Goal: Task Accomplishment & Management: Complete application form

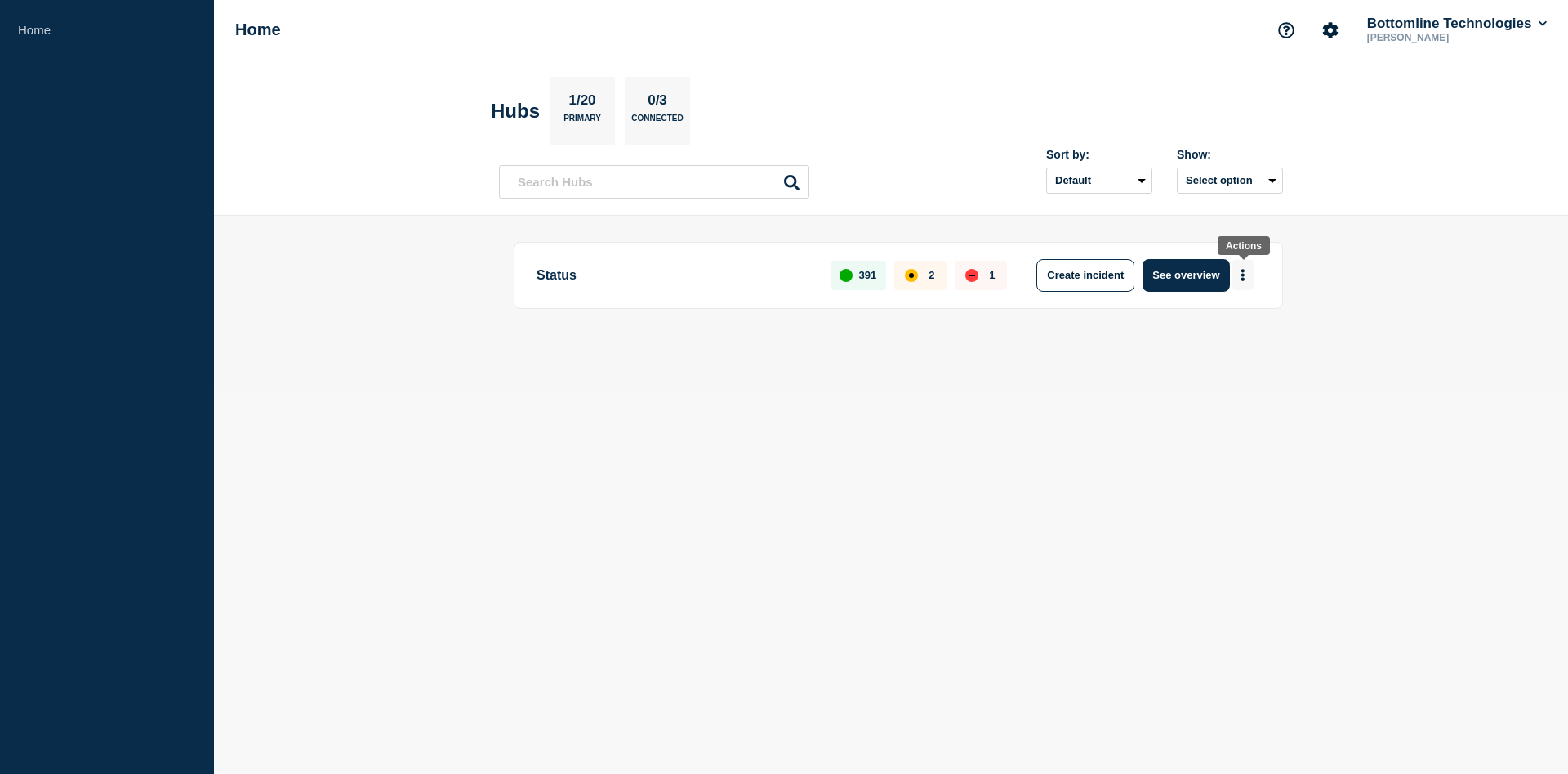
click at [1244, 274] on icon "More actions" at bounding box center [1244, 275] width 3 height 12
click at [1210, 329] on button "Create maintenance" at bounding box center [1237, 325] width 110 height 14
click at [1207, 325] on button "Create maintenance" at bounding box center [1237, 325] width 110 height 14
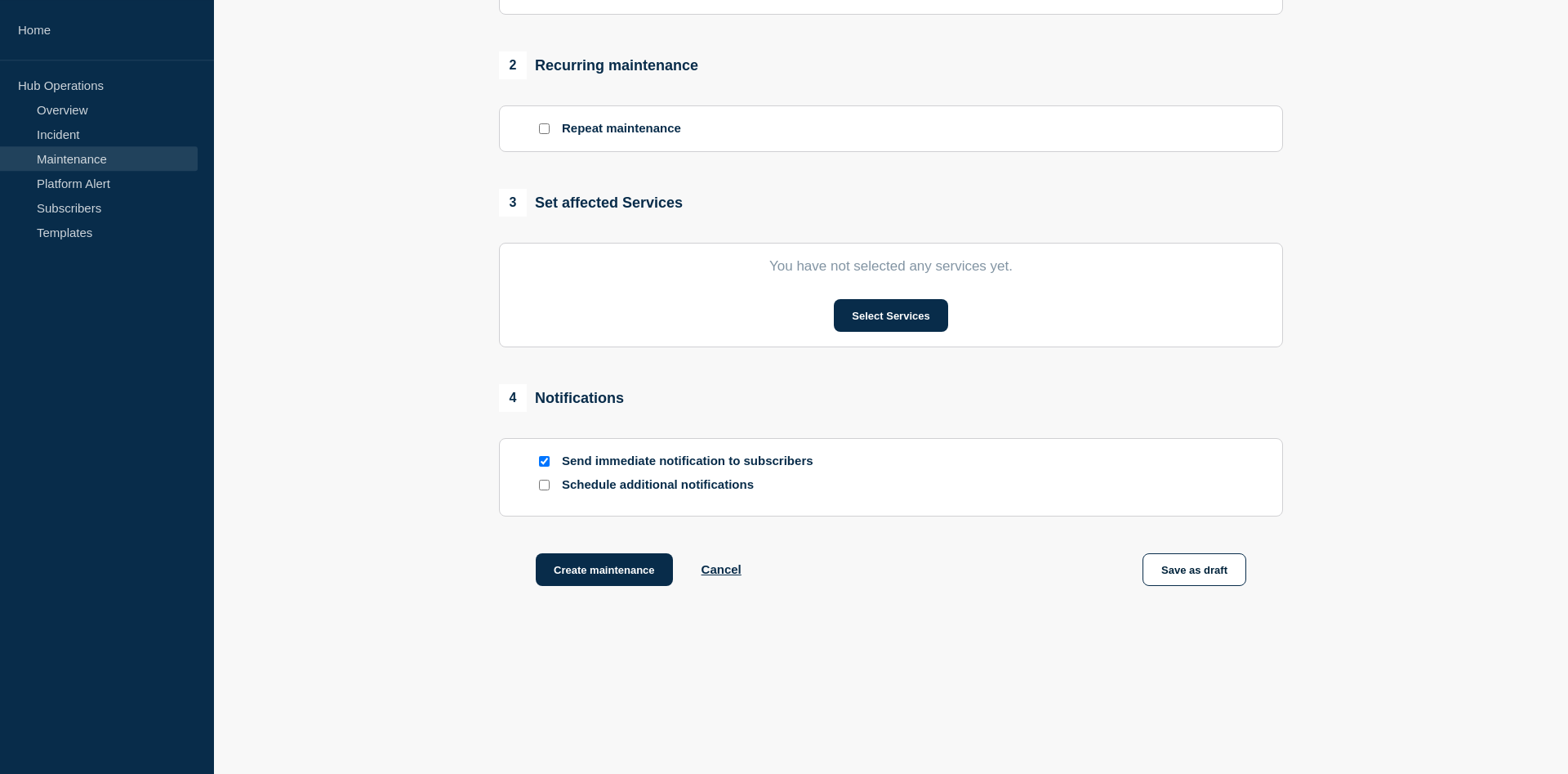
scroll to position [409, 0]
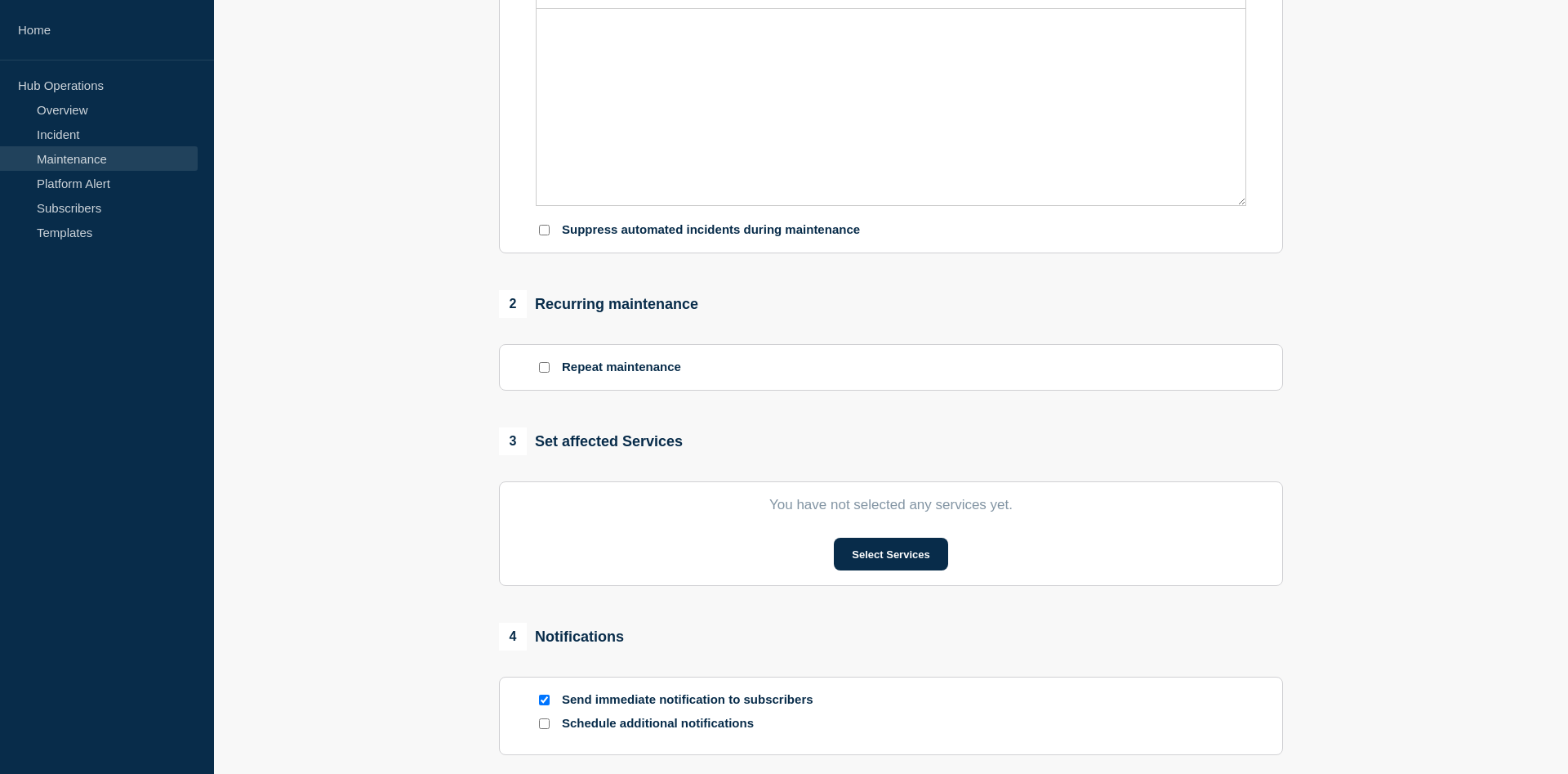
click at [117, 156] on link "Maintenance" at bounding box center [98, 159] width 198 height 25
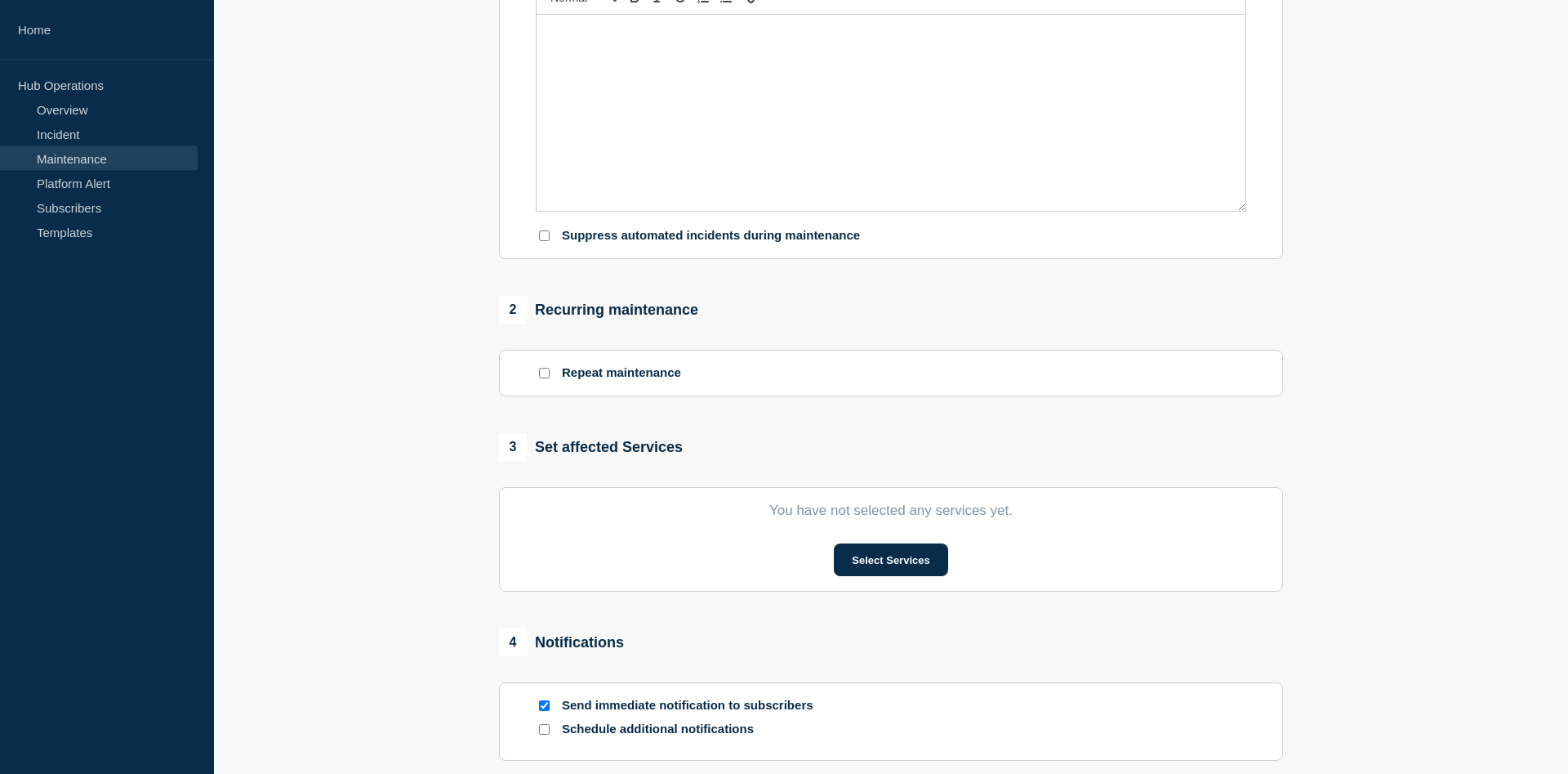
scroll to position [159, 0]
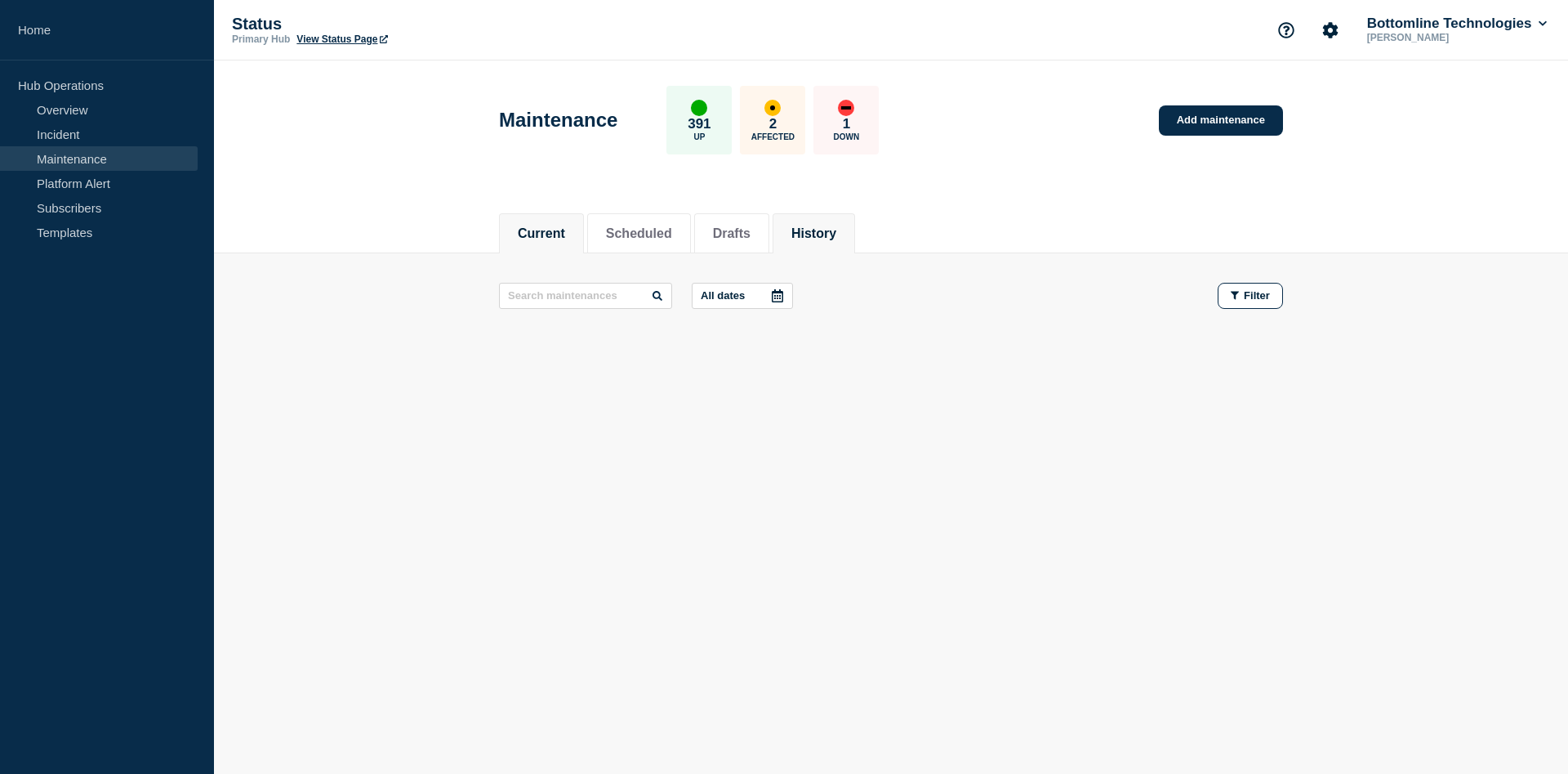
click at [836, 233] on button "History" at bounding box center [814, 233] width 45 height 15
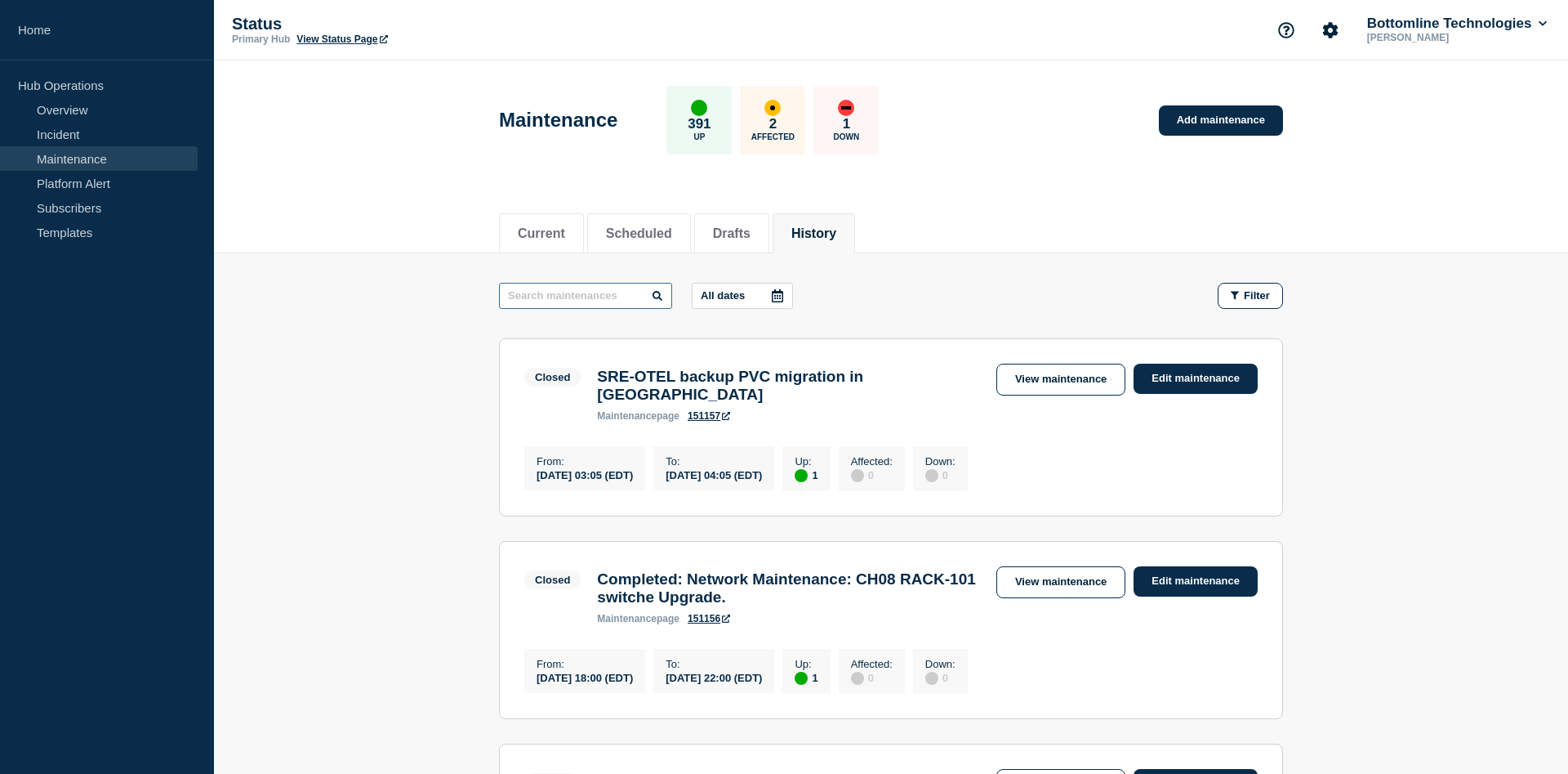
click at [601, 298] on input "text" at bounding box center [585, 296] width 173 height 26
type input "kub"
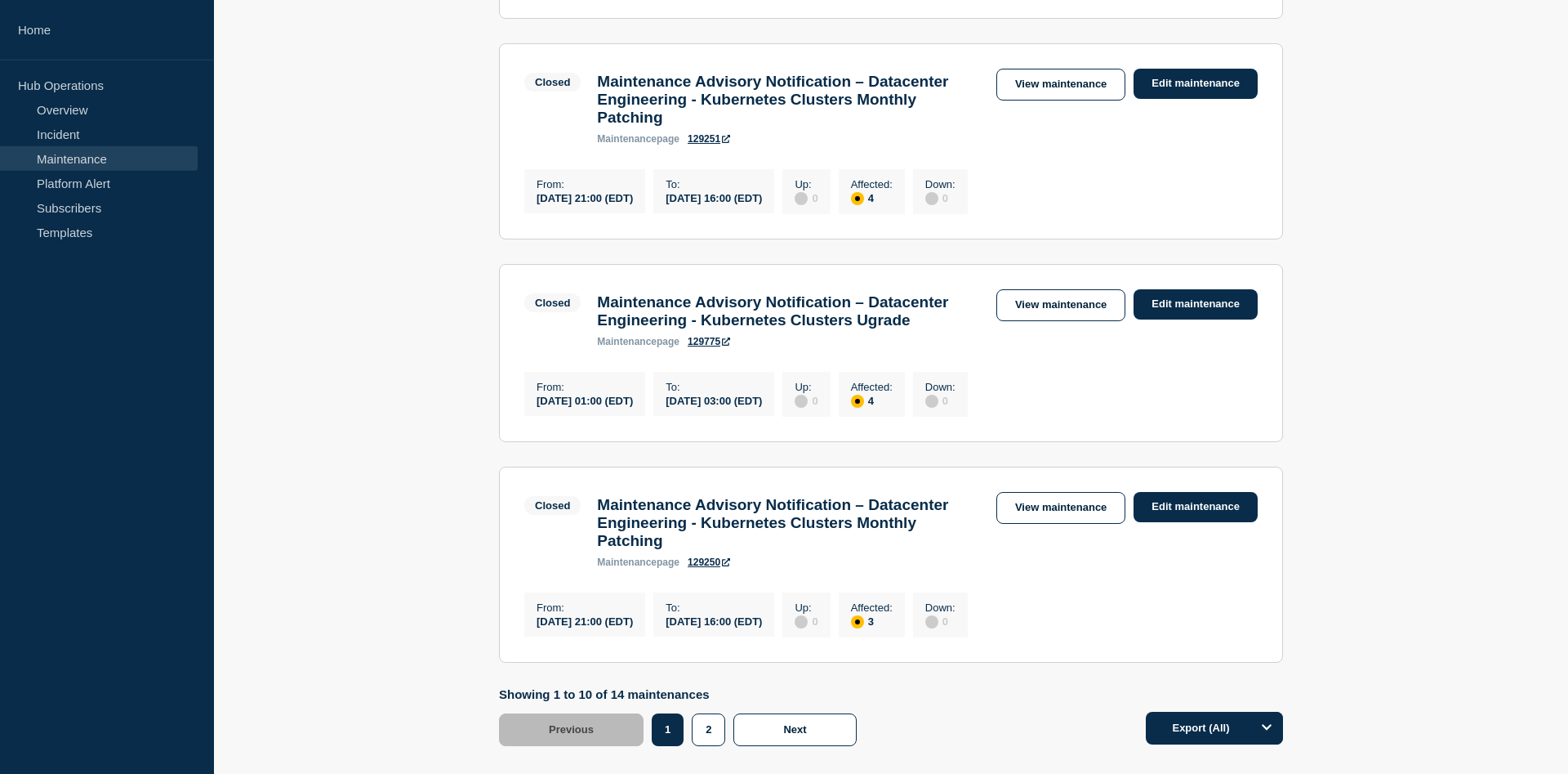
scroll to position [1751, 0]
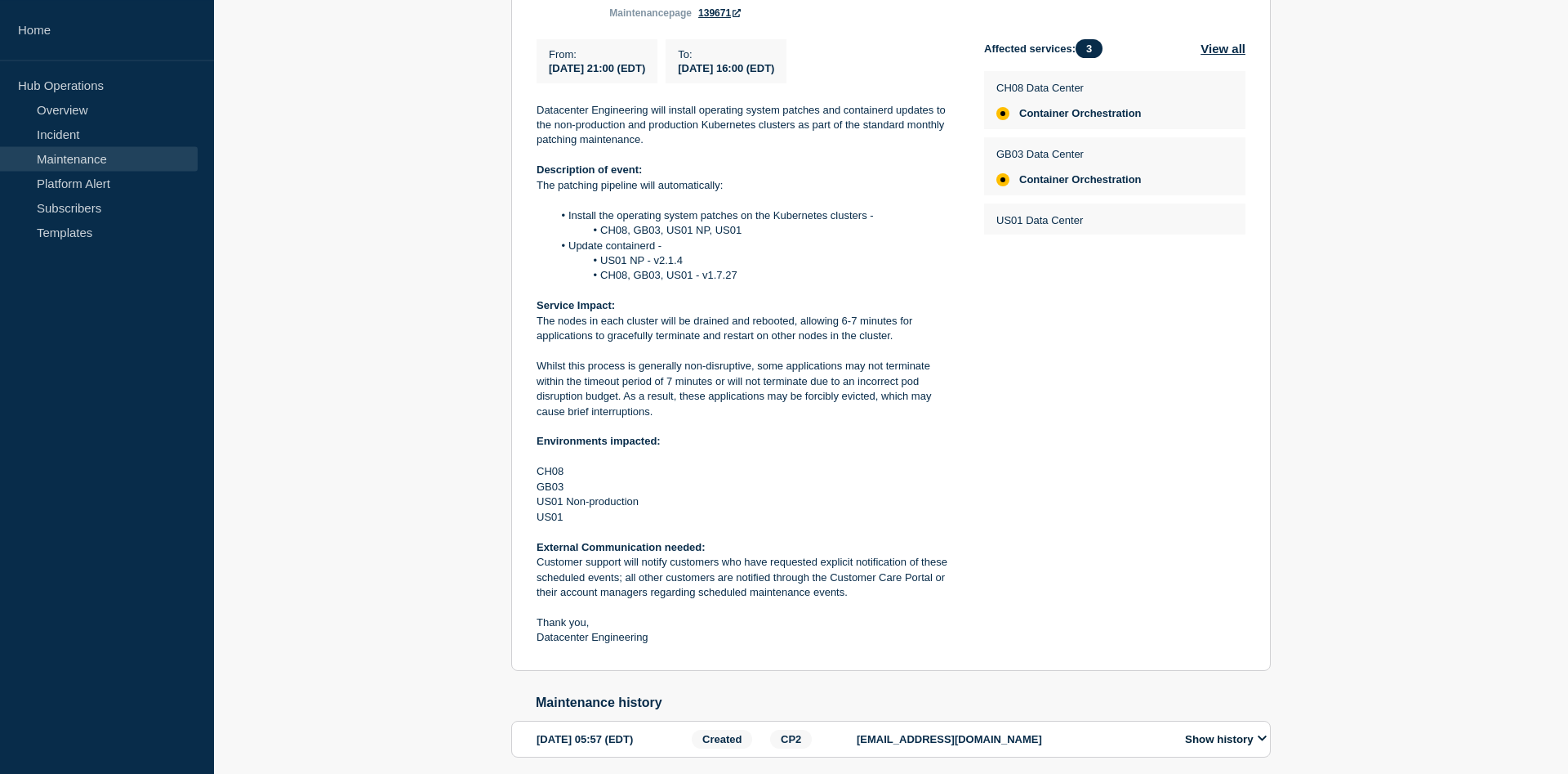
scroll to position [416, 0]
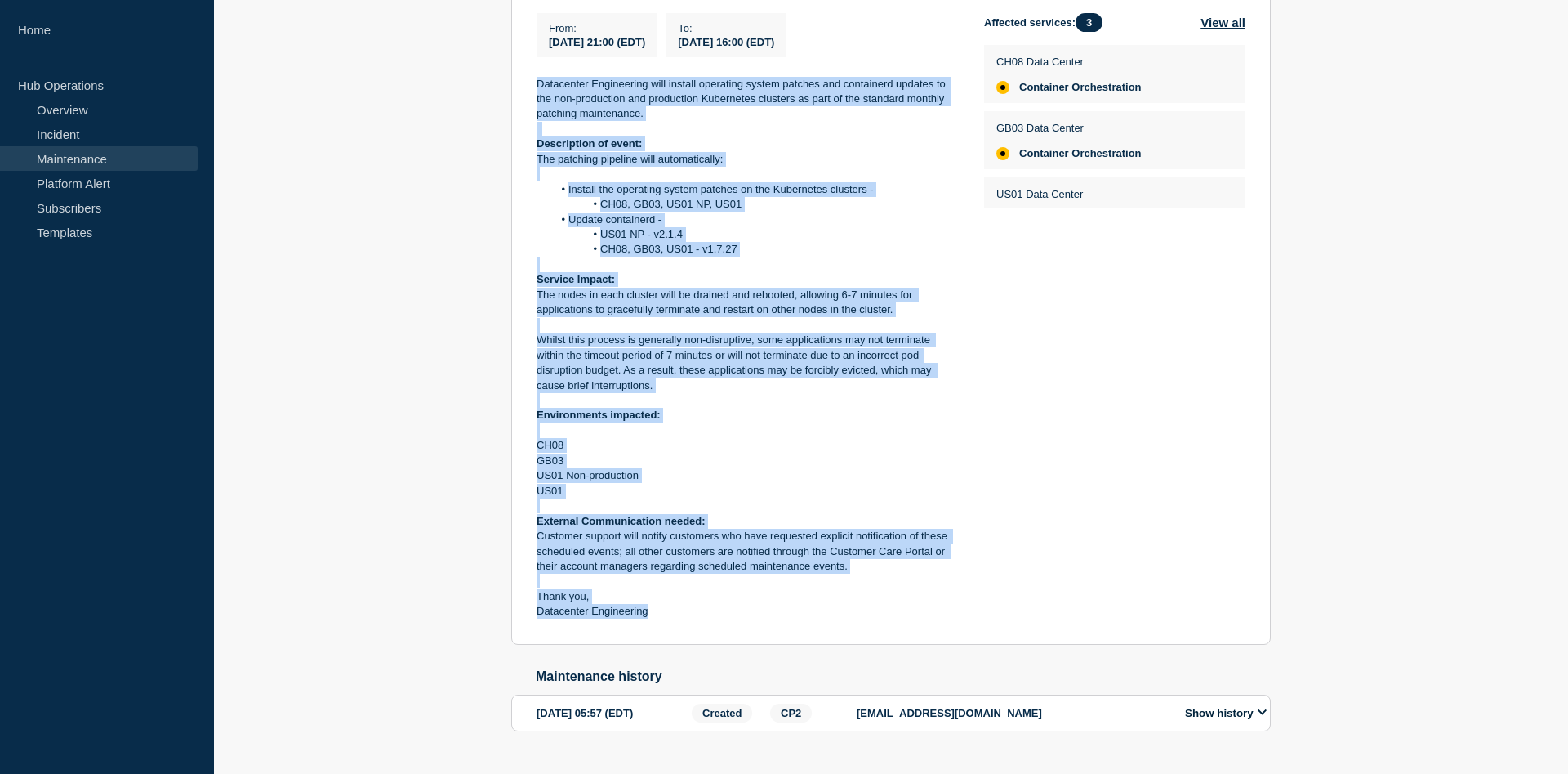
drag, startPoint x: 676, startPoint y: 632, endPoint x: 528, endPoint y: 96, distance: 556.1
click at [537, 96] on div "Datacenter Engineering will install operating system patches and containerd upd…" at bounding box center [747, 349] width 421 height 543
copy div "Datacenter Engineering will install operating system patches and containerd upd…"
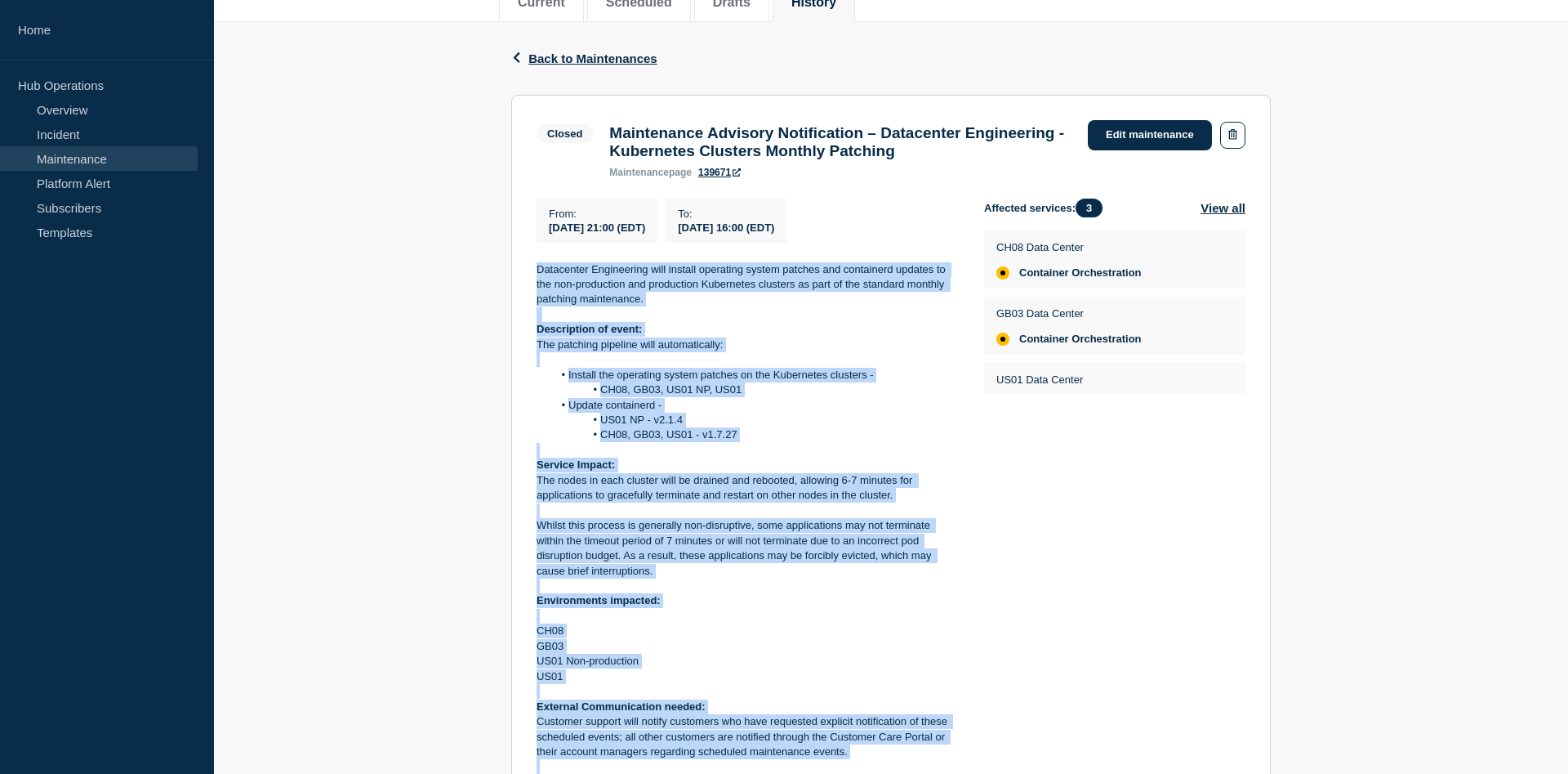
scroll to position [166, 0]
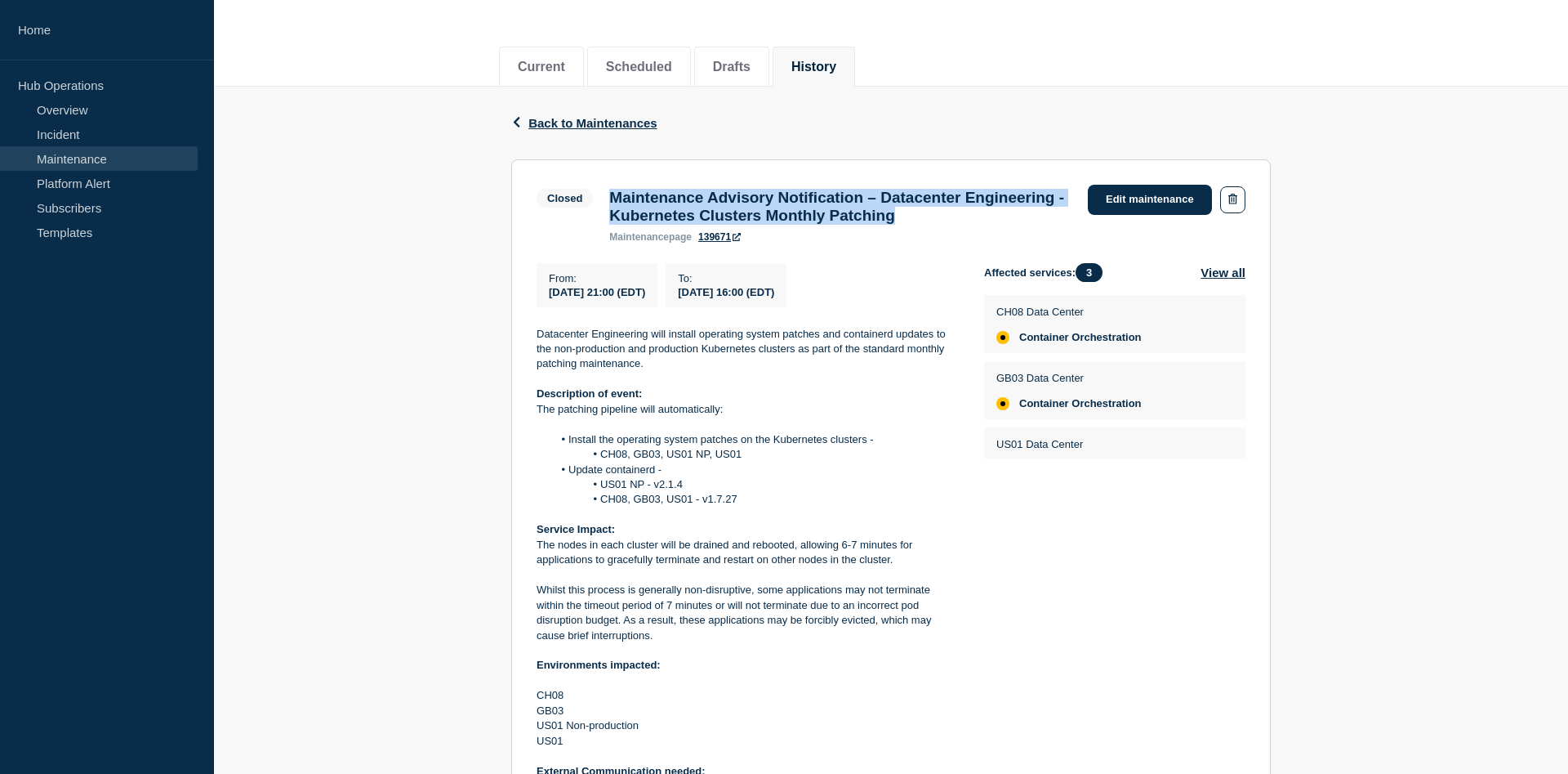
drag, startPoint x: 1064, startPoint y: 223, endPoint x: 612, endPoint y: 195, distance: 452.9
click at [612, 195] on h3 "Maintenance Advisory Notification – Datacenter Engineering - Kubernetes Cluster…" at bounding box center [840, 206] width 463 height 36
copy h3 "Maintenance Advisory Notification – Datacenter Engineering - Kubernetes Cluster…"
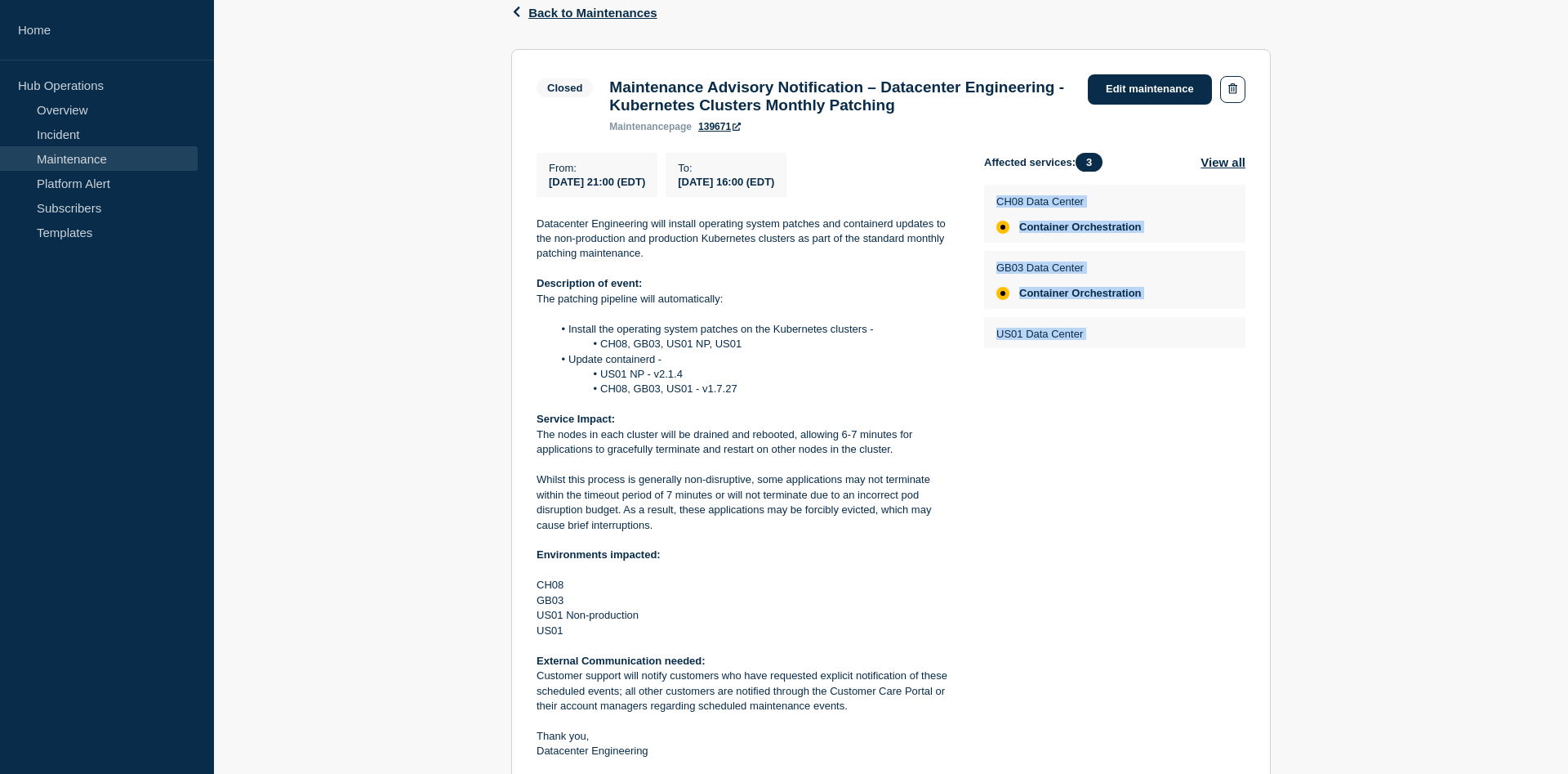
scroll to position [372, 0]
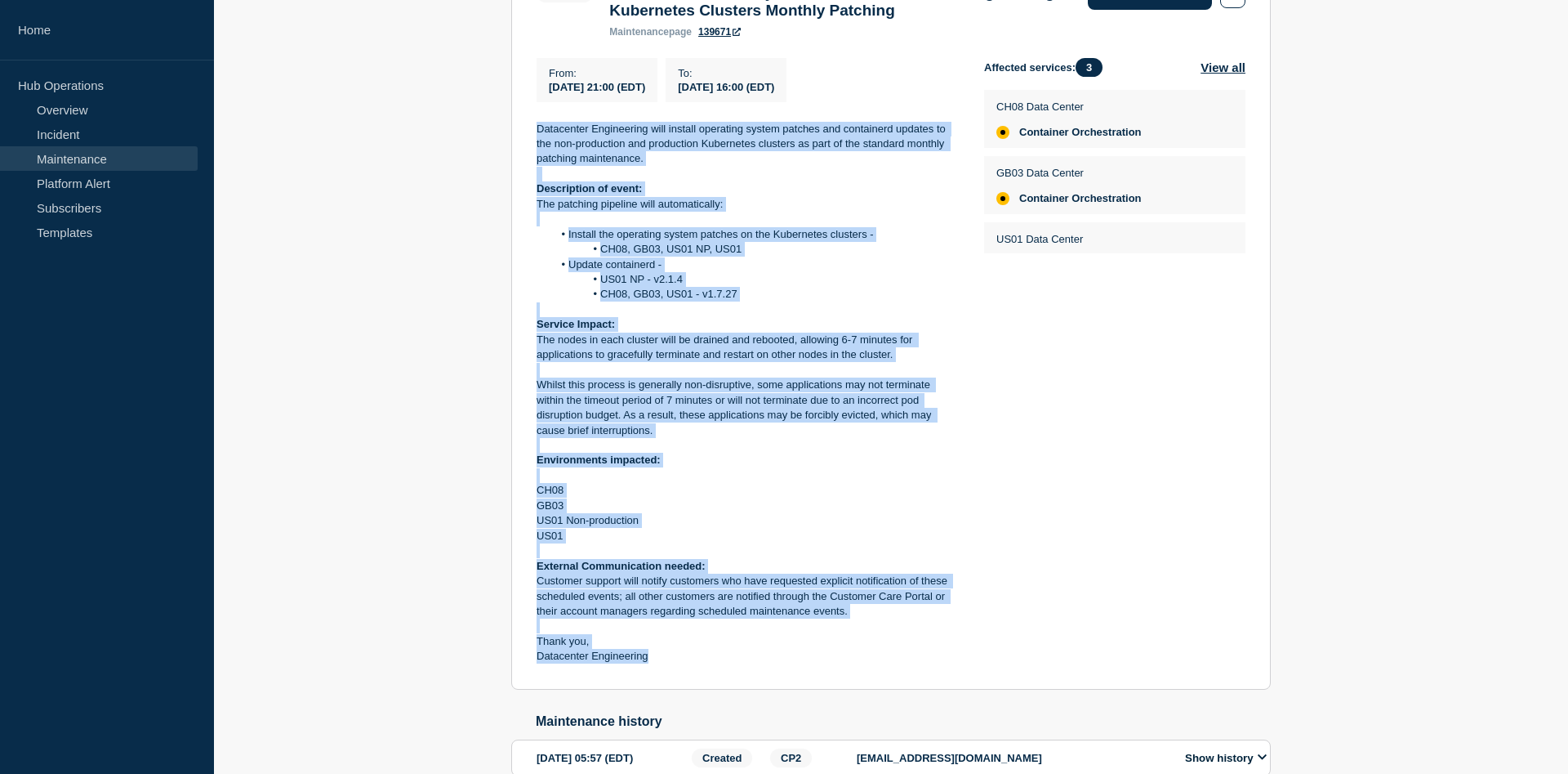
drag, startPoint x: 539, startPoint y: 344, endPoint x: 650, endPoint y: 673, distance: 347.2
click at [650, 665] on div "Datacenter Engineering will install operating system patches and containerd upd…" at bounding box center [747, 393] width 421 height 543
copy div "Datacenter Engineering will install operating system patches and containerd upd…"
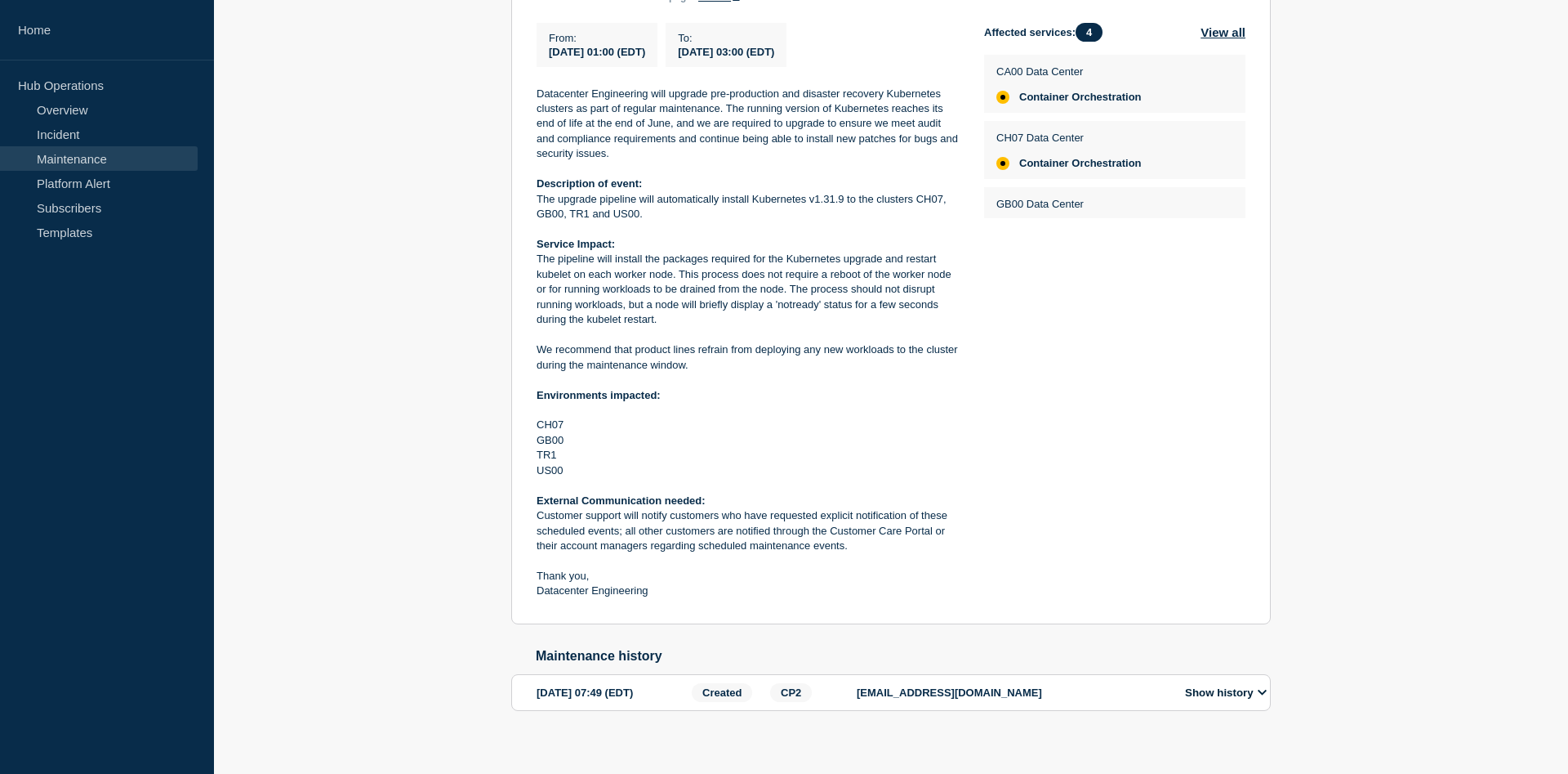
scroll to position [439, 0]
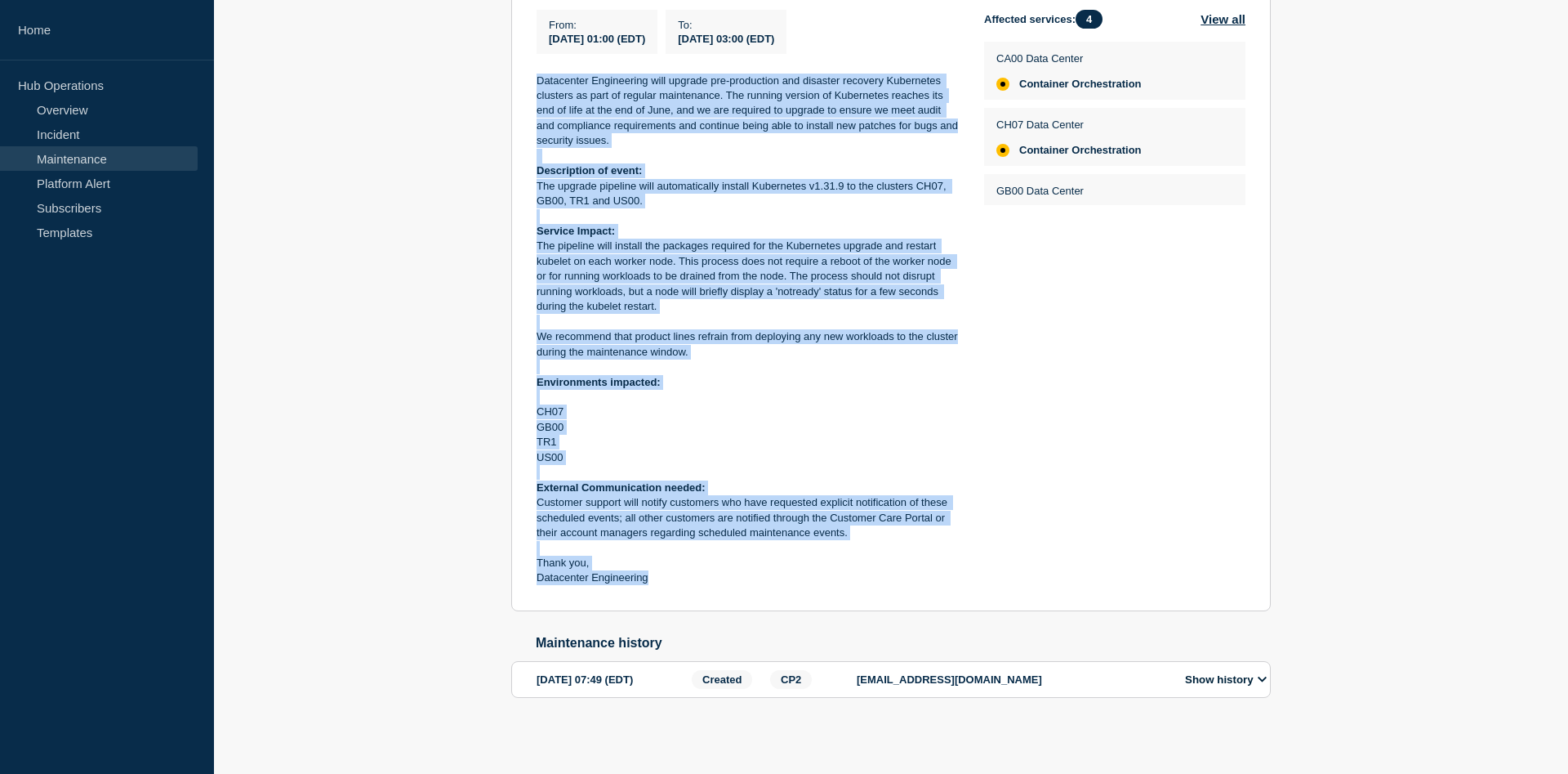
drag, startPoint x: 534, startPoint y: 426, endPoint x: 651, endPoint y: 578, distance: 191.8
click at [651, 578] on section "Closed Maintenance Advisory Notification – Datacenter Engineering - Kubernetes …" at bounding box center [891, 258] width 760 height 705
copy div "Datacenter Engineering will upgrade pre-production and disaster recovery Kubern…"
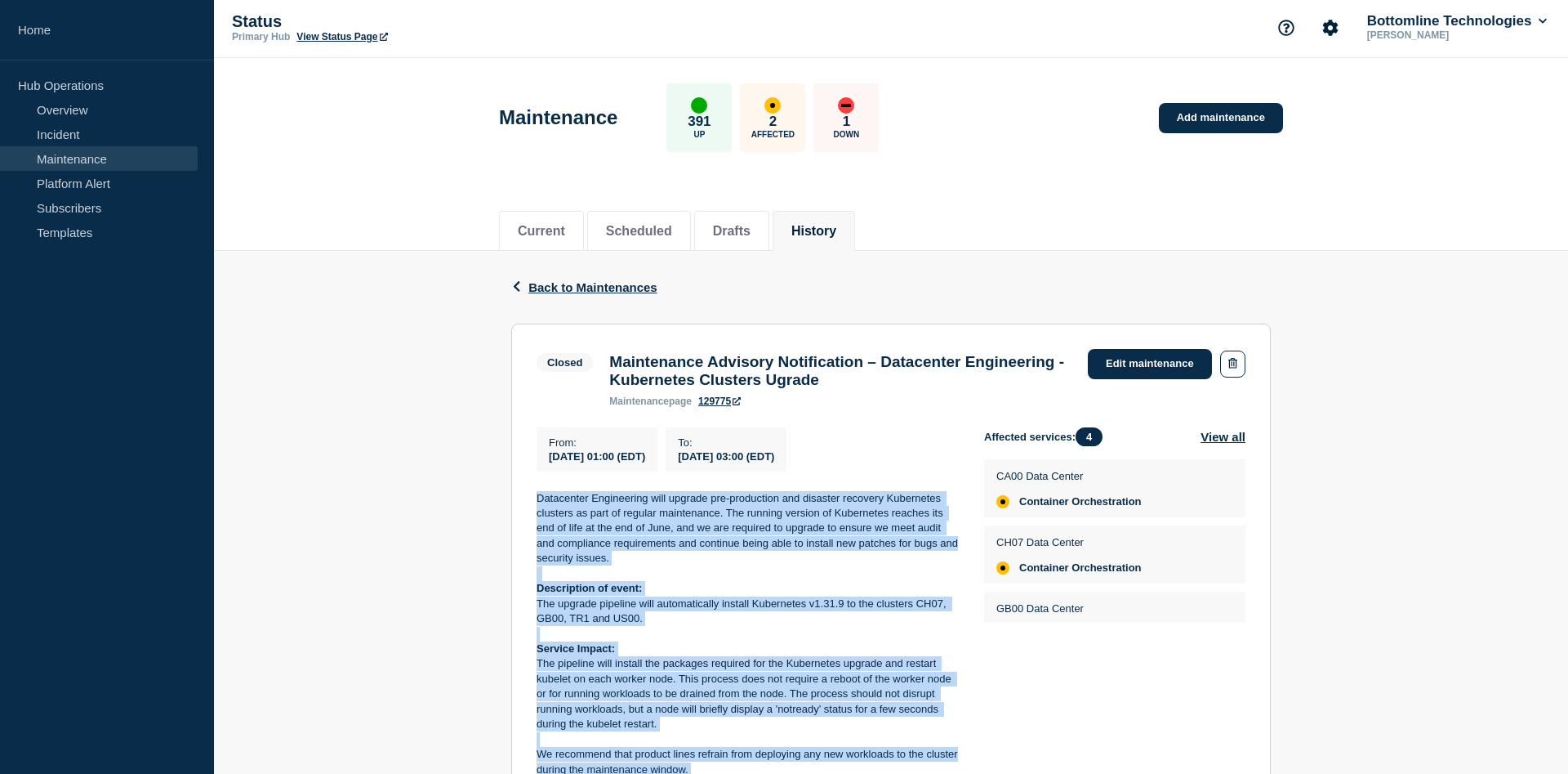
scroll to position [0, 0]
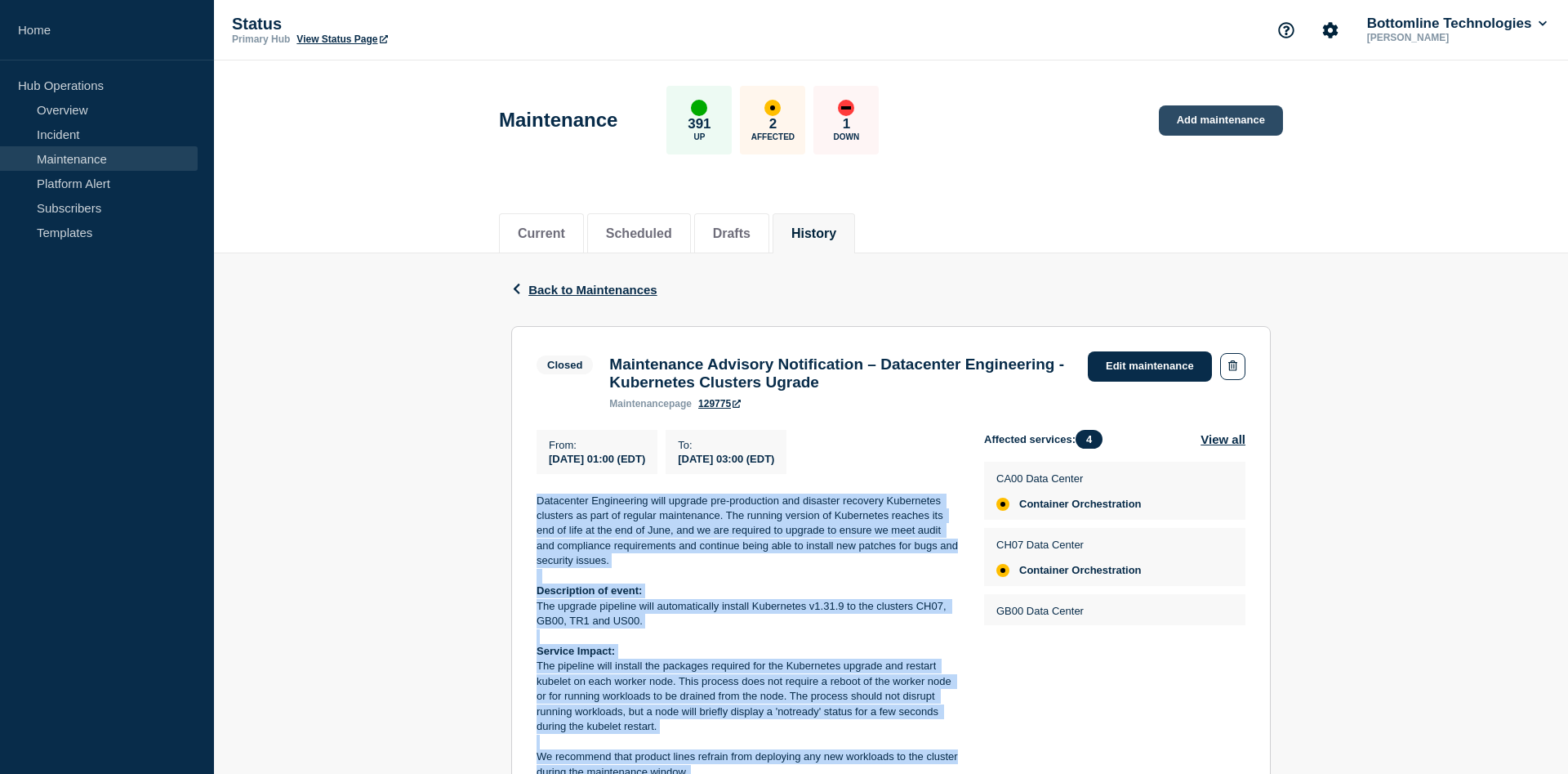
click at [1197, 121] on link "Add maintenance" at bounding box center [1221, 120] width 124 height 31
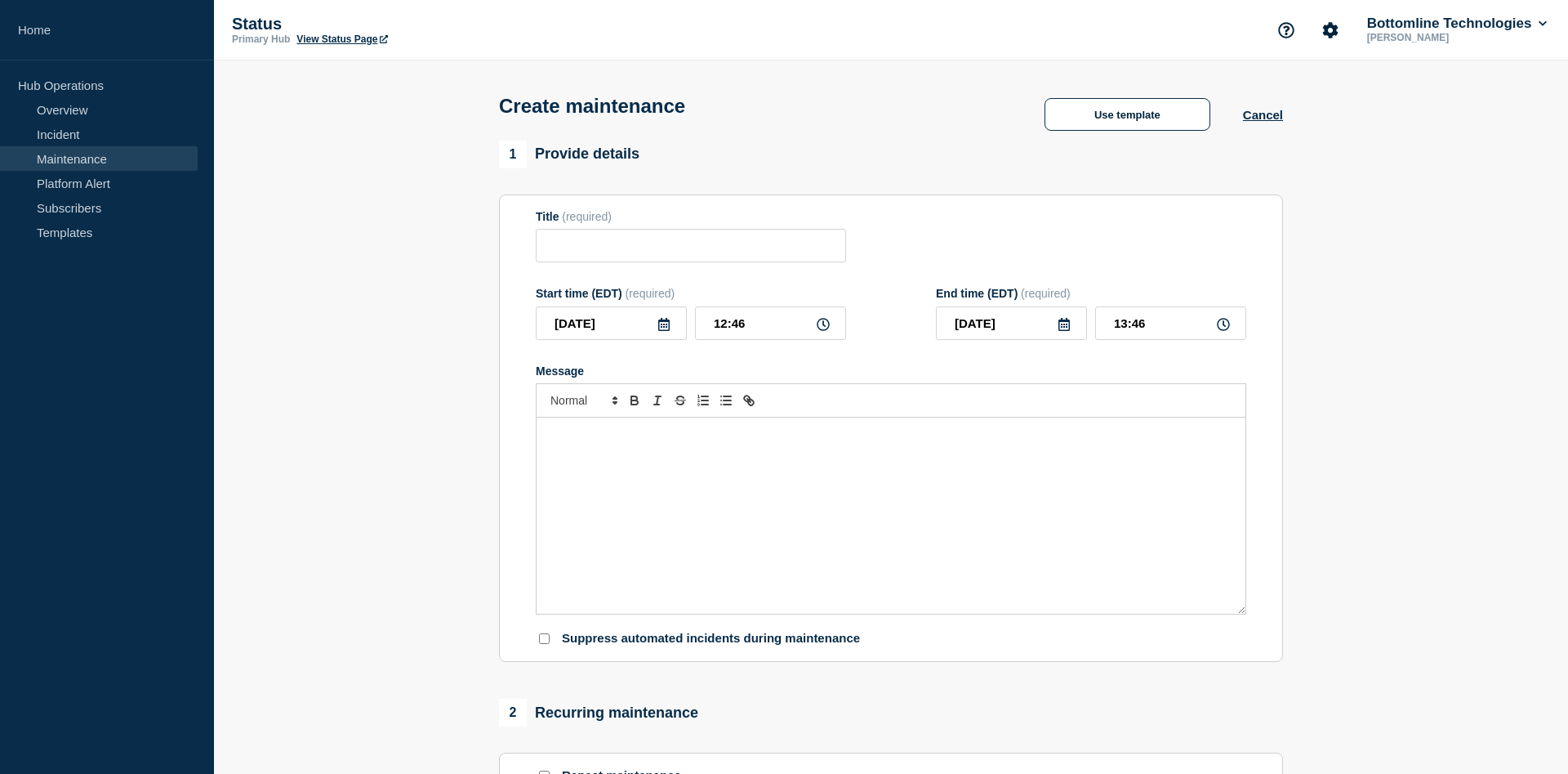
click at [630, 483] on div "Message" at bounding box center [891, 515] width 709 height 196
click at [1270, 118] on button "Cancel" at bounding box center [1264, 114] width 40 height 14
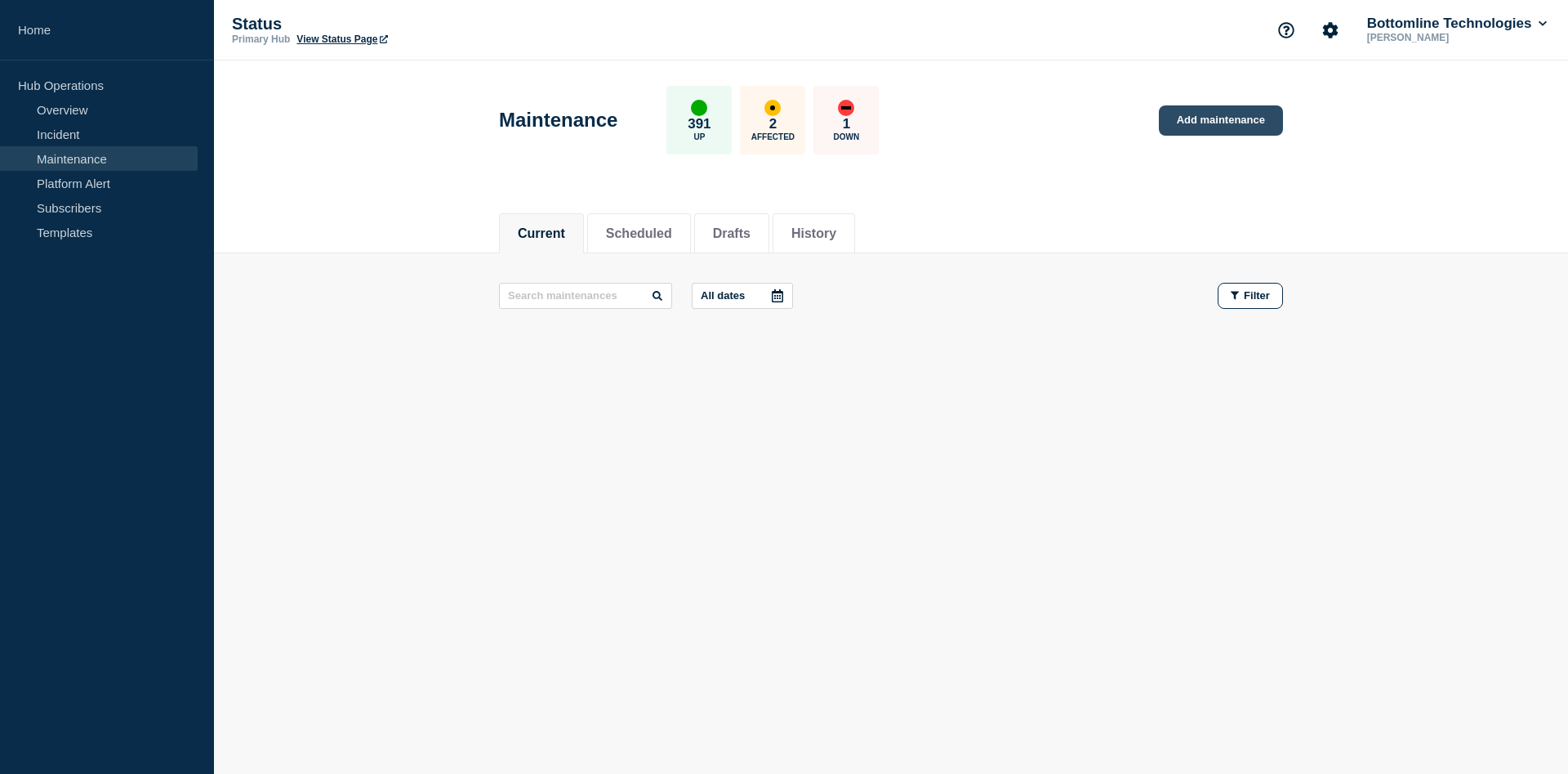
click at [1164, 126] on link "Add maintenance" at bounding box center [1221, 120] width 124 height 31
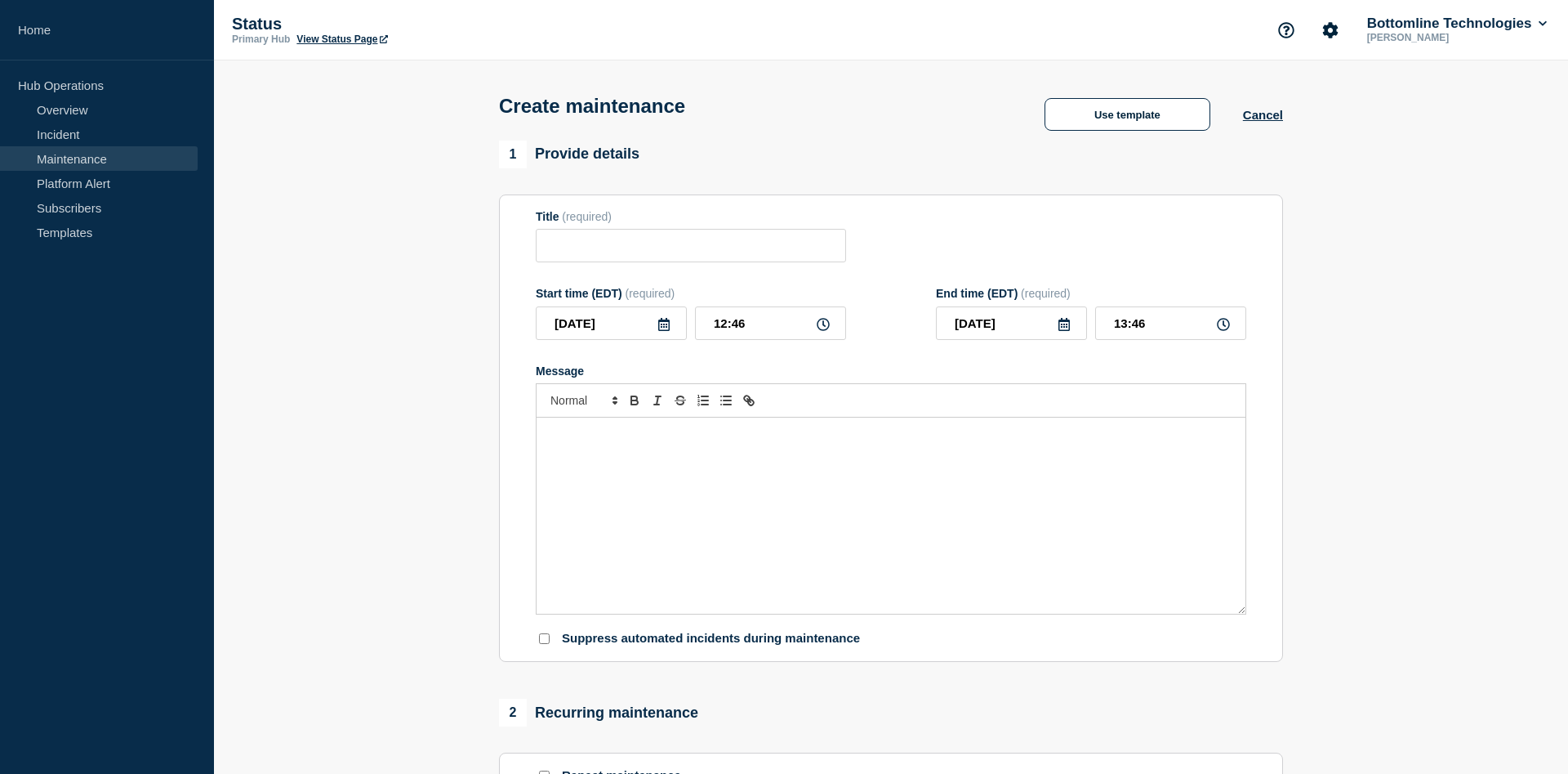
click at [637, 464] on div "Message" at bounding box center [891, 515] width 709 height 196
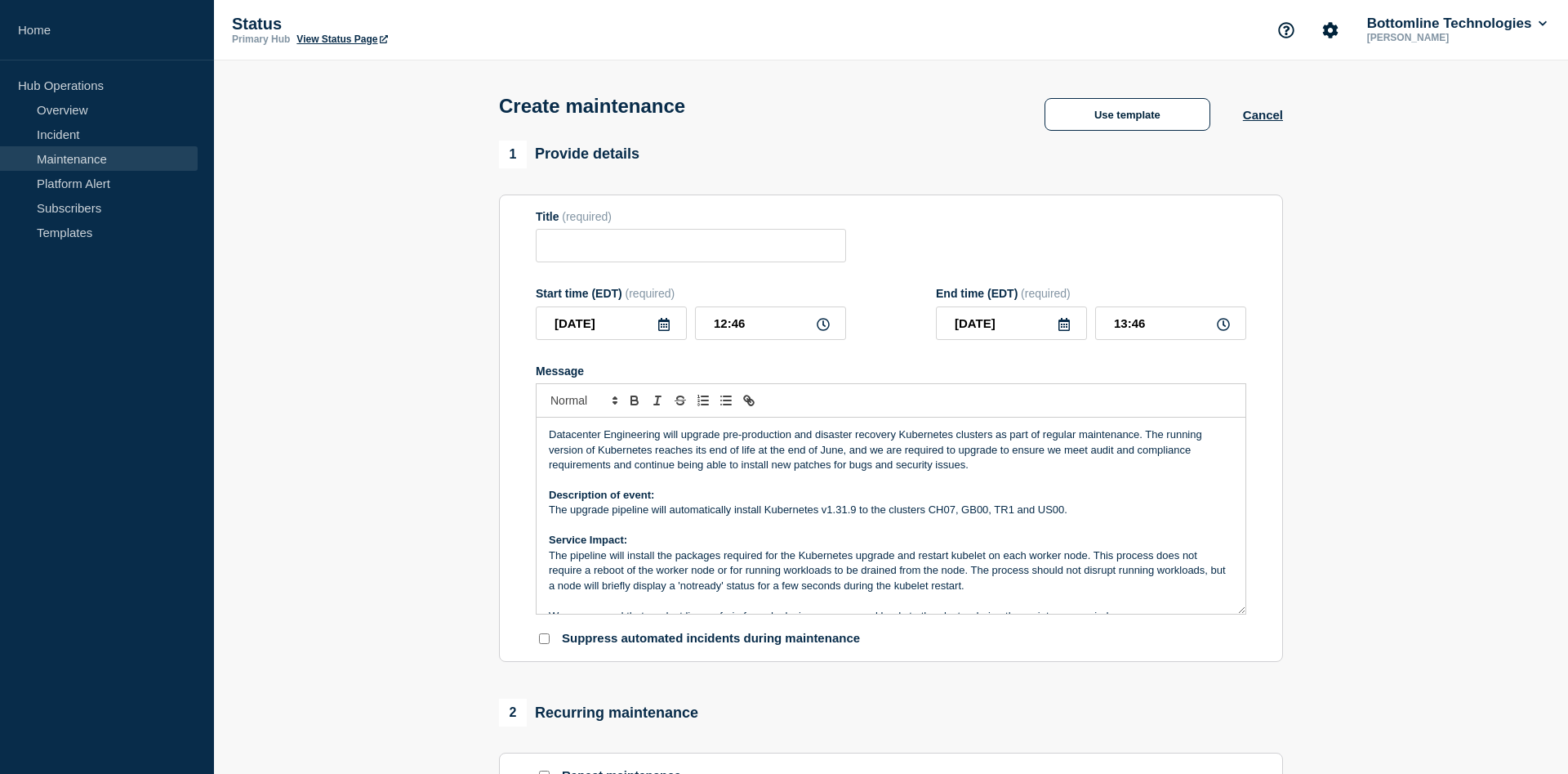
click at [667, 329] on icon at bounding box center [664, 325] width 12 height 13
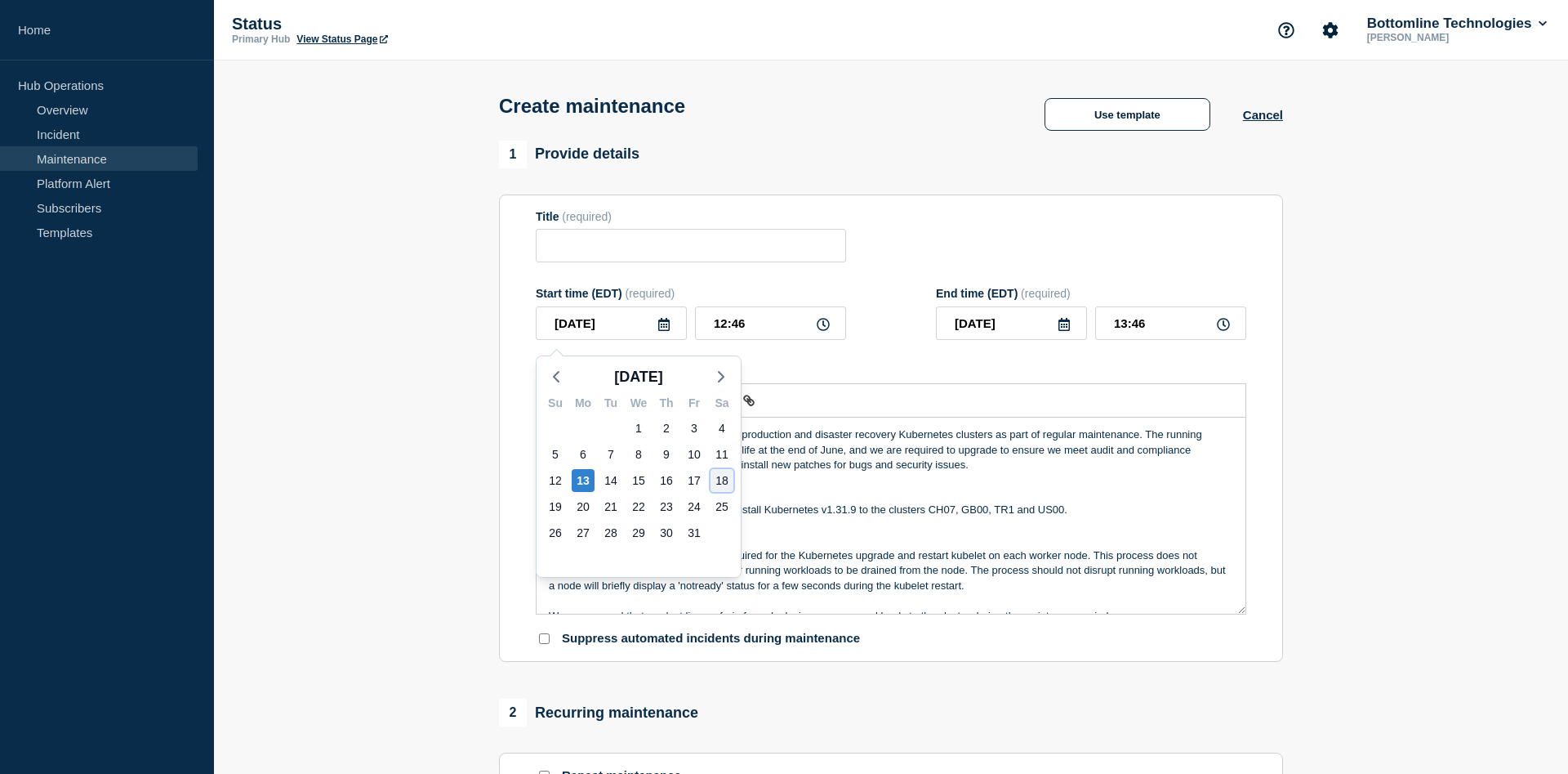
click at [719, 483] on div "18" at bounding box center [722, 481] width 23 height 23
type input "2025-10-18"
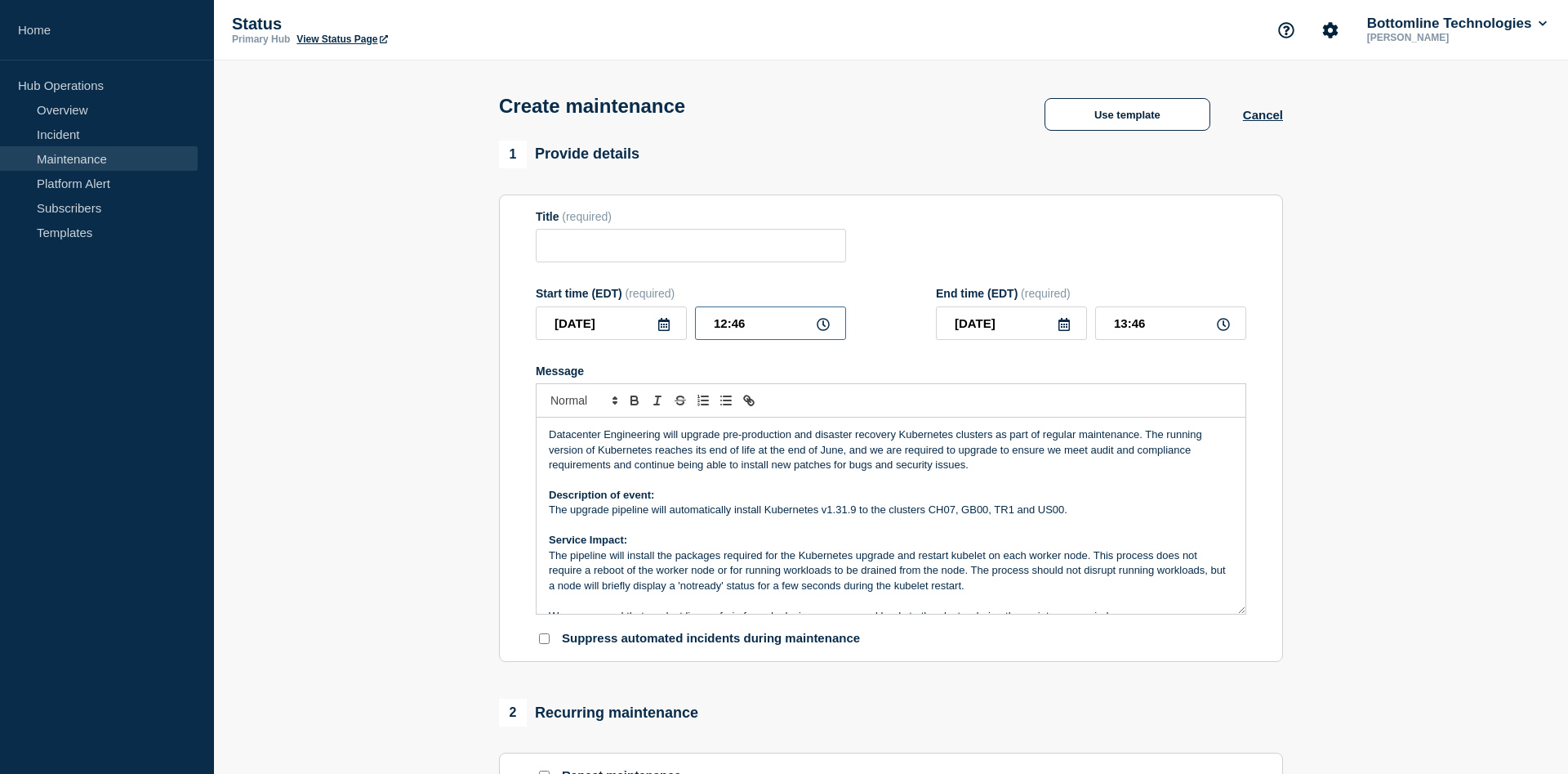
drag, startPoint x: 741, startPoint y: 330, endPoint x: 670, endPoint y: 330, distance: 71.0
click at [695, 330] on input "12:46" at bounding box center [770, 323] width 151 height 33
type input "01:00"
drag, startPoint x: 1176, startPoint y: 331, endPoint x: 1042, endPoint y: 326, distance: 134.1
click at [1096, 326] on input "02:00" at bounding box center [1171, 323] width 151 height 33
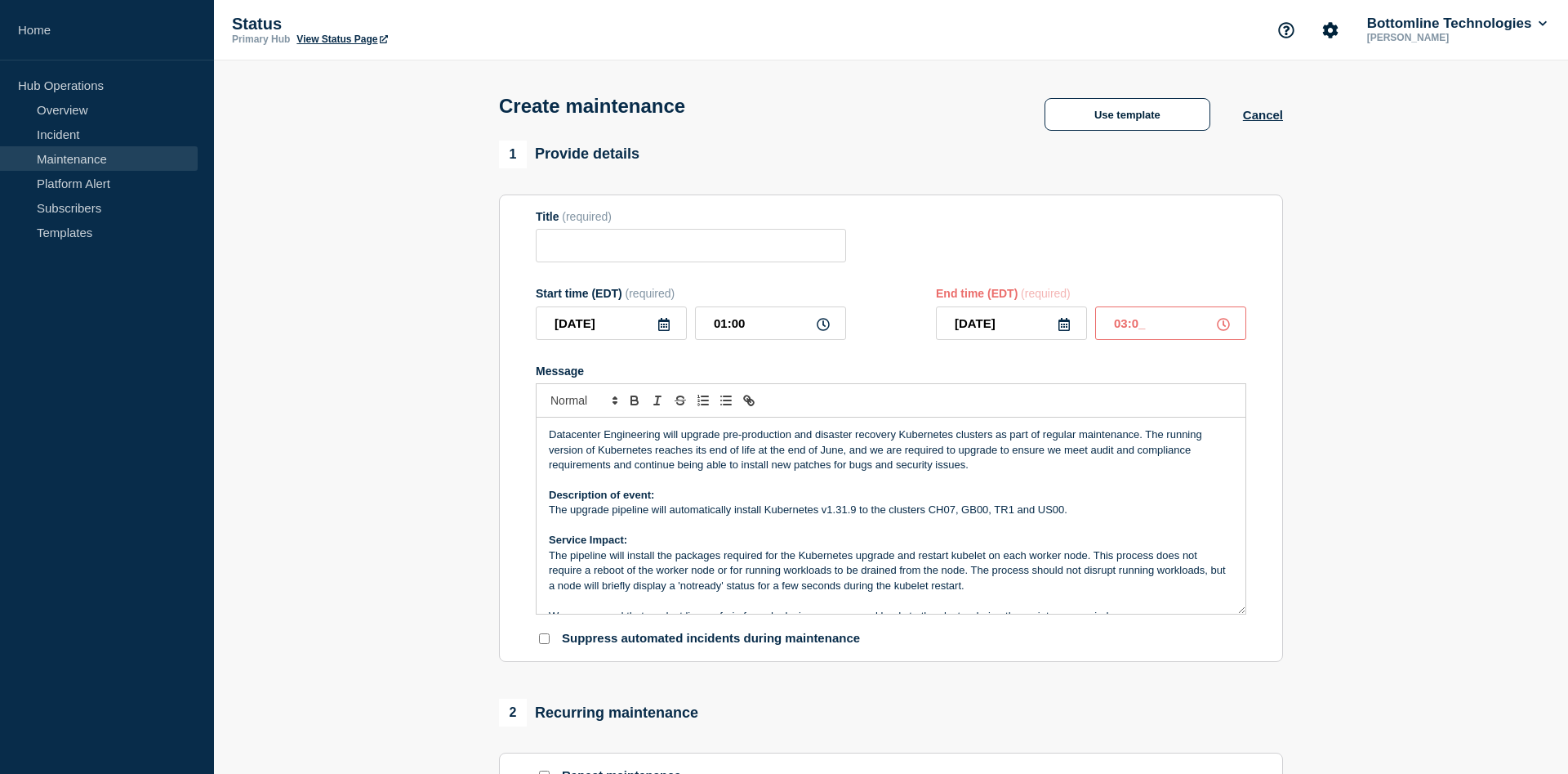
type input "03:00"
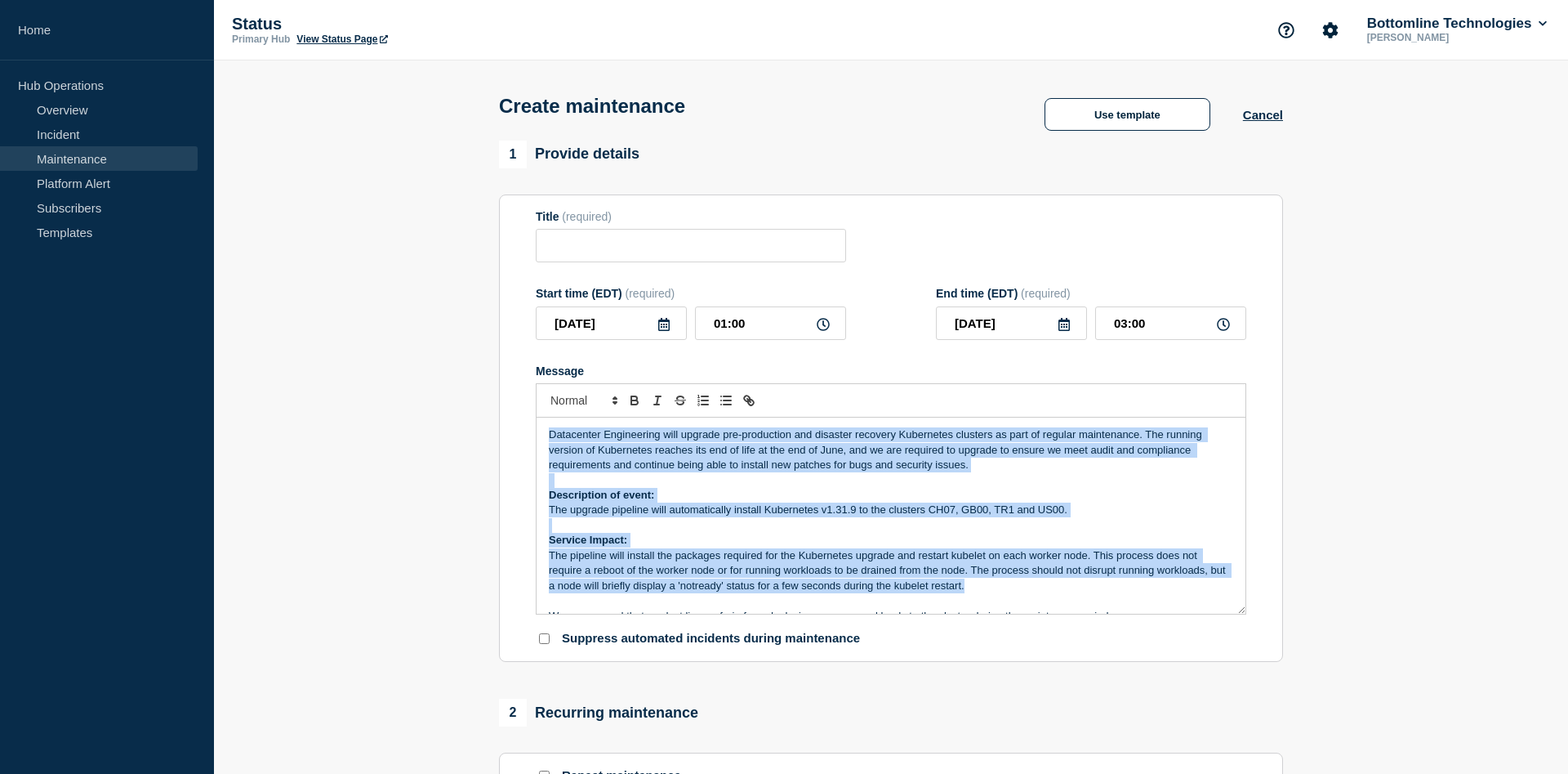
drag, startPoint x: 1005, startPoint y: 589, endPoint x: 514, endPoint y: 425, distance: 517.7
click at [537, 425] on div "Datacenter Engineering will upgrade pre-production and disaster recovery Kubern…" at bounding box center [891, 515] width 709 height 196
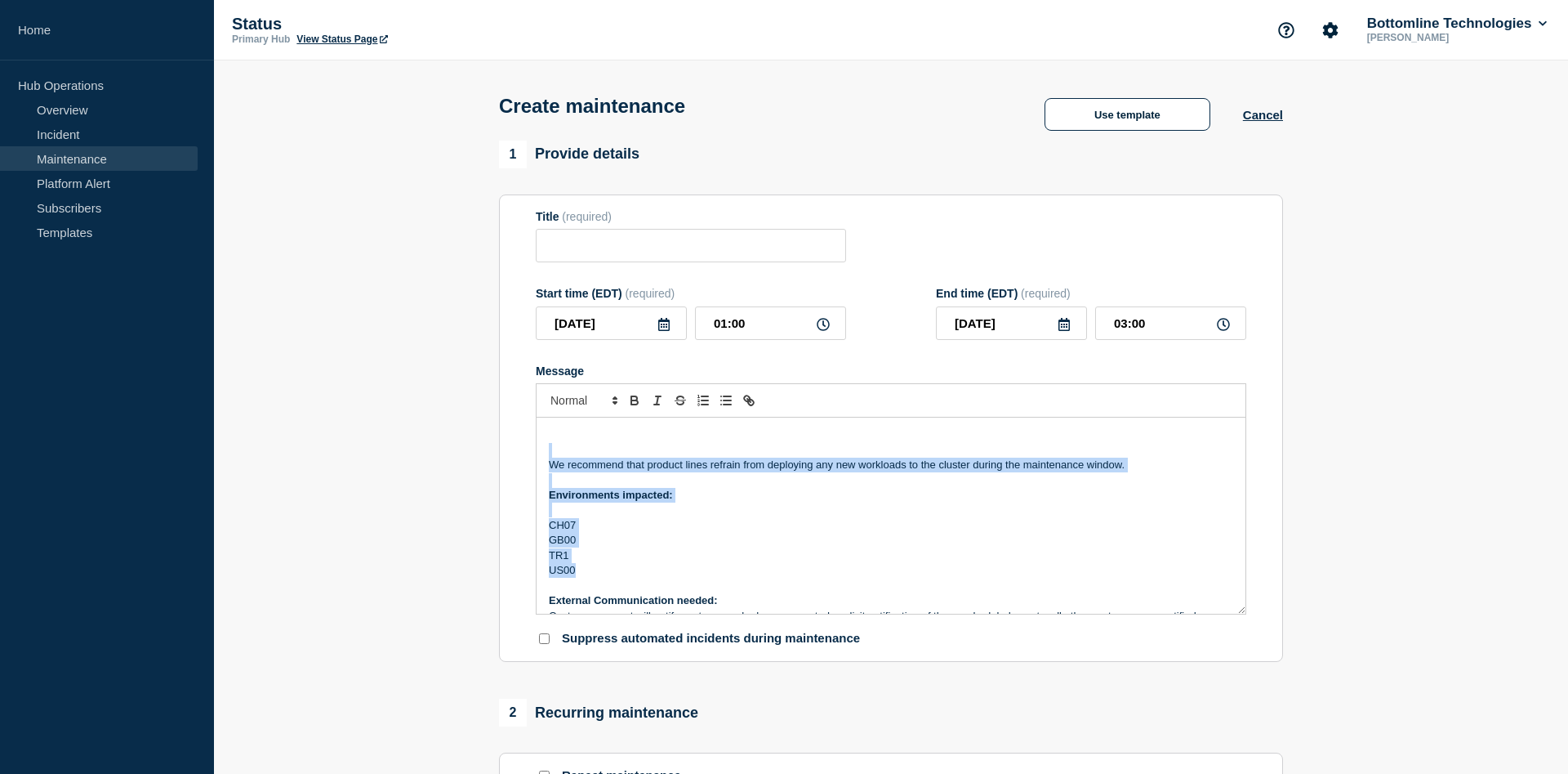
drag, startPoint x: 725, startPoint y: 585, endPoint x: 558, endPoint y: 475, distance: 200.0
click at [537, 450] on div "We recommend that product lines refrain from deploying any new workloads to the…" at bounding box center [891, 515] width 709 height 196
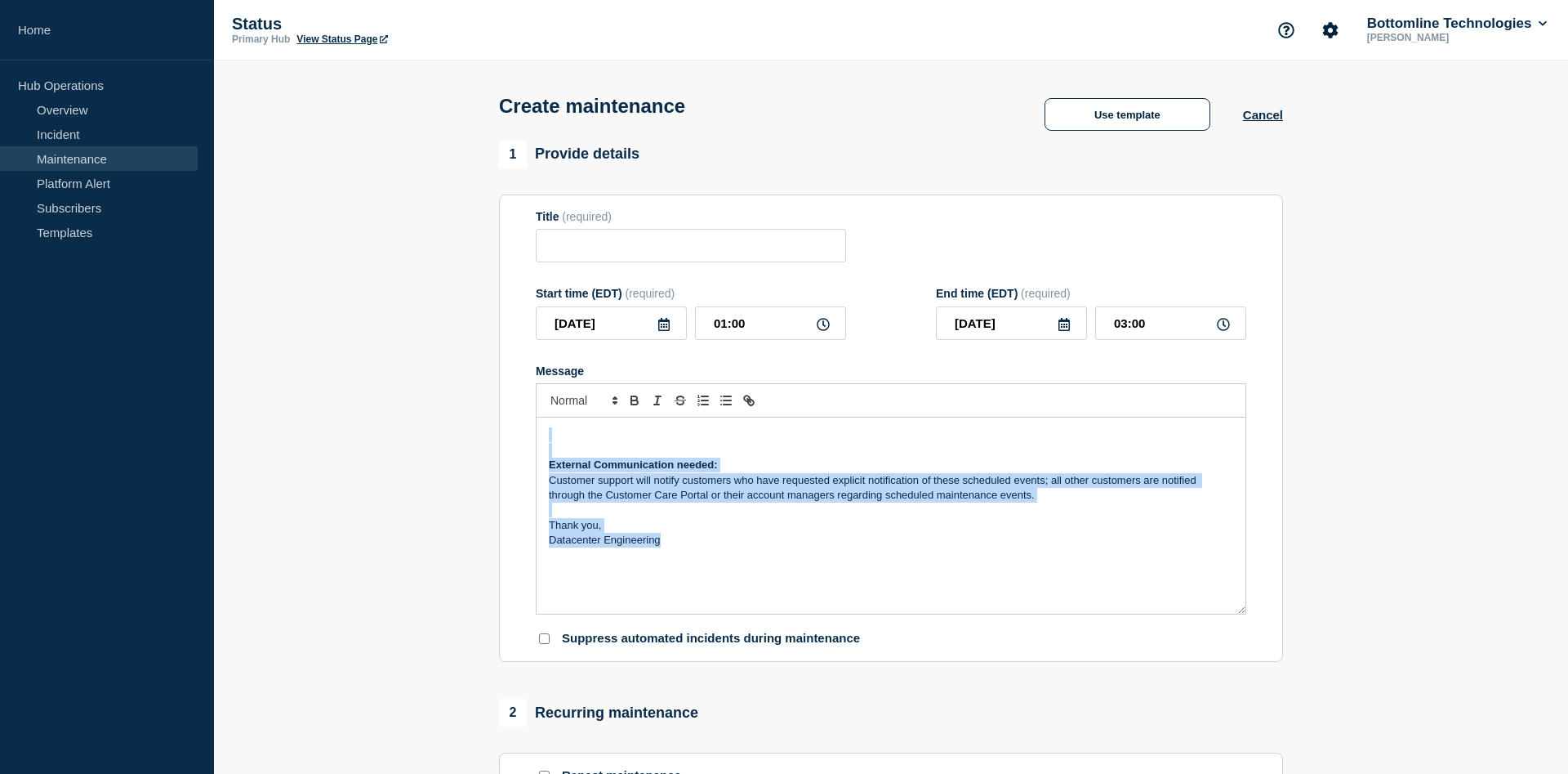
drag, startPoint x: 685, startPoint y: 564, endPoint x: 524, endPoint y: 424, distance: 213.4
click at [537, 424] on div "External Communication needed: Customer support will notify customers who have …" at bounding box center [891, 515] width 709 height 196
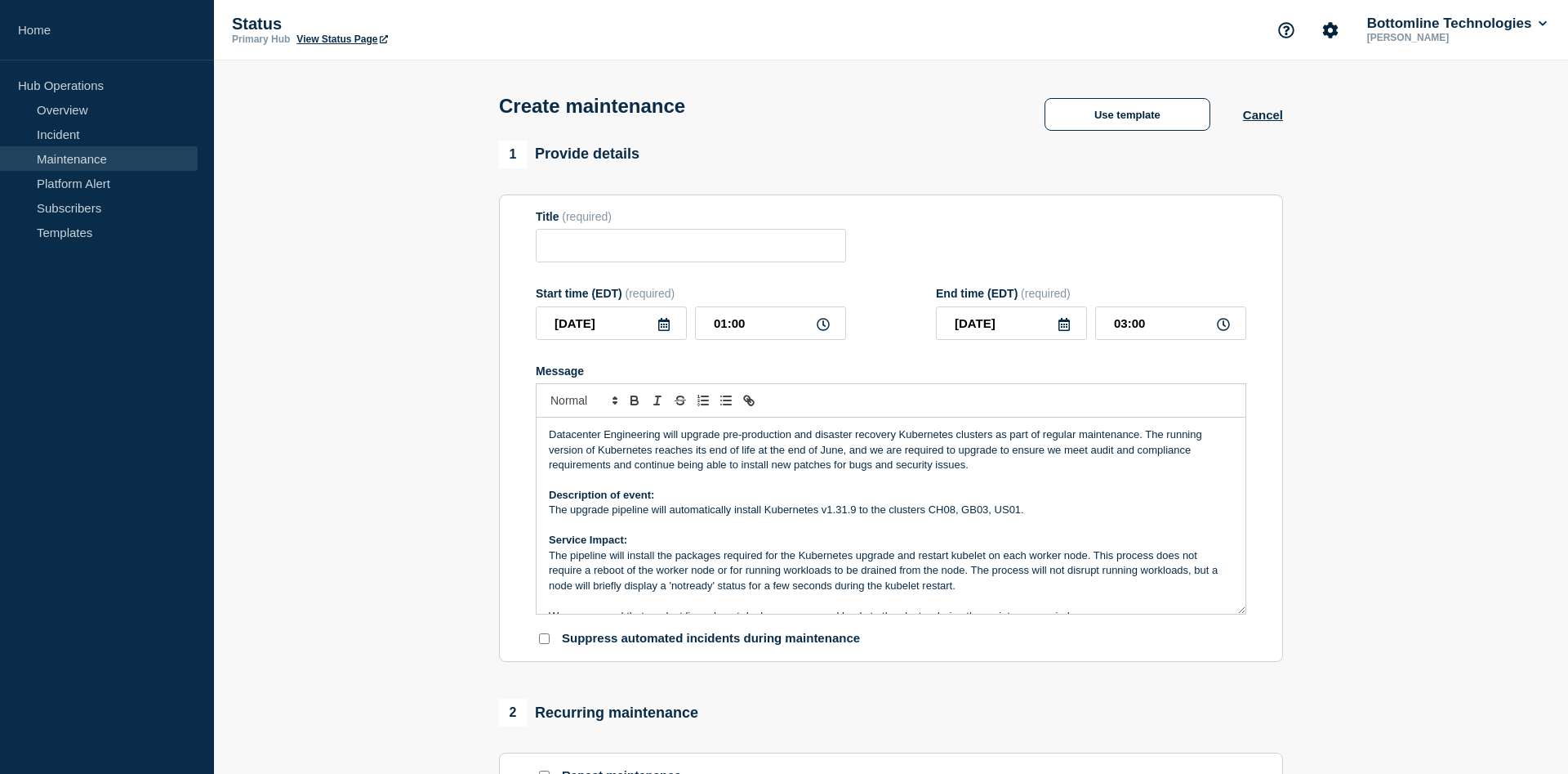
click at [838, 514] on p "The upgrade pipeline will automatically install Kubernetes v1.31.9 to the clust…" at bounding box center [890, 510] width 684 height 15
click at [845, 516] on p "The upgrade pipeline will automatically install Kubernetes v1.31.9 to the clust…" at bounding box center [890, 510] width 684 height 15
click at [987, 502] on p "Description of event:" at bounding box center [890, 495] width 684 height 15
click at [996, 517] on p "The upgrade pipeline will automatically install Kubernetes v1.32 to the cluster…" at bounding box center [890, 510] width 684 height 15
click at [642, 252] on input "Title" at bounding box center [691, 245] width 310 height 33
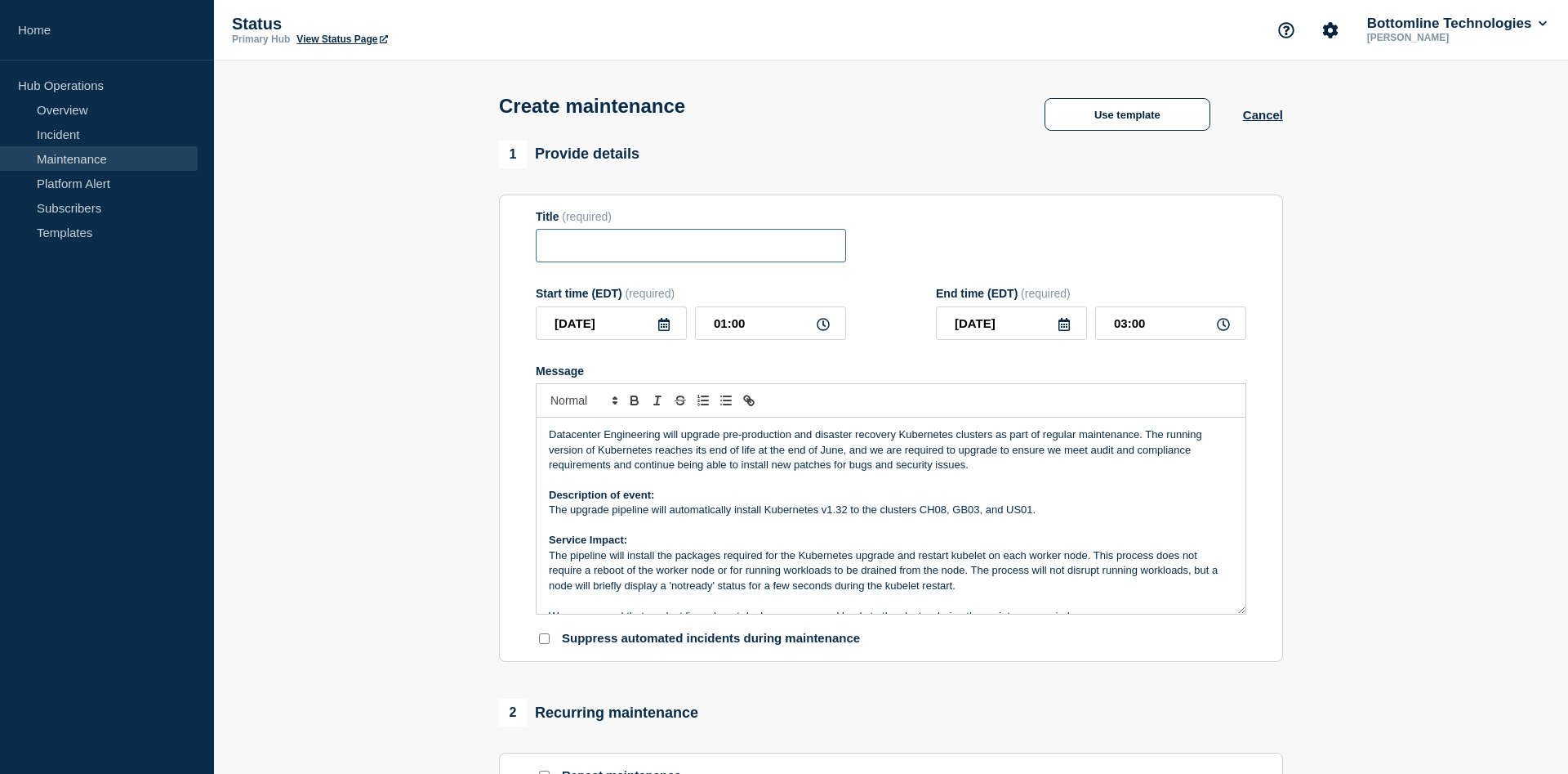
paste input "Maintenance Advisory Notification – Datacenter Engineering - Kubernetes Cluster…"
drag, startPoint x: 684, startPoint y: 242, endPoint x: 562, endPoint y: 266, distance: 124.3
click at [536, 235] on input "Maintenance Advisory Notification – Datacenter Engineering - Kubernetes Cluster…" at bounding box center [691, 245] width 310 height 33
type input "Maintenance Advisory Notification – Datacenter Engineering - Kubernetes Cluster…"
click at [806, 453] on p "Datacenter Engineering will upgrade pre-production and disaster recovery Kubern…" at bounding box center [890, 449] width 684 height 45
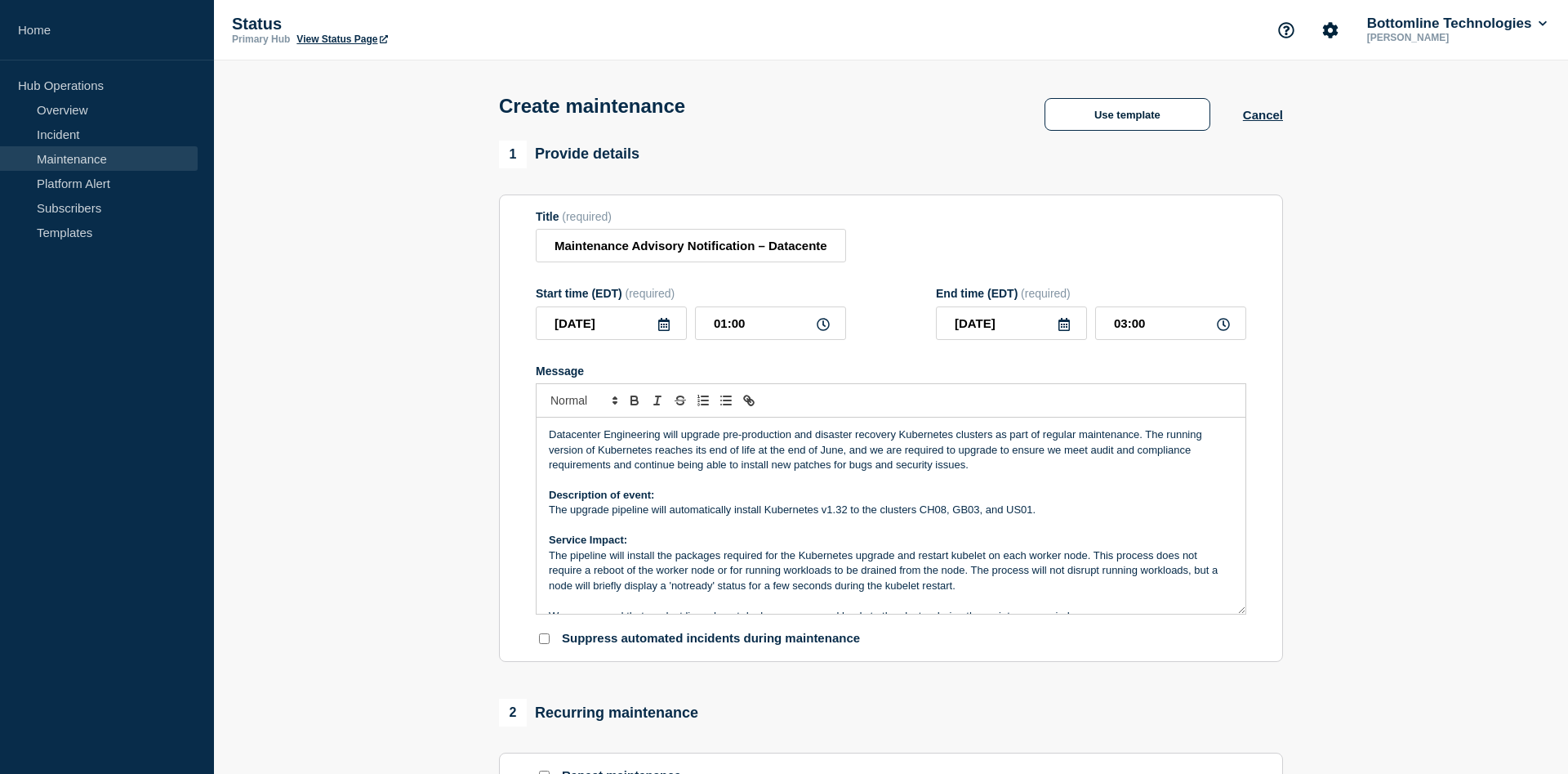
click at [794, 461] on p "Datacenter Engineering will upgrade pre-production and disaster recovery Kubern…" at bounding box center [890, 449] width 684 height 45
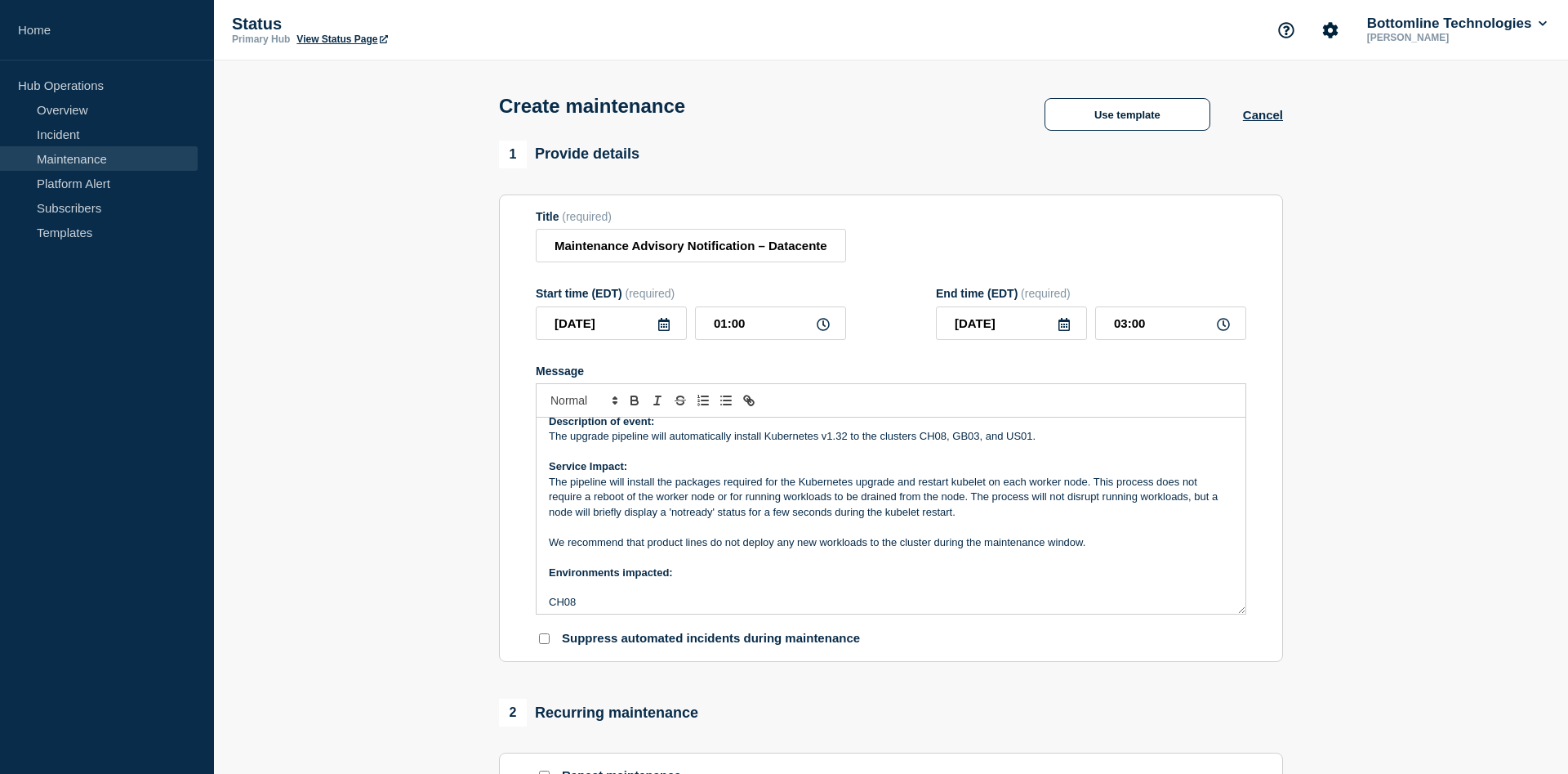
click at [739, 550] on p "We recommend that product lines do not deploy any new workloads to the cluster …" at bounding box center [890, 543] width 684 height 15
click at [1162, 550] on p "We recommend that product lines do not deploy any new workloads to the cluster …" at bounding box center [890, 543] width 684 height 15
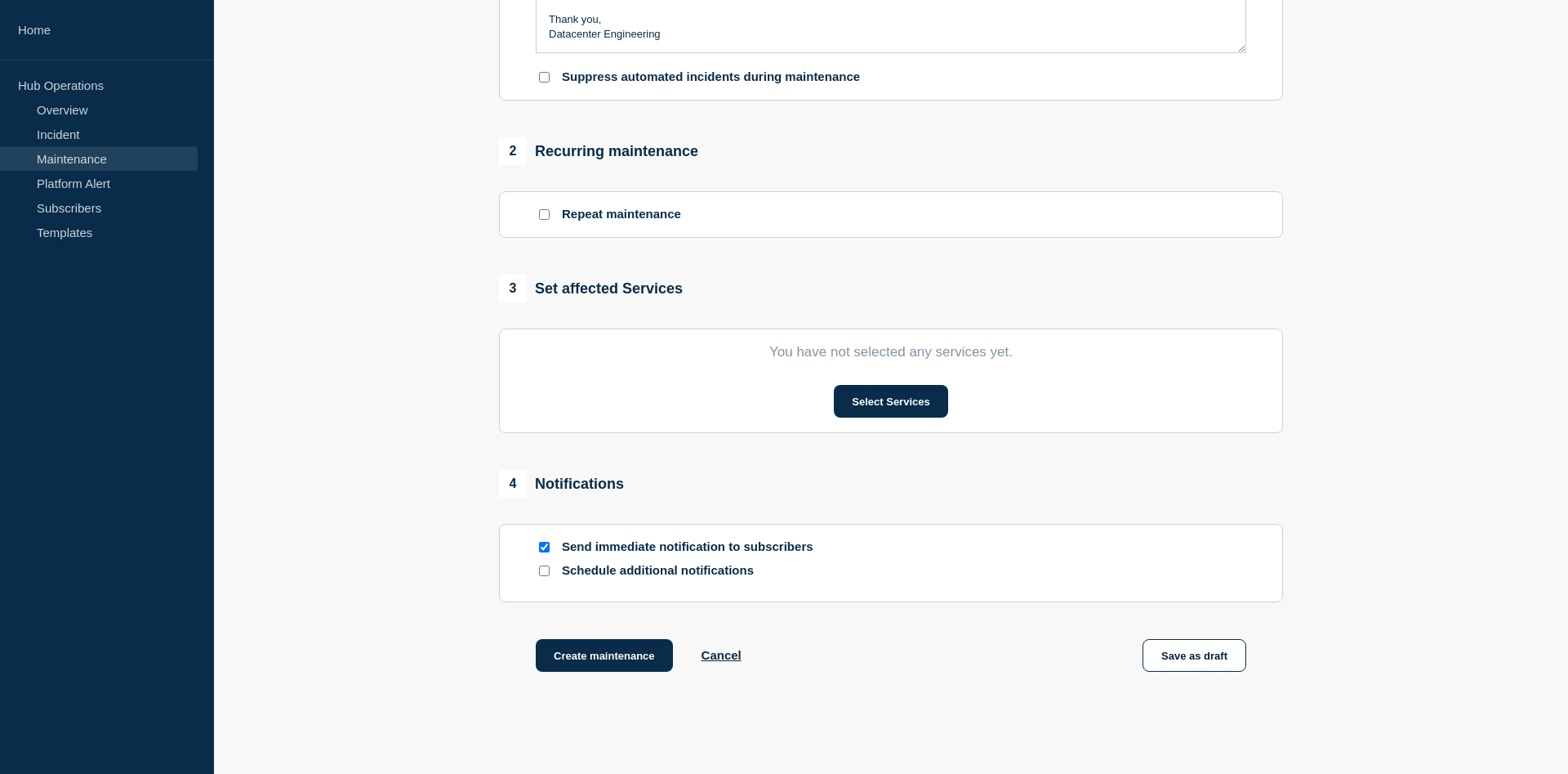
scroll to position [584, 0]
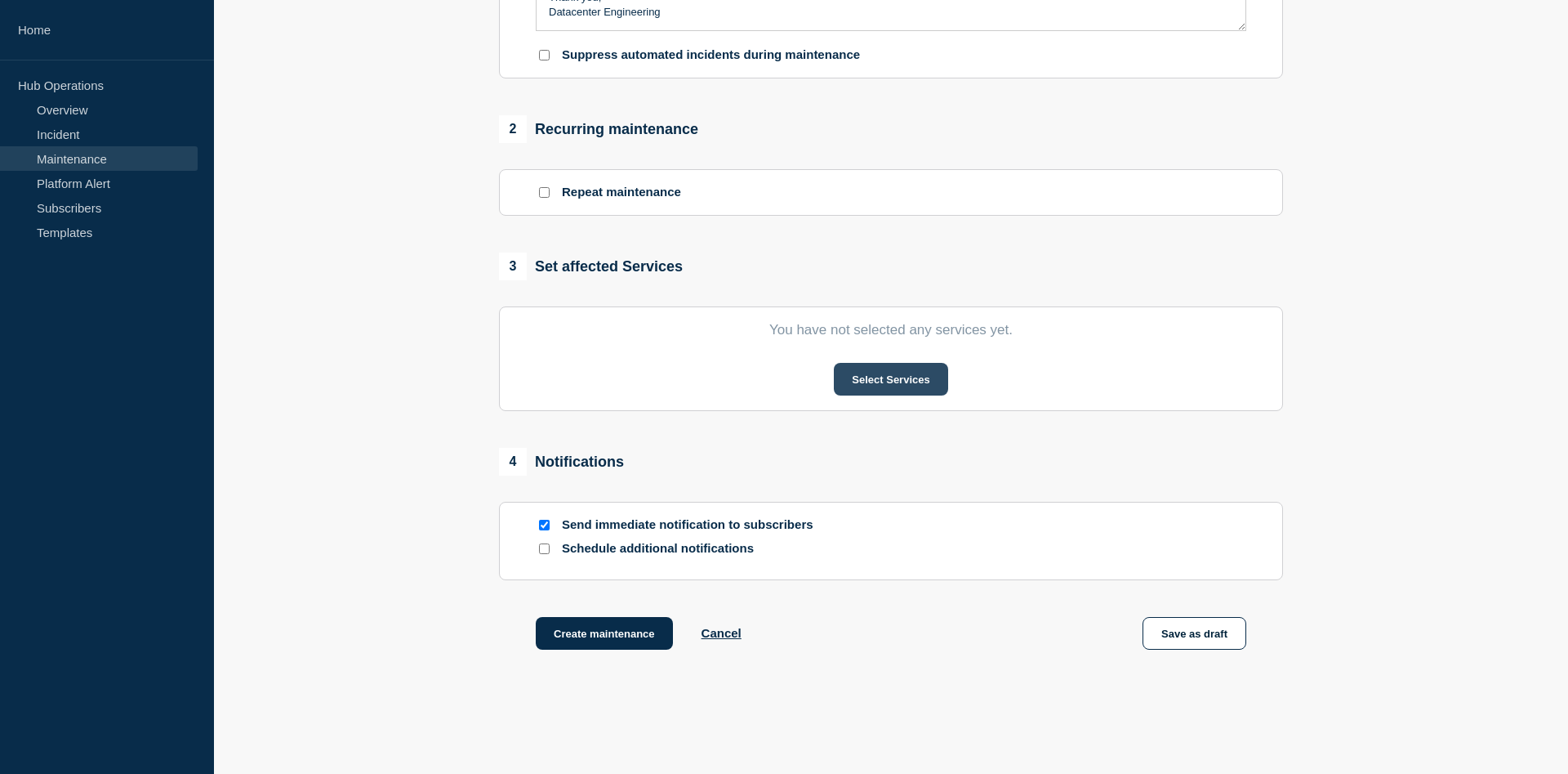
click at [882, 392] on button "Select Services" at bounding box center [890, 378] width 113 height 32
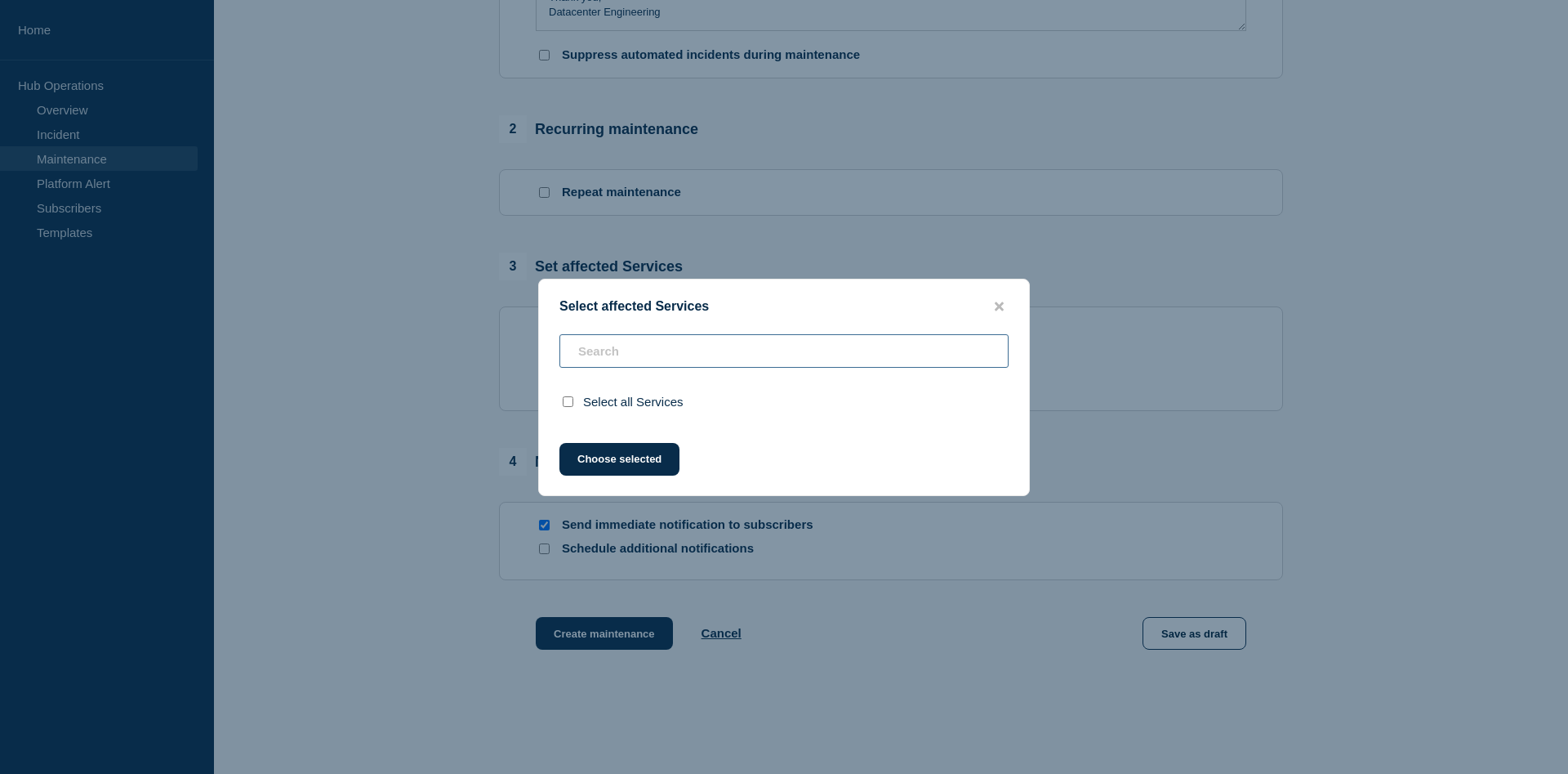
click at [754, 345] on input "text" at bounding box center [784, 351] width 449 height 33
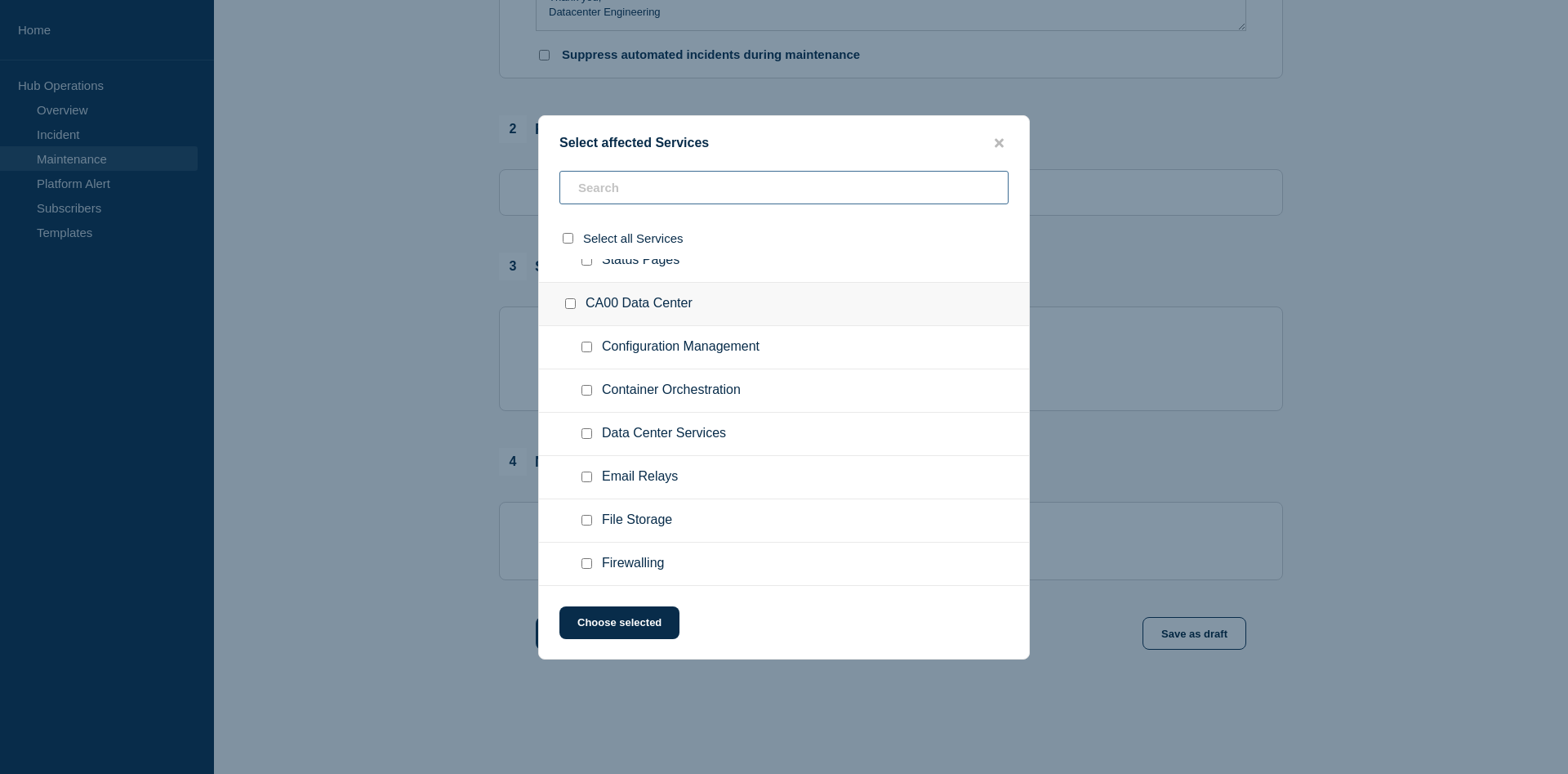
click at [658, 199] on input "text" at bounding box center [784, 187] width 449 height 33
type input "coi"
checkbox input "true"
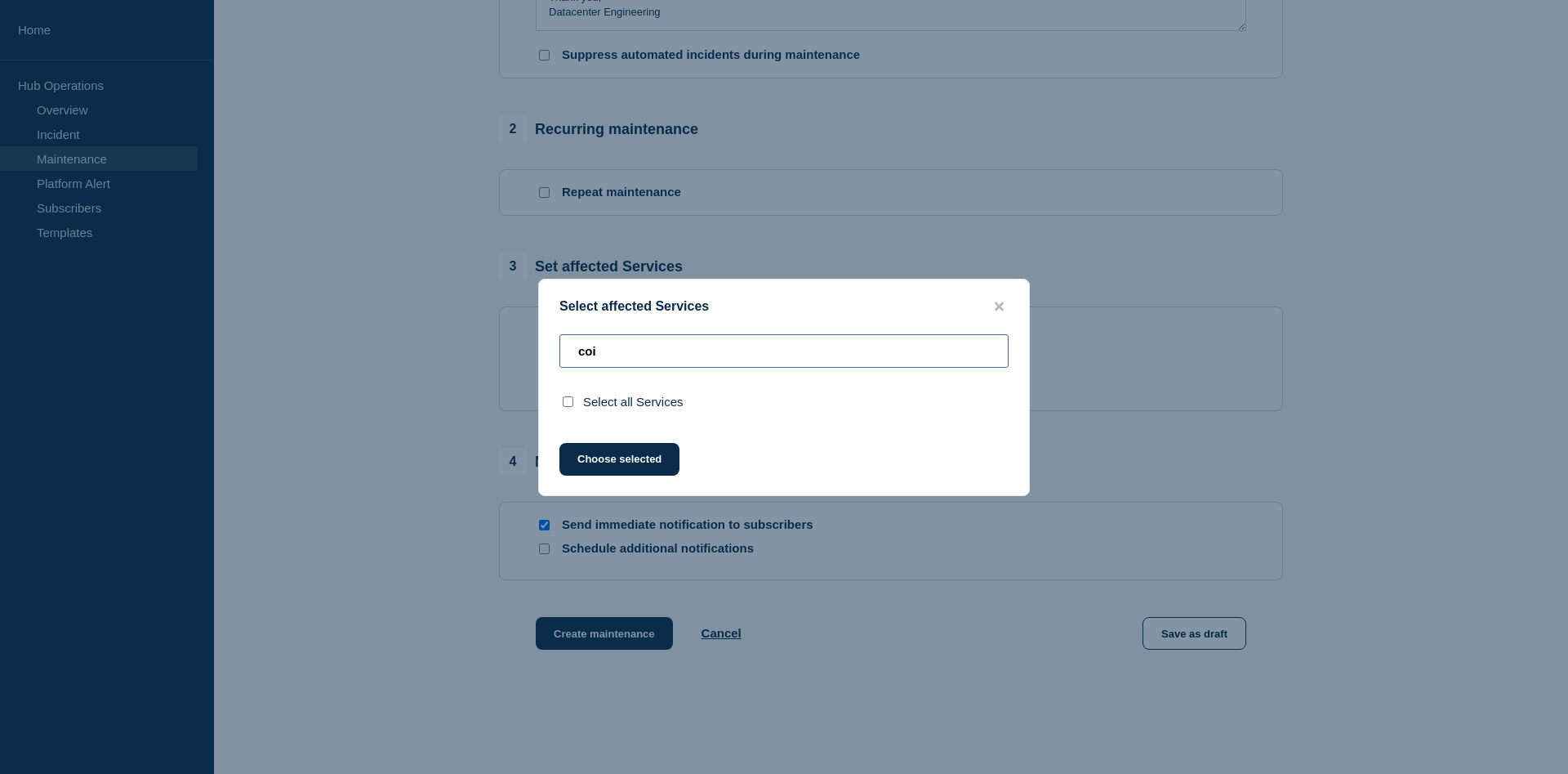
type input "co"
checkbox input "false"
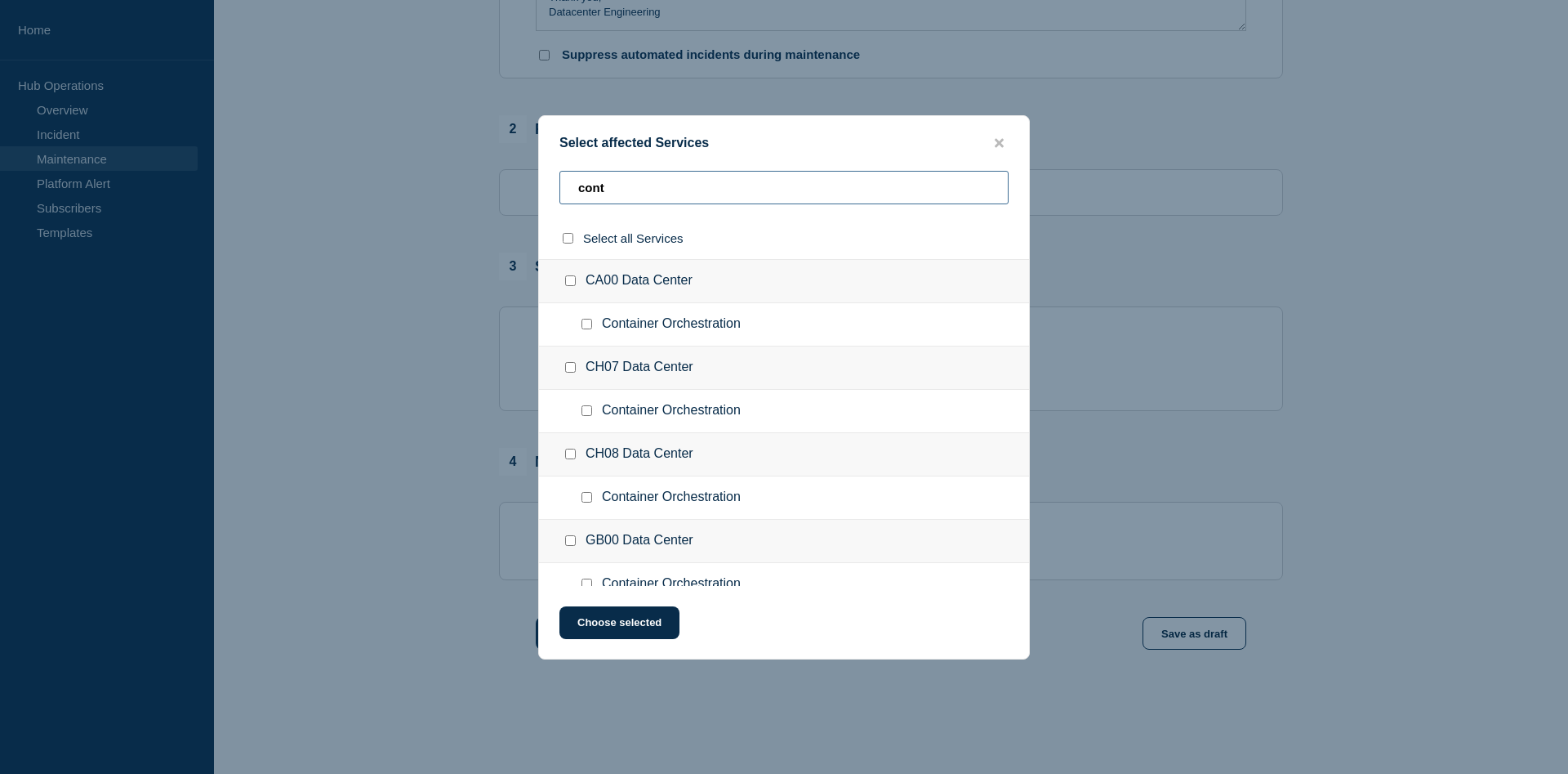
type input "cont"
click at [668, 491] on ul "Container Orchestration" at bounding box center [784, 498] width 490 height 43
click at [672, 494] on span "Container Orchestration" at bounding box center [672, 498] width 139 height 17
click at [686, 495] on span "Container Orchestration" at bounding box center [672, 498] width 139 height 17
click at [698, 504] on span "Container Orchestration" at bounding box center [672, 498] width 139 height 17
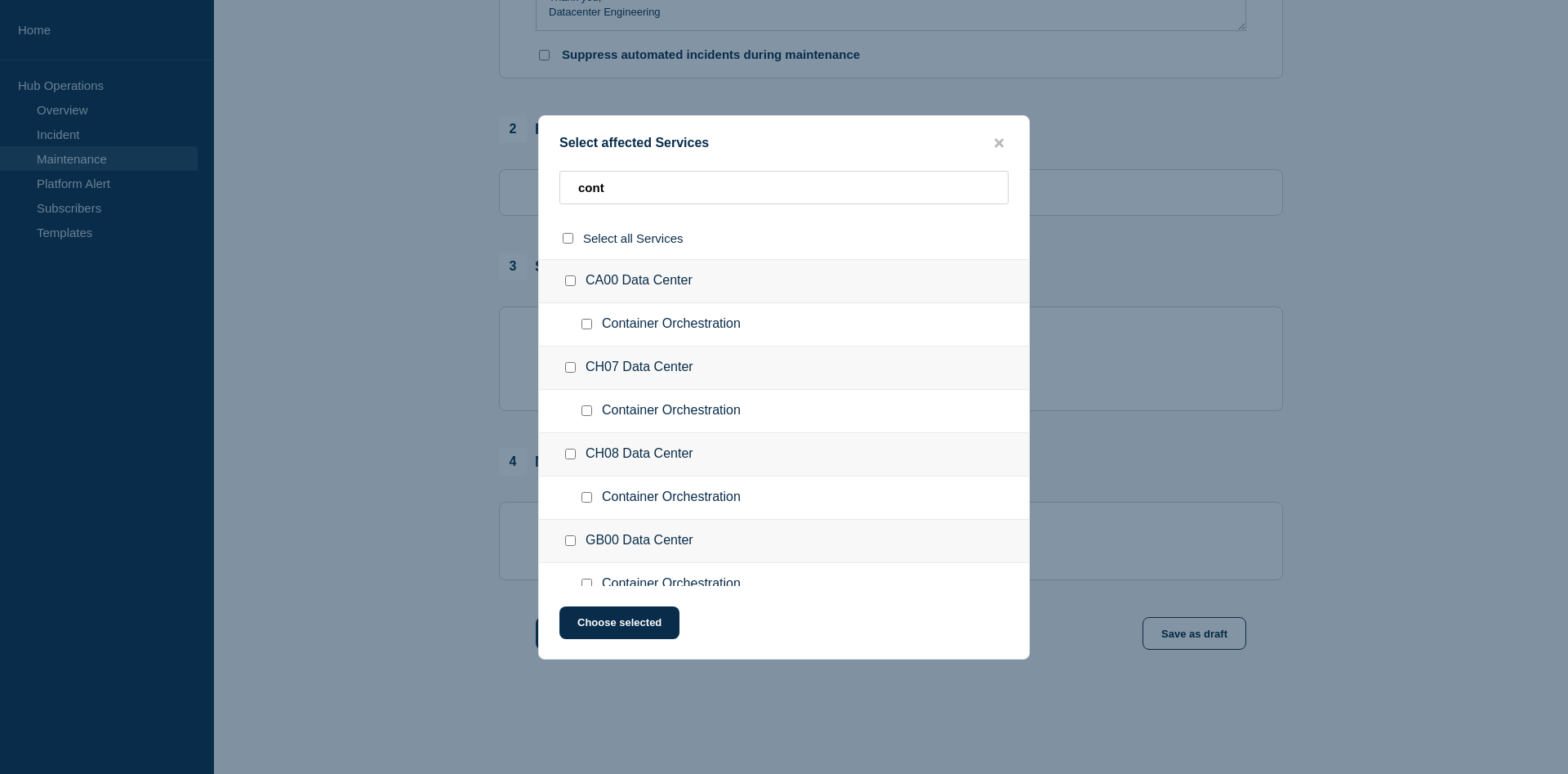
click at [586, 497] on input "Container Orchestration checkbox" at bounding box center [587, 497] width 11 height 11
checkbox input "true"
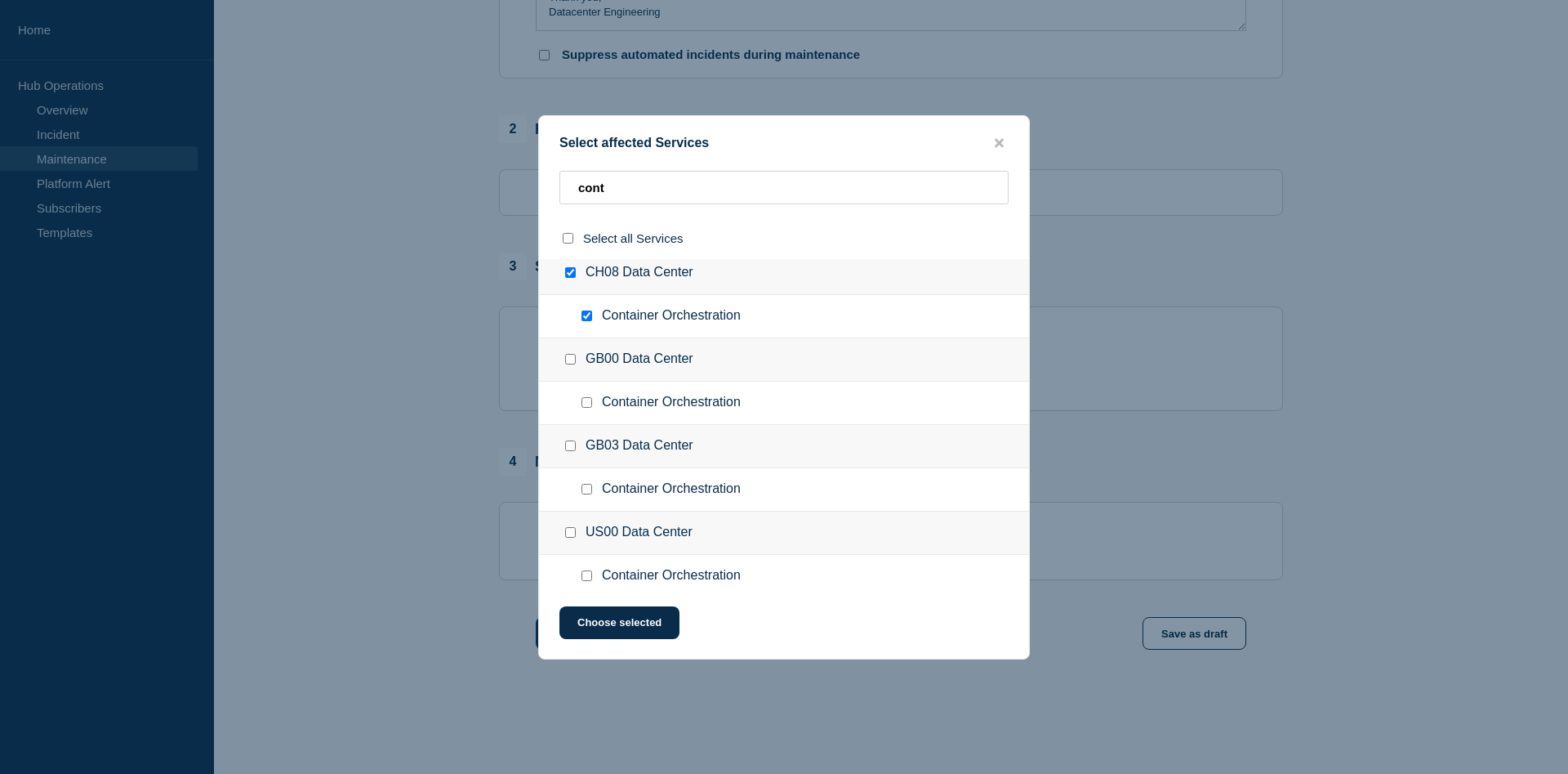
scroll to position [250, 0]
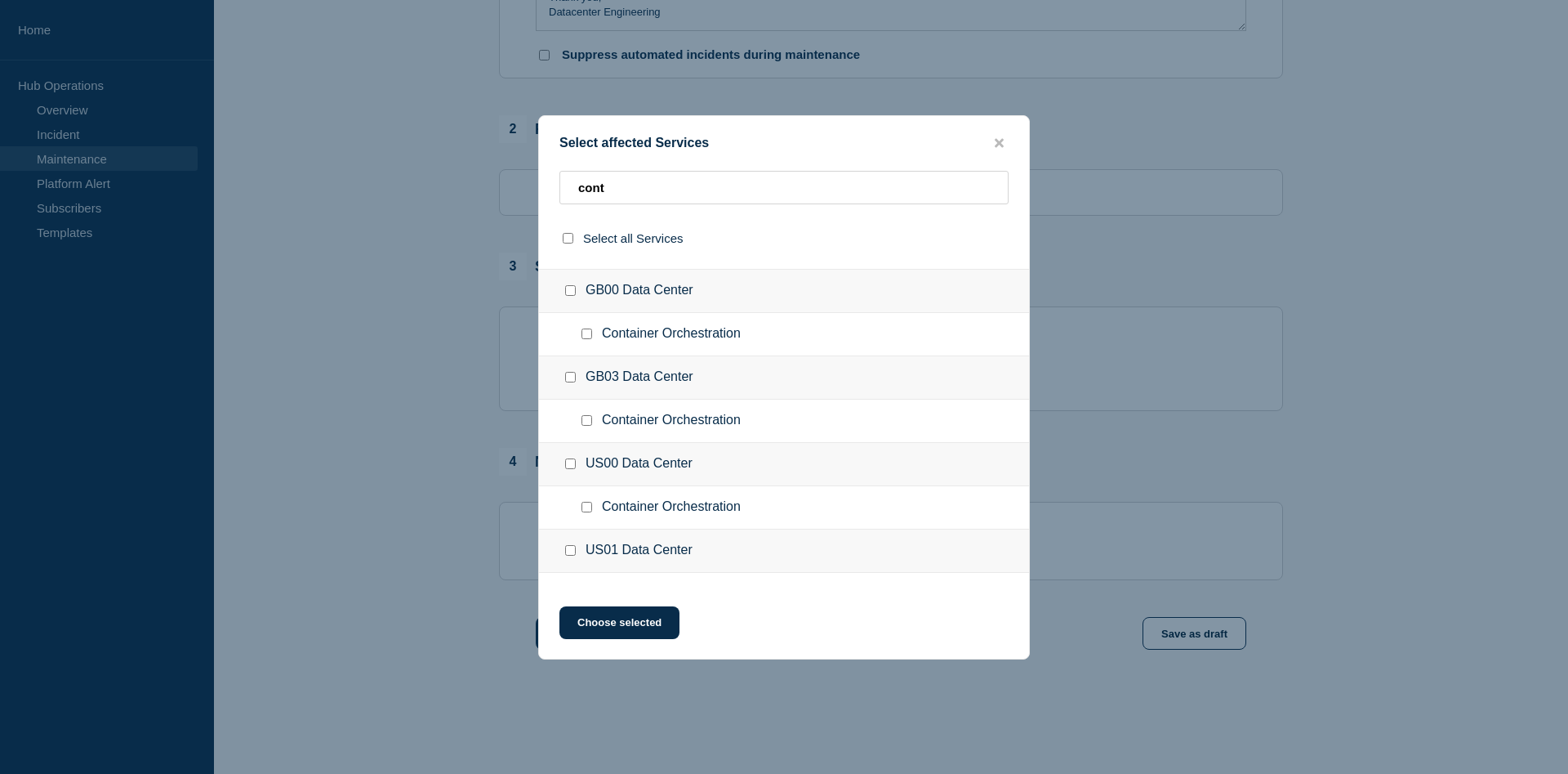
click at [586, 416] on div at bounding box center [590, 421] width 24 height 17
click at [591, 425] on input "Container Orchestration checkbox" at bounding box center [587, 420] width 11 height 11
checkbox input "true"
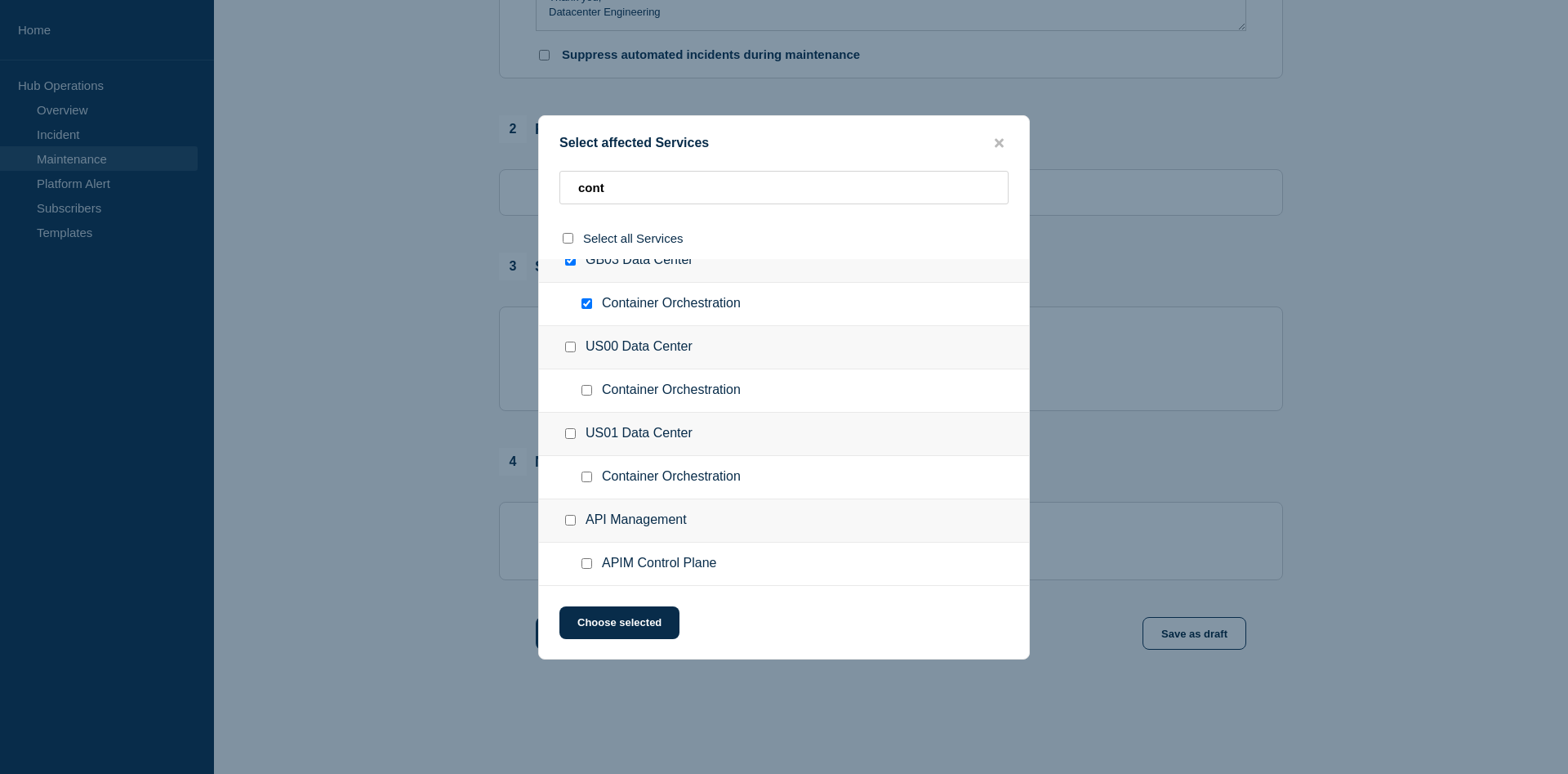
click at [587, 477] on input "Container Orchestration checkbox" at bounding box center [587, 477] width 11 height 11
checkbox input "true"
click at [620, 628] on button "Choose selected" at bounding box center [619, 623] width 120 height 32
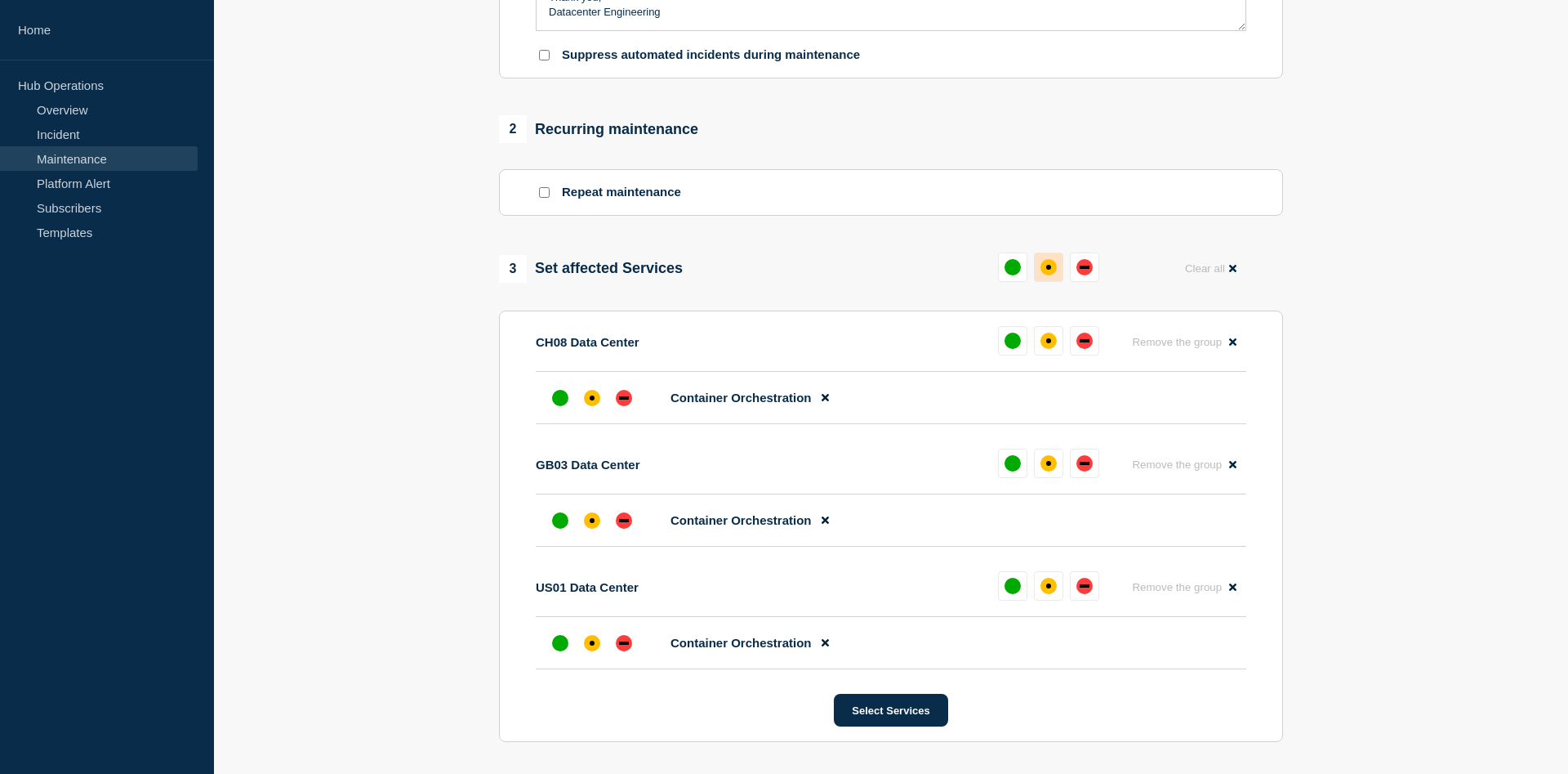
click at [1054, 274] on div "affected" at bounding box center [1049, 267] width 17 height 17
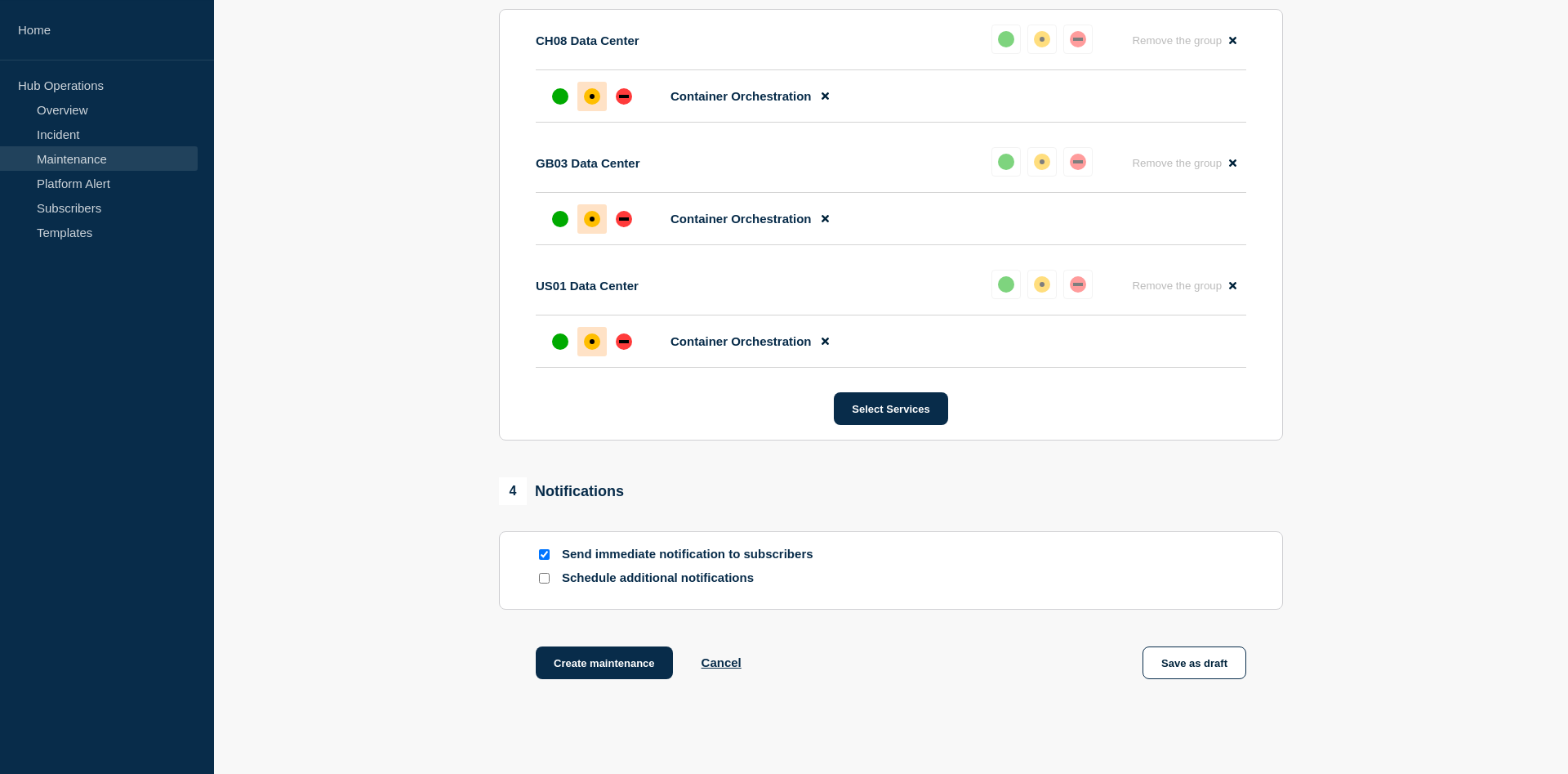
scroll to position [995, 0]
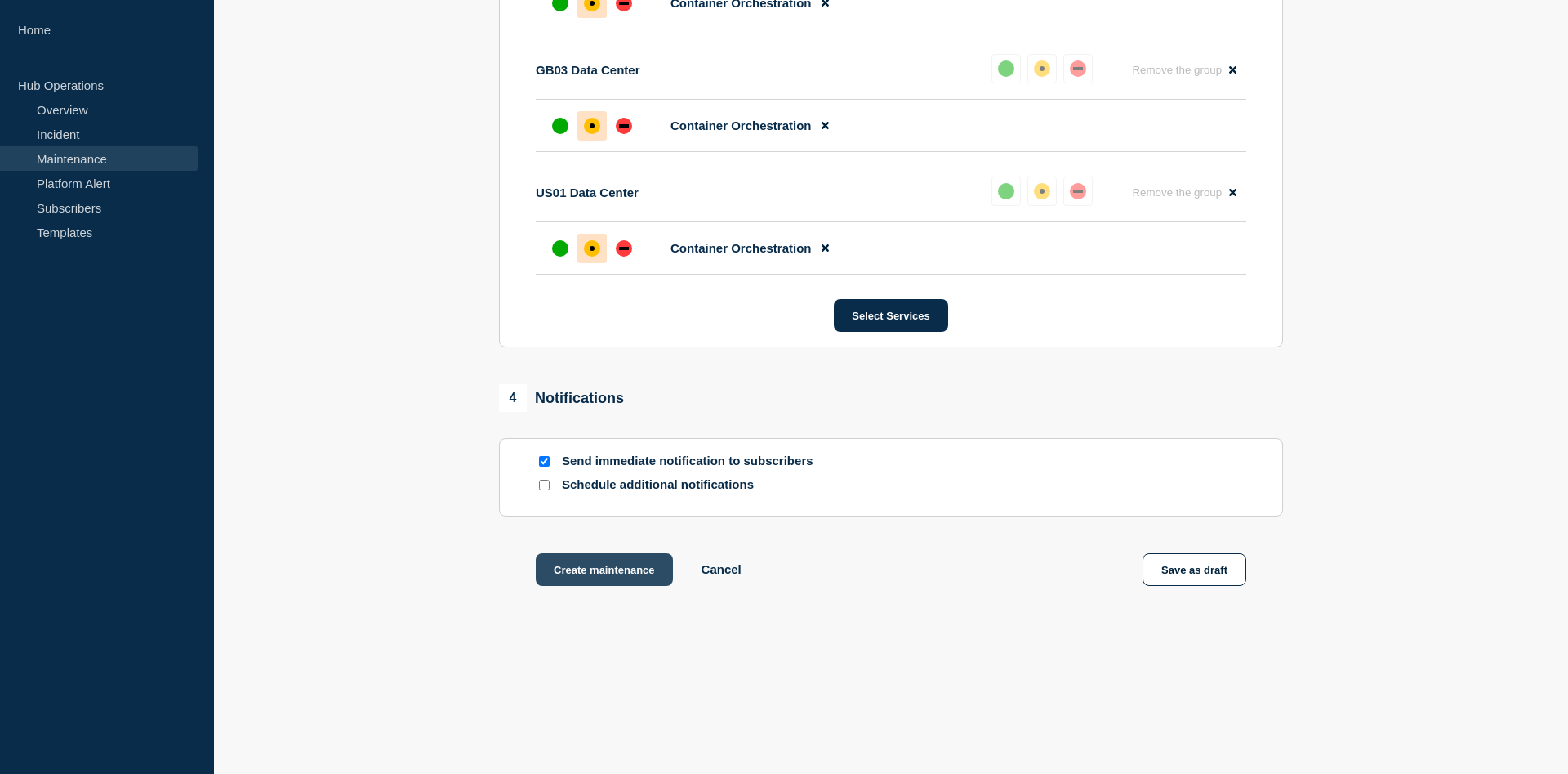
click at [645, 565] on button "Create maintenance" at bounding box center [605, 569] width 137 height 32
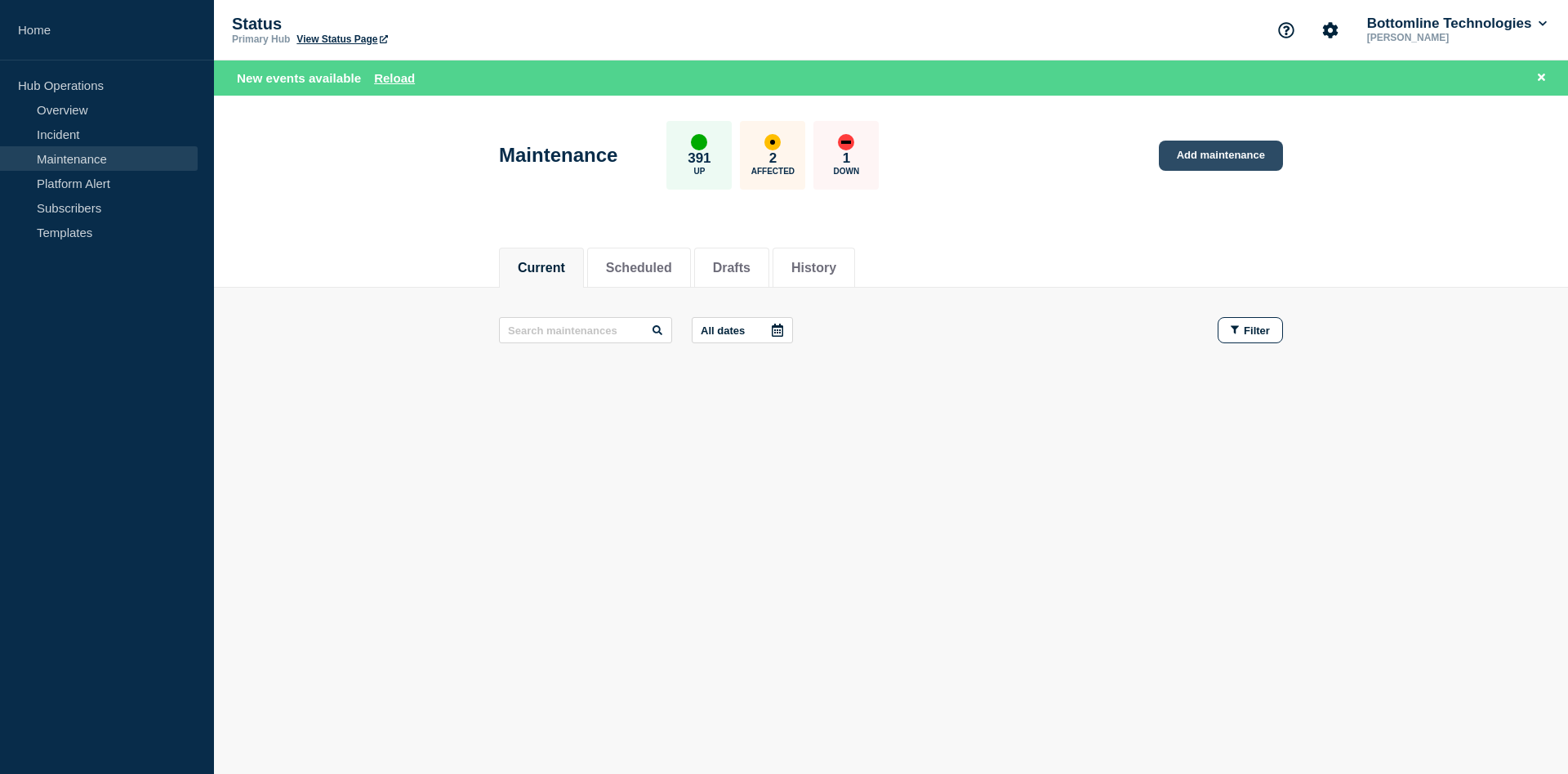
click at [1206, 160] on link "Add maintenance" at bounding box center [1221, 156] width 124 height 31
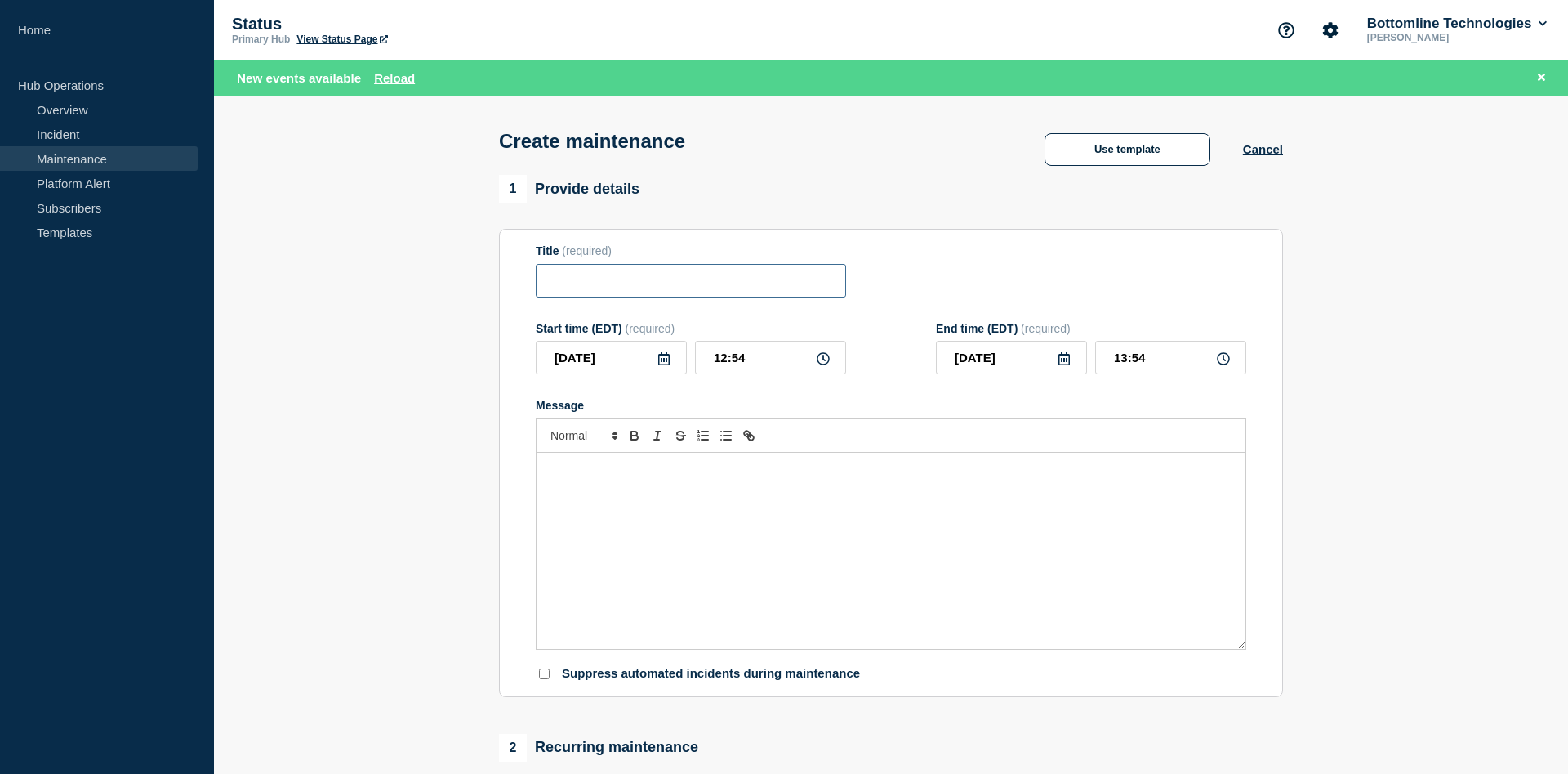
click at [654, 286] on input "Title" at bounding box center [691, 281] width 310 height 33
click at [721, 502] on div "Message" at bounding box center [891, 550] width 709 height 196
click at [648, 284] on input "Title" at bounding box center [691, 281] width 310 height 33
paste input "Maintenance Advisory Notification – Datacenter Engineering - Kubernetes Cluster…"
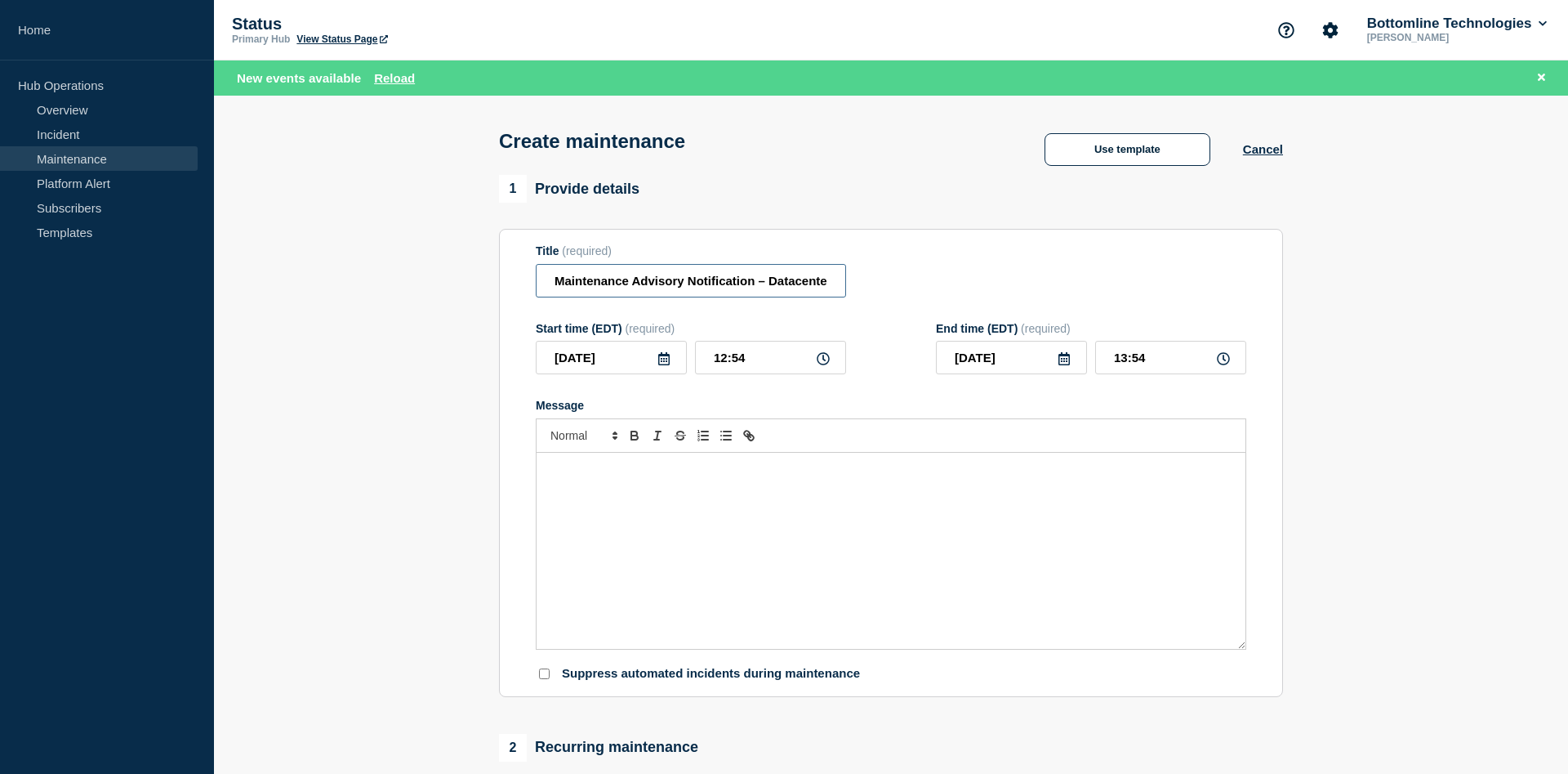
drag, startPoint x: 621, startPoint y: 286, endPoint x: 433, endPoint y: 288, distance: 188.0
click at [536, 288] on input "Maintenance Advisory Notification – Datacenter Engineering - Kubernetes Cluster…" at bounding box center [691, 281] width 310 height 33
click at [553, 281] on input "Maintenance Advisory Notification – Datacenter Engineering - Kubernetes Cluster…" at bounding box center [691, 281] width 310 height 33
type input "Maintenance Advisory Notification – Datacenter Engineering - Kubernetes Cluster…"
drag, startPoint x: 762, startPoint y: 366, endPoint x: 650, endPoint y: 364, distance: 112.0
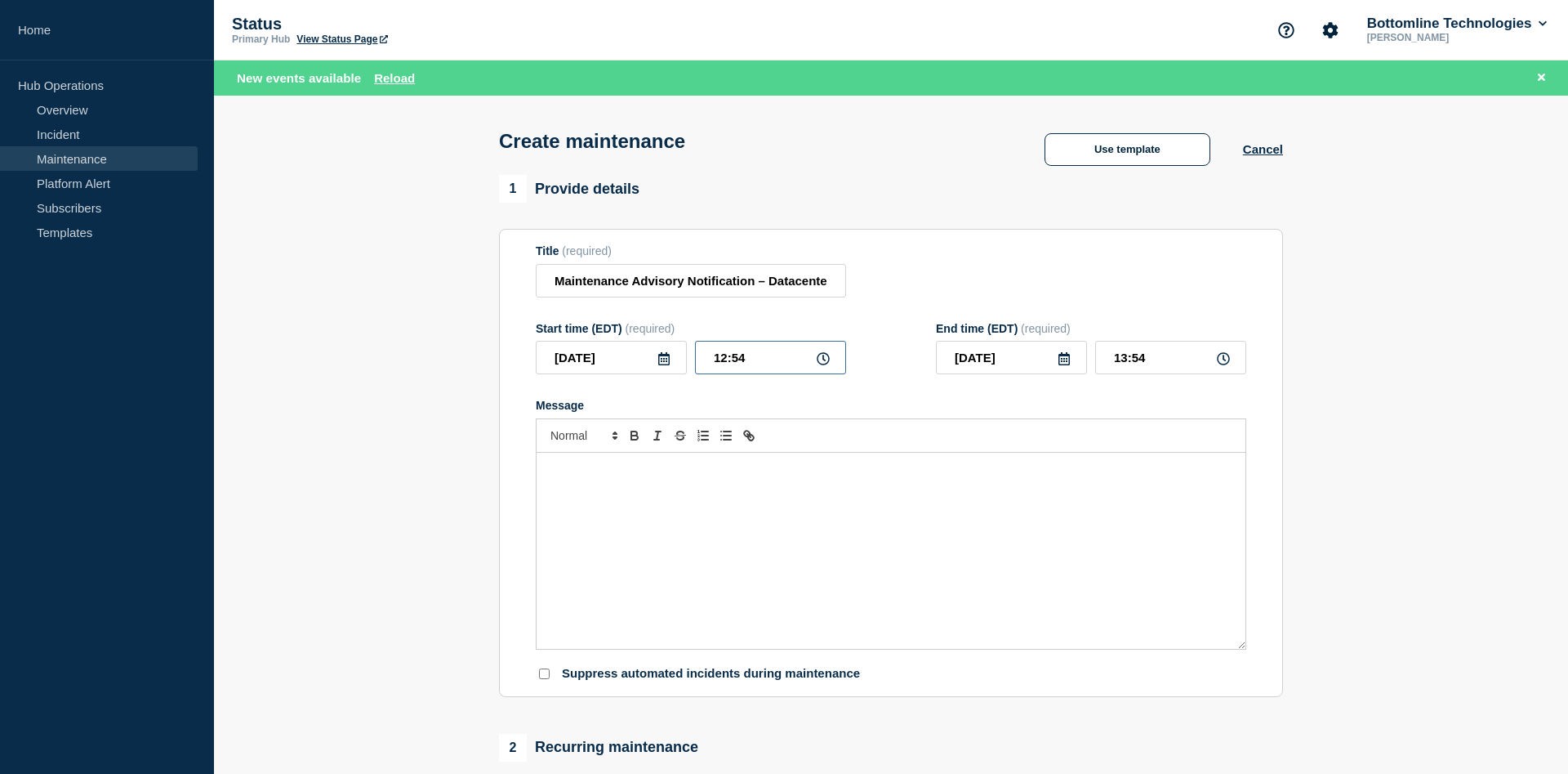
click at [760, 365] on input "12:54" at bounding box center [770, 358] width 151 height 33
click at [649, 364] on input "[DATE]" at bounding box center [611, 358] width 151 height 33
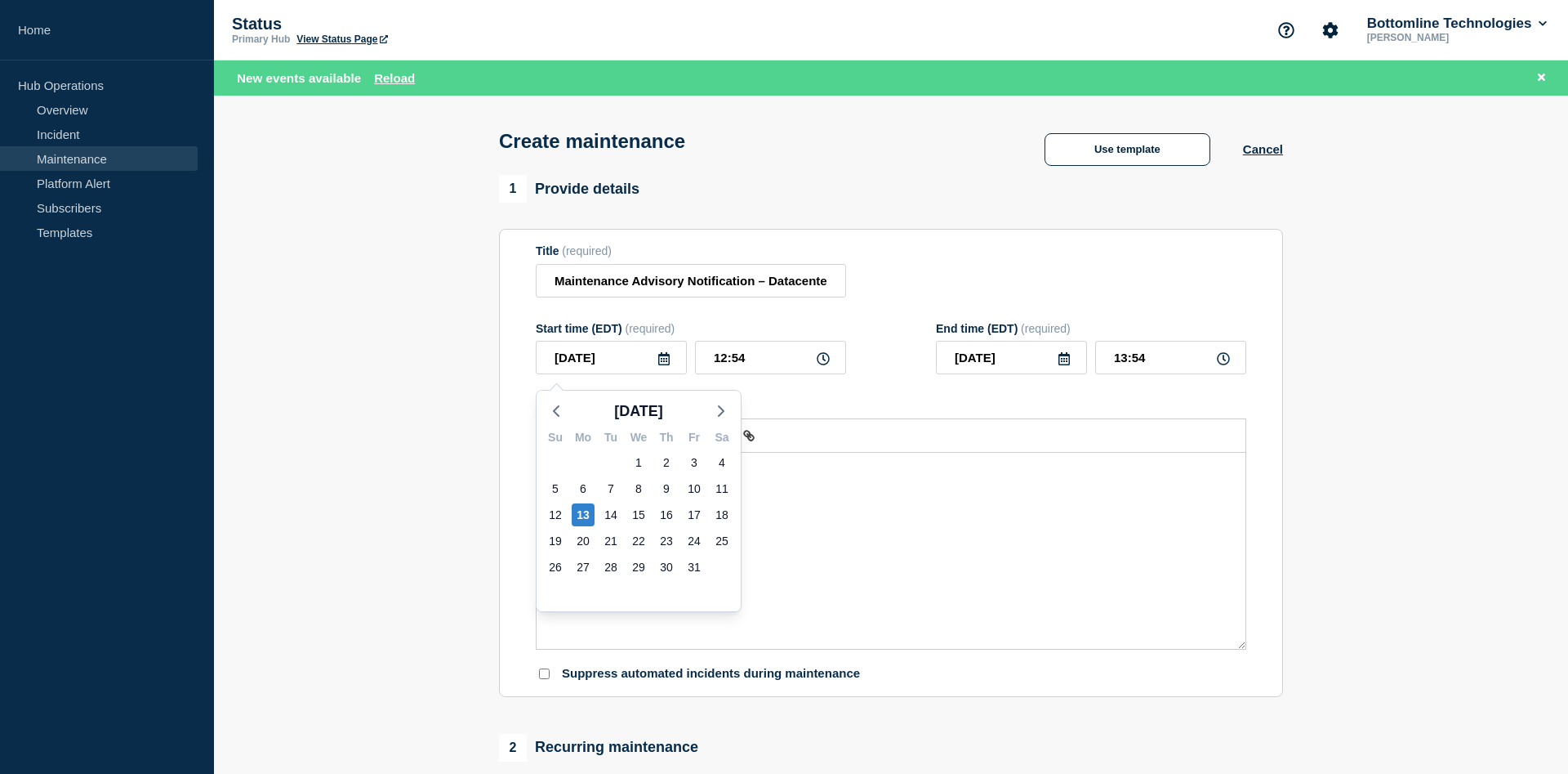
click at [658, 365] on icon at bounding box center [664, 358] width 13 height 13
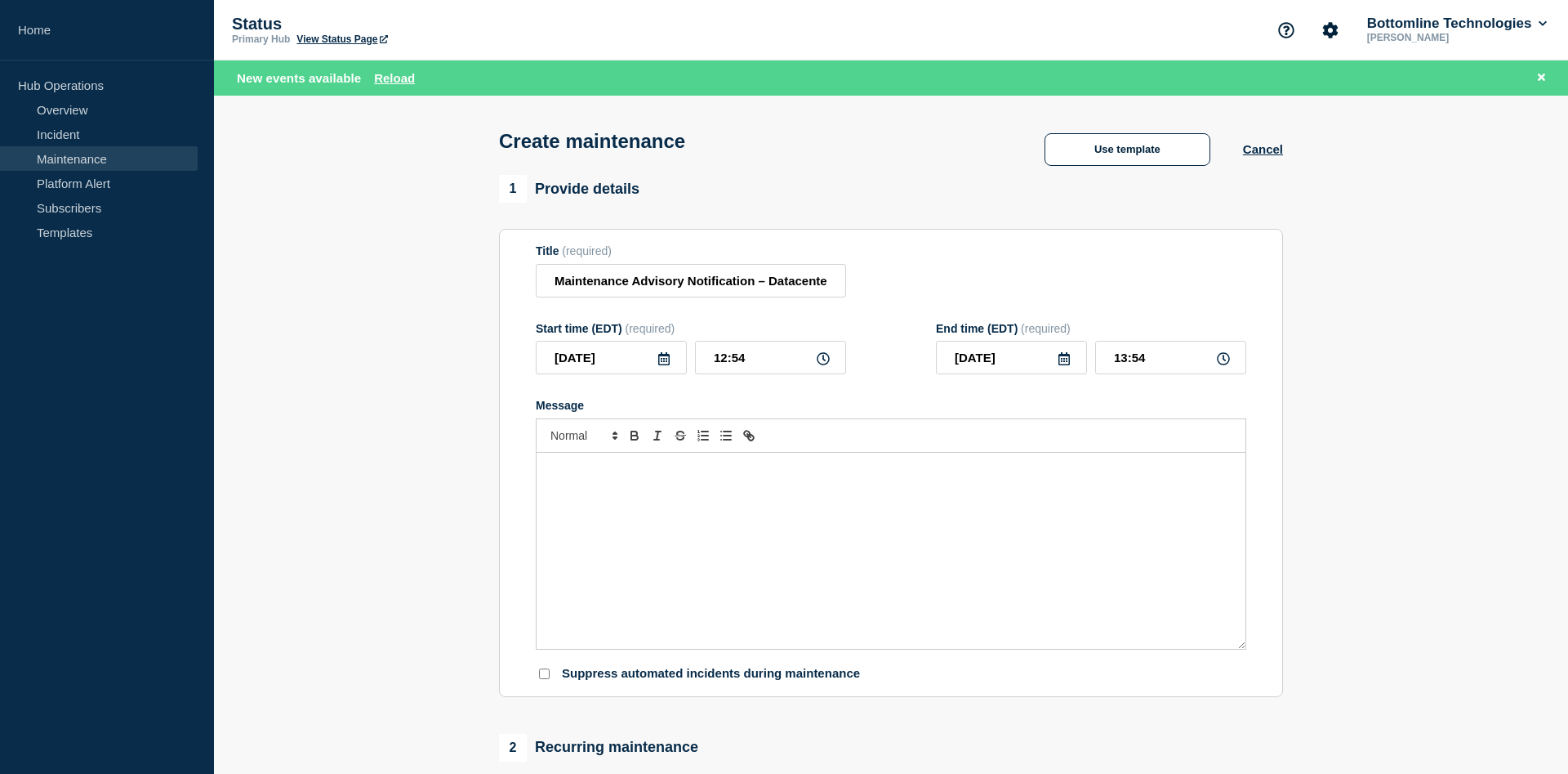
click at [664, 364] on icon at bounding box center [664, 358] width 13 height 13
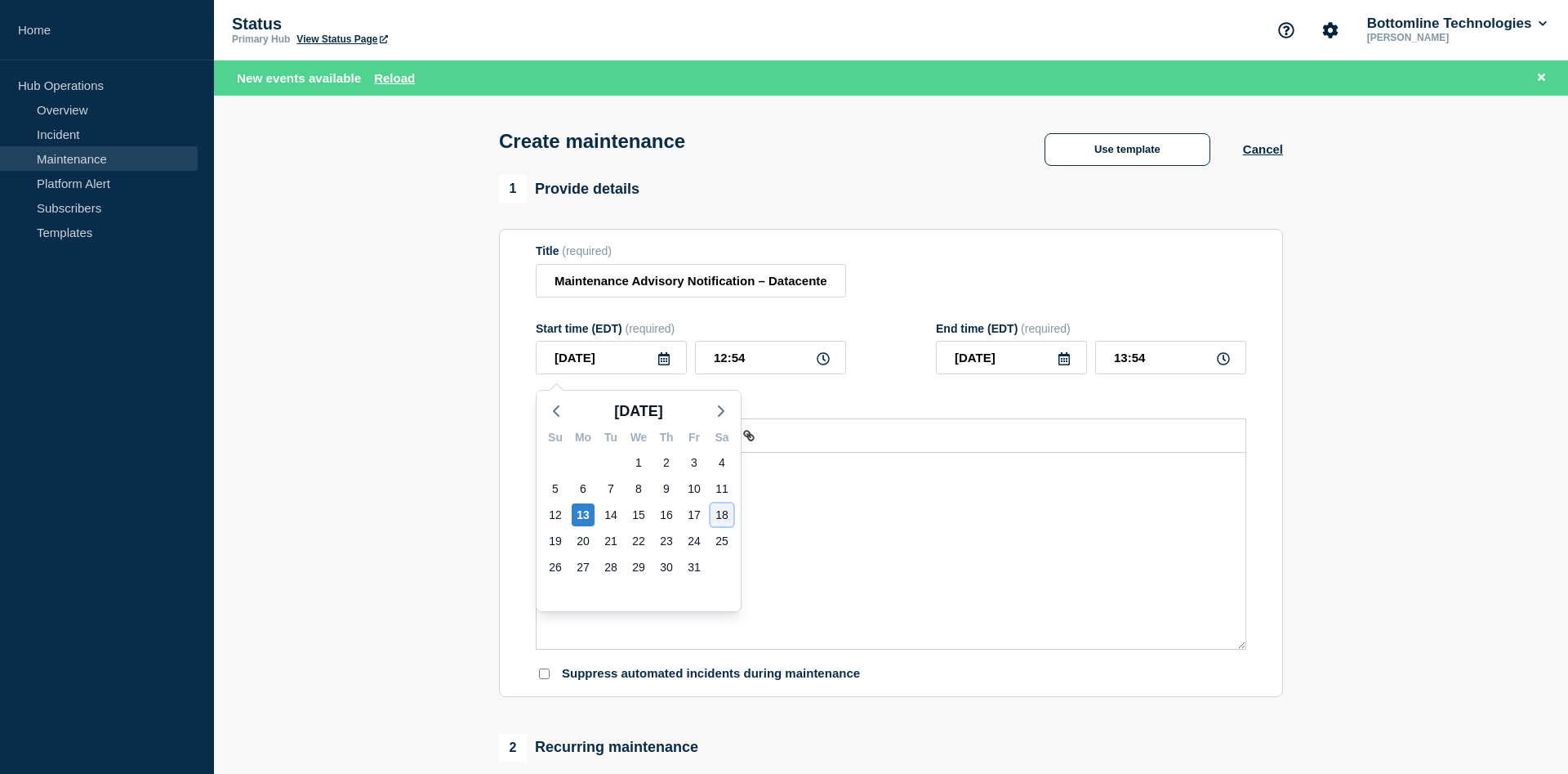
click at [720, 515] on div "18" at bounding box center [722, 515] width 23 height 23
type input "2025-10-18"
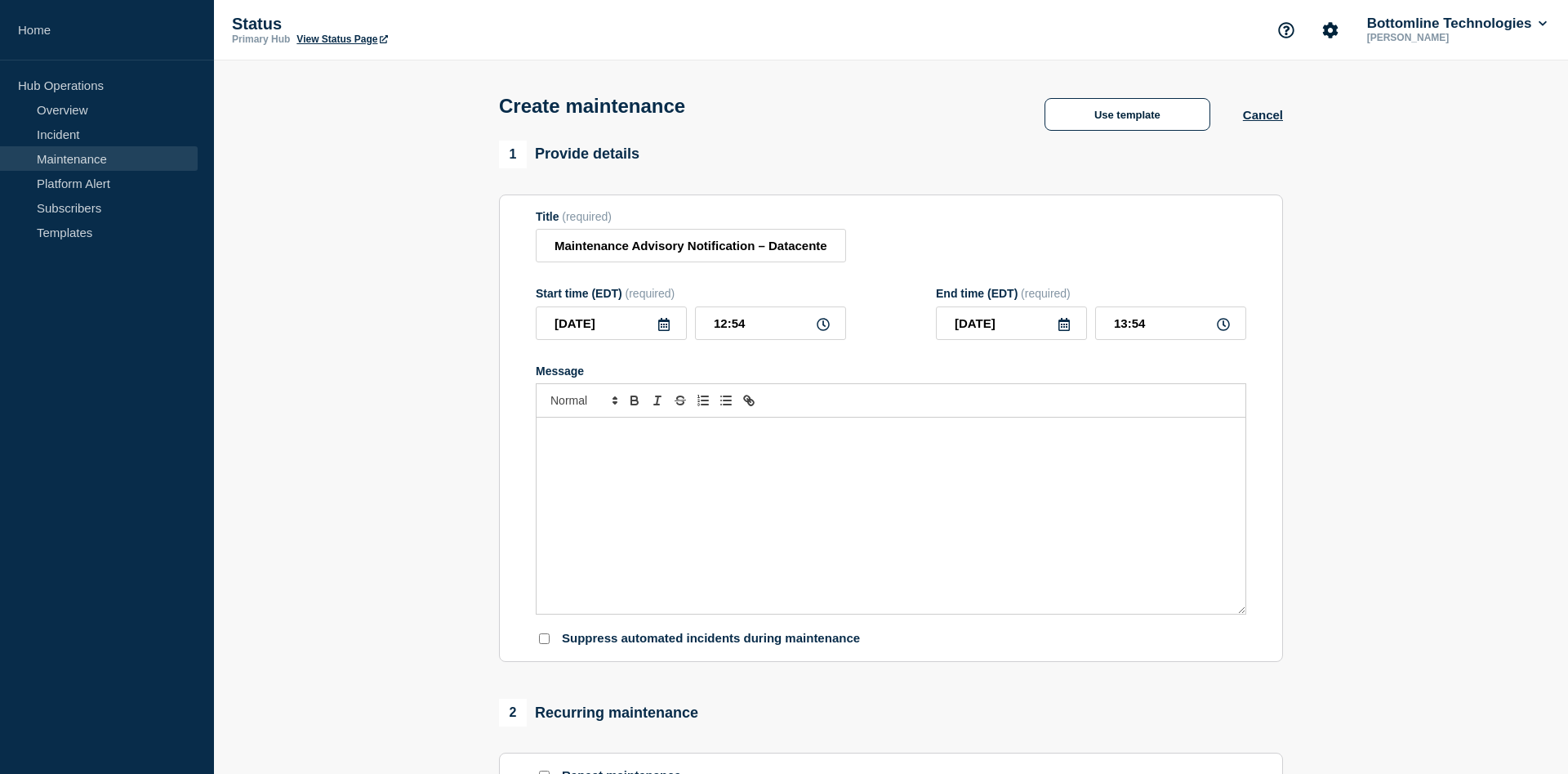
click at [743, 359] on form "Title (required) Maintenance Advisory Notification – Datacenter Engineering - K…" at bounding box center [891, 429] width 711 height 437
click at [746, 337] on input "12:54" at bounding box center [770, 323] width 151 height 33
type input "21:00"
type input "22:00"
drag, startPoint x: 1027, startPoint y: 333, endPoint x: 1033, endPoint y: 346, distance: 14.3
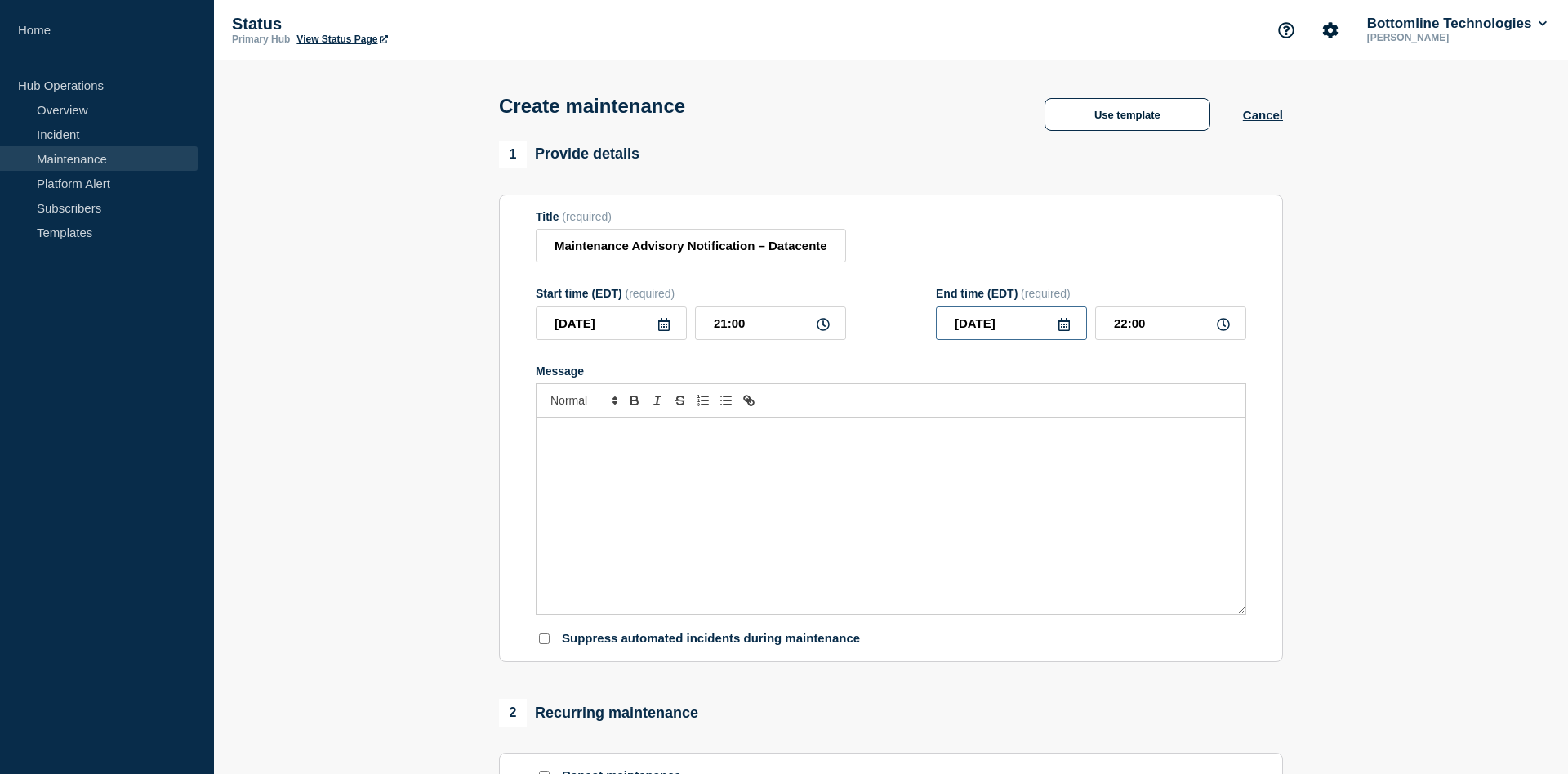
click at [1029, 335] on input "2025-10-18" at bounding box center [1011, 323] width 151 height 33
type input "2025-10-19"
drag, startPoint x: 1198, startPoint y: 329, endPoint x: 1083, endPoint y: 324, distance: 115.1
click at [1096, 325] on input "22:00" at bounding box center [1171, 323] width 151 height 33
type input "04:00"
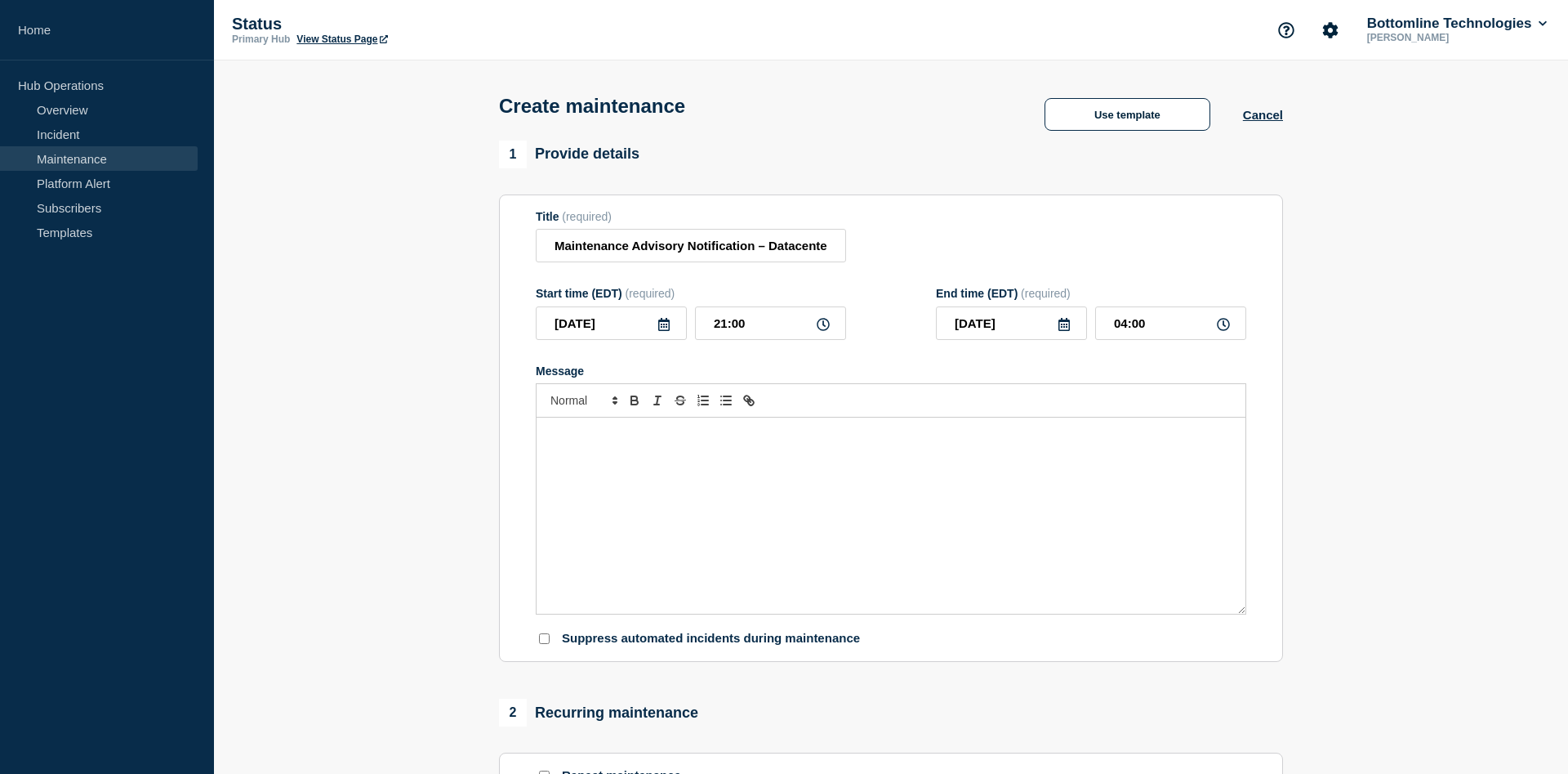
click at [715, 466] on div "Message" at bounding box center [891, 515] width 709 height 196
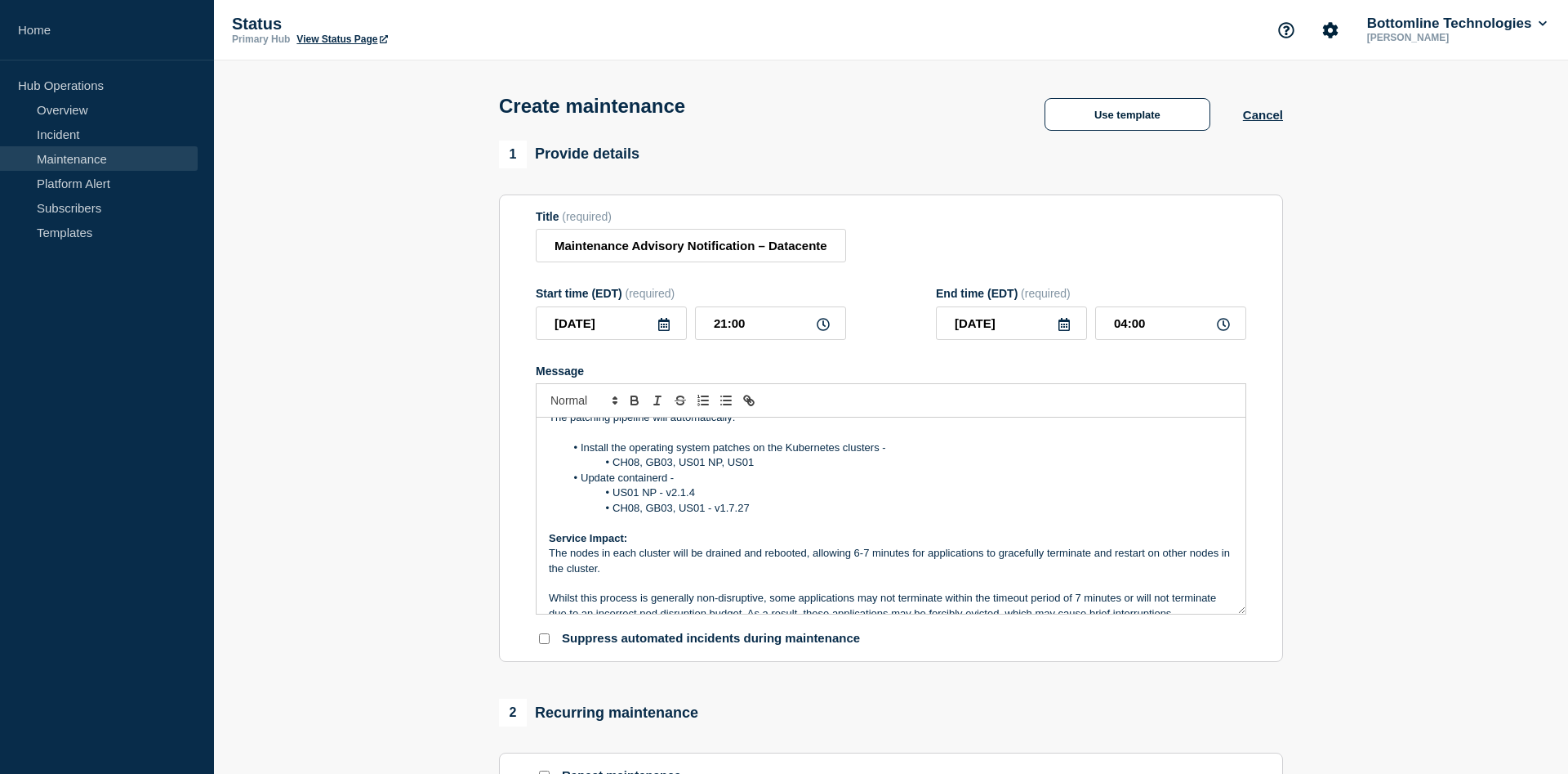
scroll to position [1, 0]
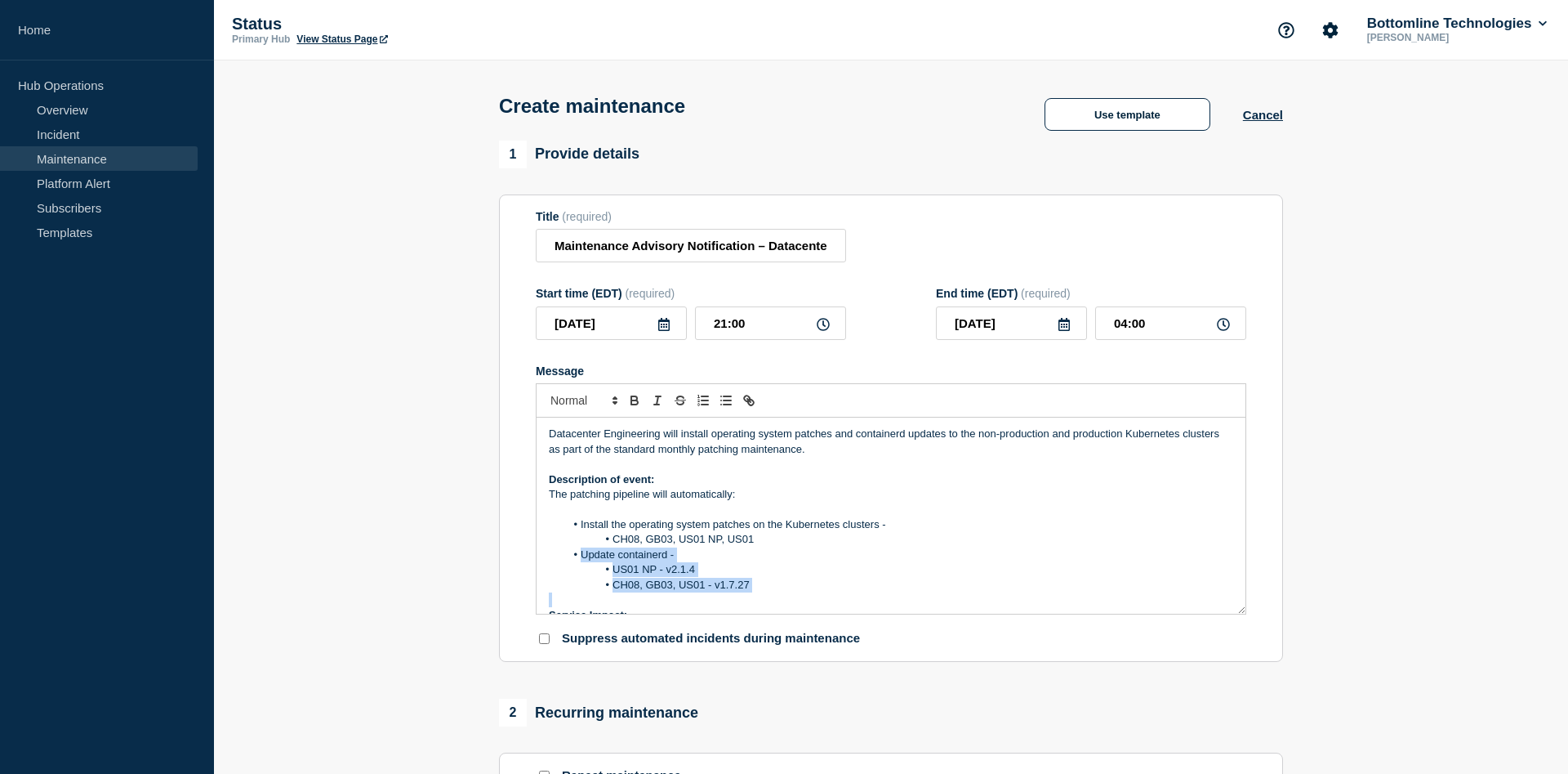
drag, startPoint x: 784, startPoint y: 607, endPoint x: 565, endPoint y: 563, distance: 223.4
click at [565, 563] on div "Datacenter Engineering will install operating system patches and containerd upd…" at bounding box center [891, 515] width 709 height 196
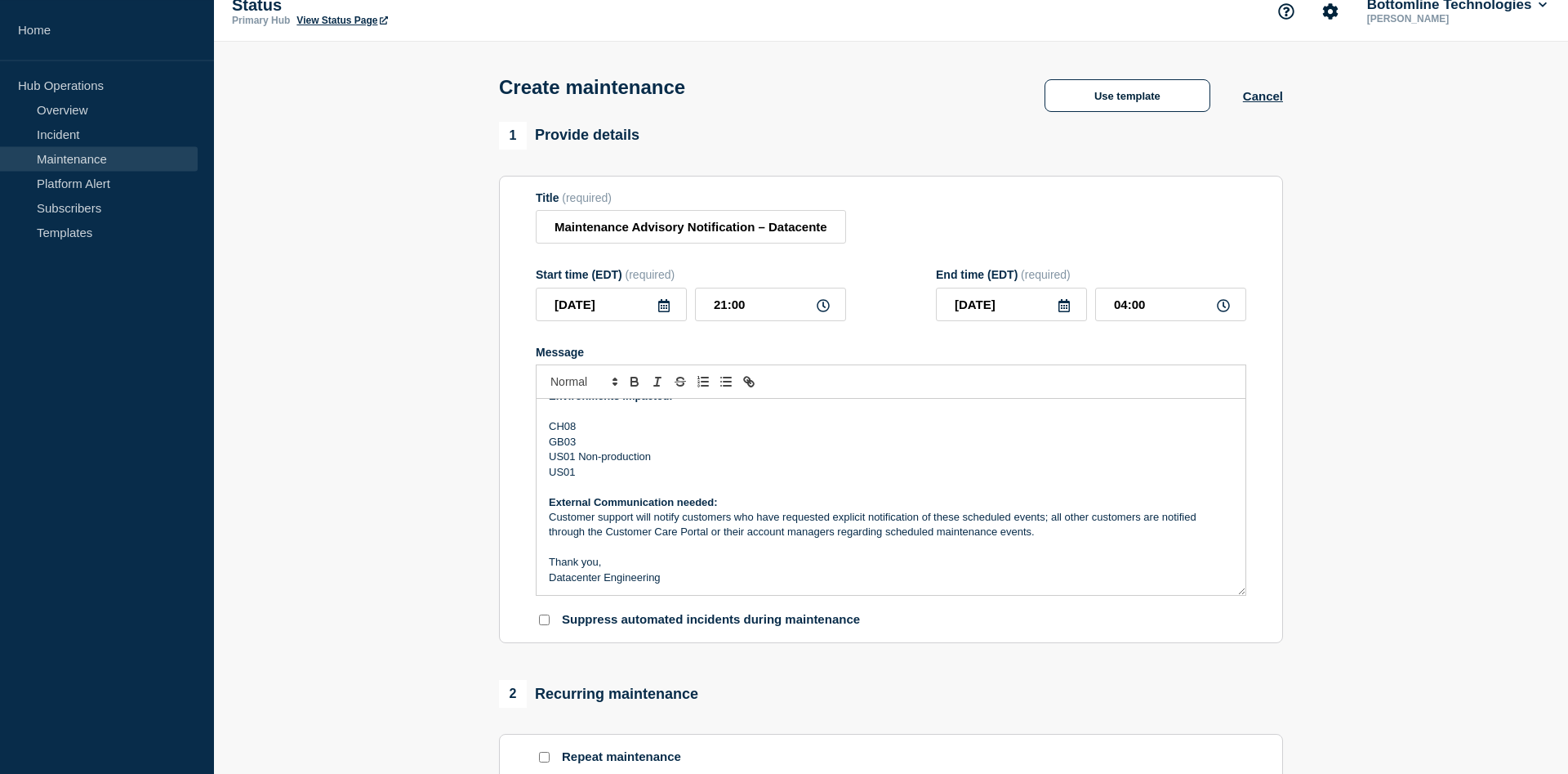
scroll to position [334, 0]
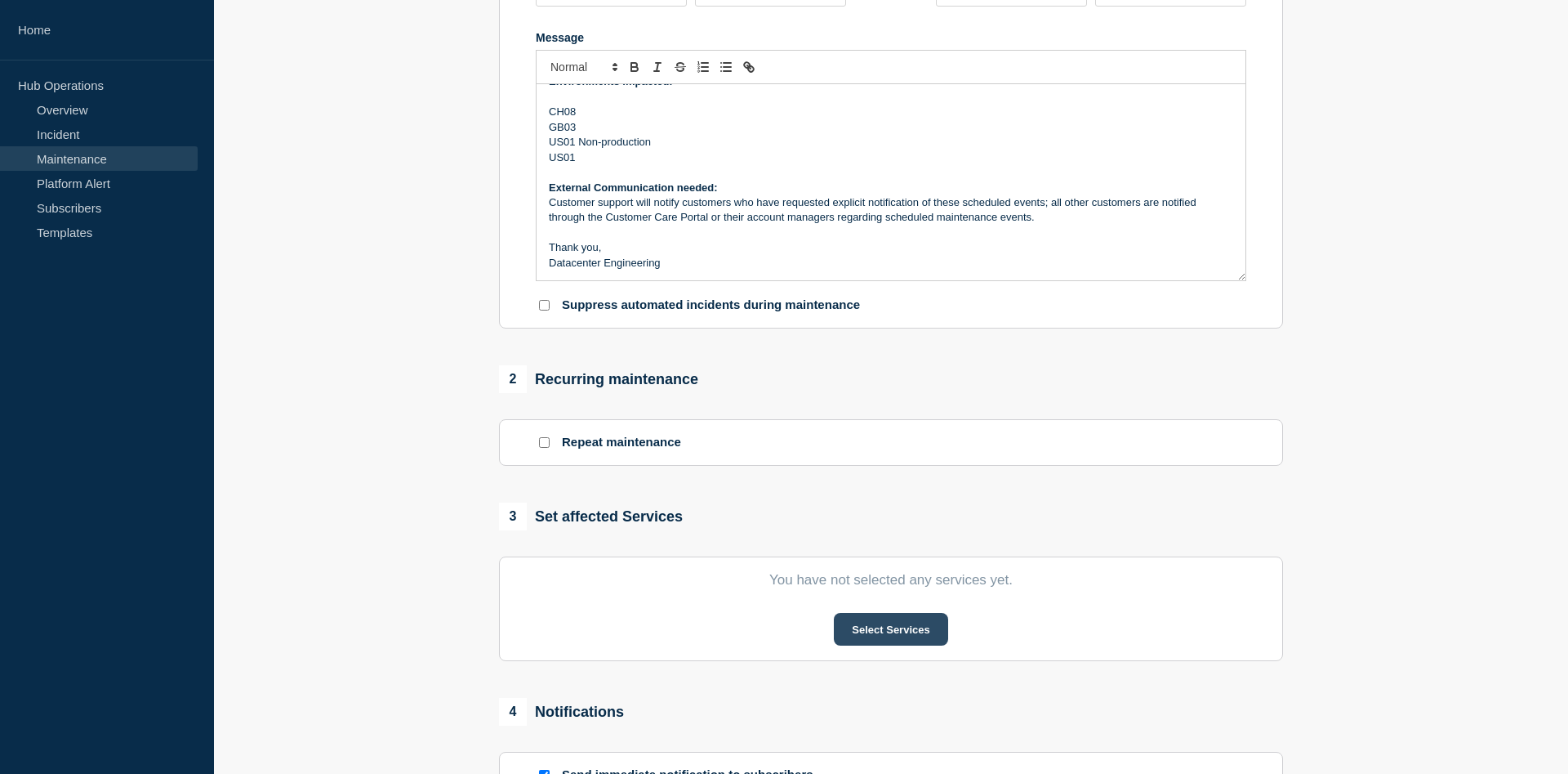
click at [891, 640] on button "Select Services" at bounding box center [890, 628] width 113 height 32
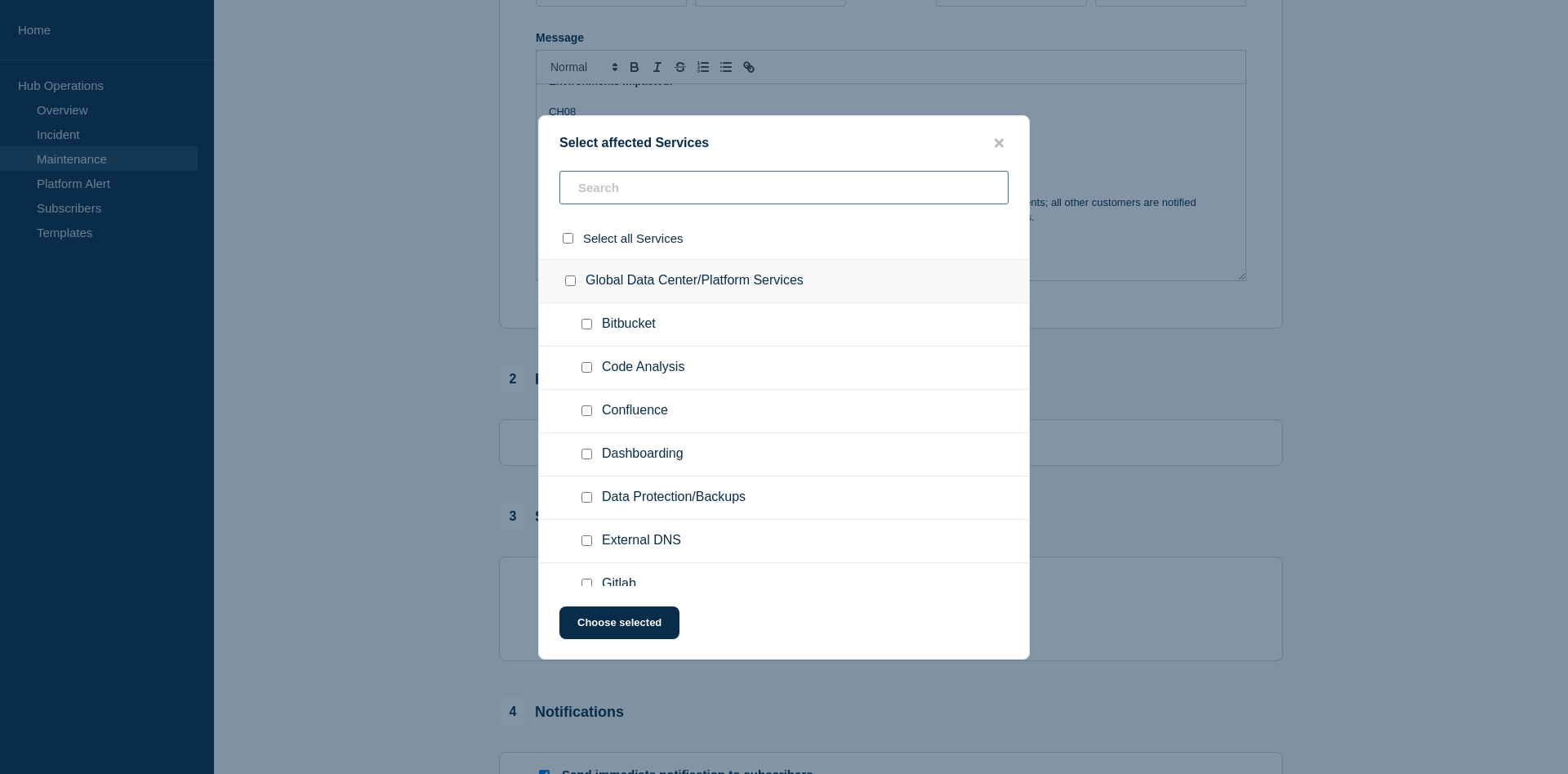
click at [640, 203] on input "text" at bounding box center [784, 187] width 449 height 33
type input "cont"
click at [672, 506] on span "Container Orchestration" at bounding box center [672, 498] width 139 height 17
drag, startPoint x: 586, startPoint y: 497, endPoint x: 599, endPoint y: 499, distance: 13.2
click at [588, 497] on input "Container Orchestration checkbox" at bounding box center [587, 497] width 11 height 11
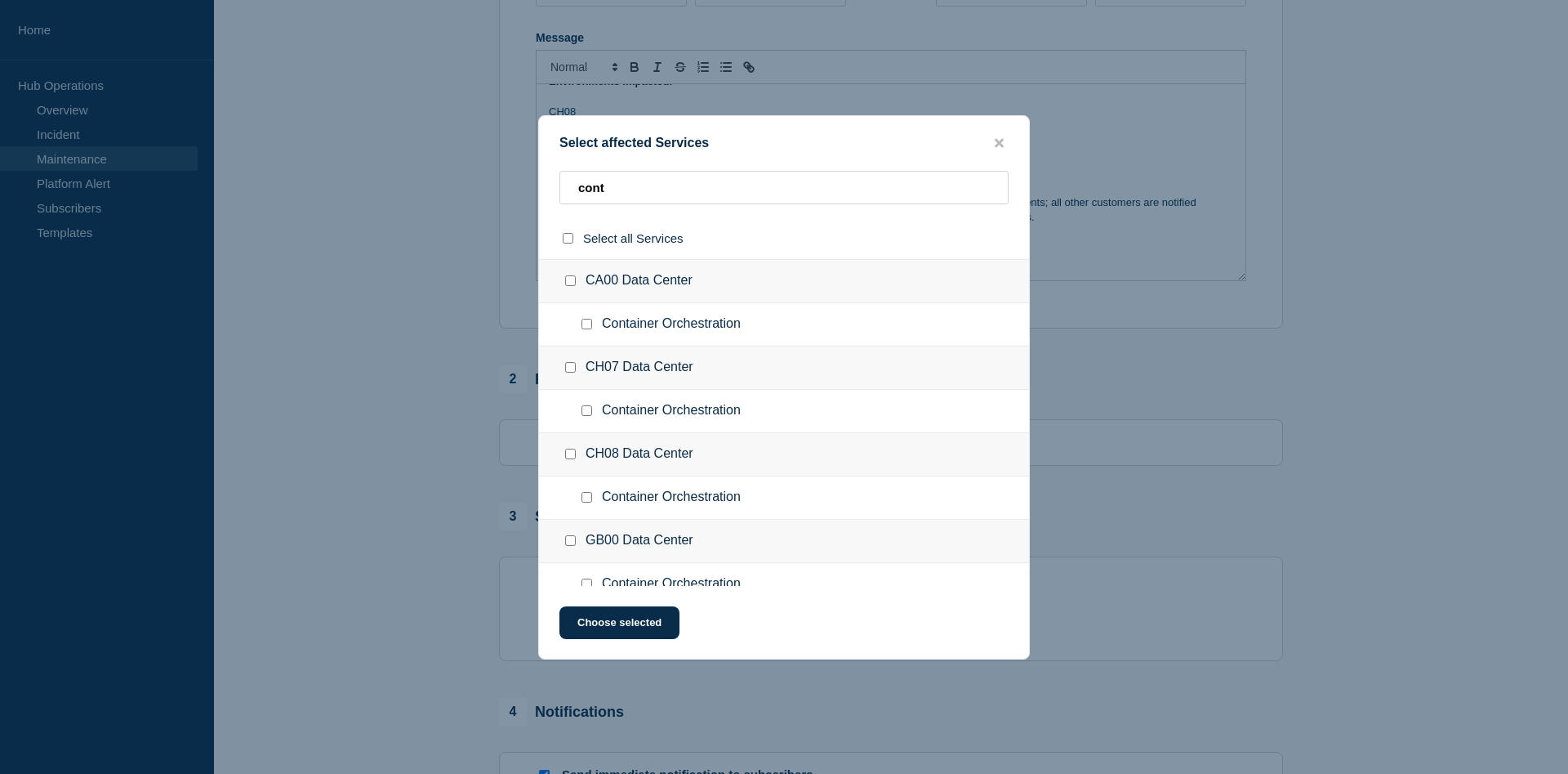
checkbox input "true"
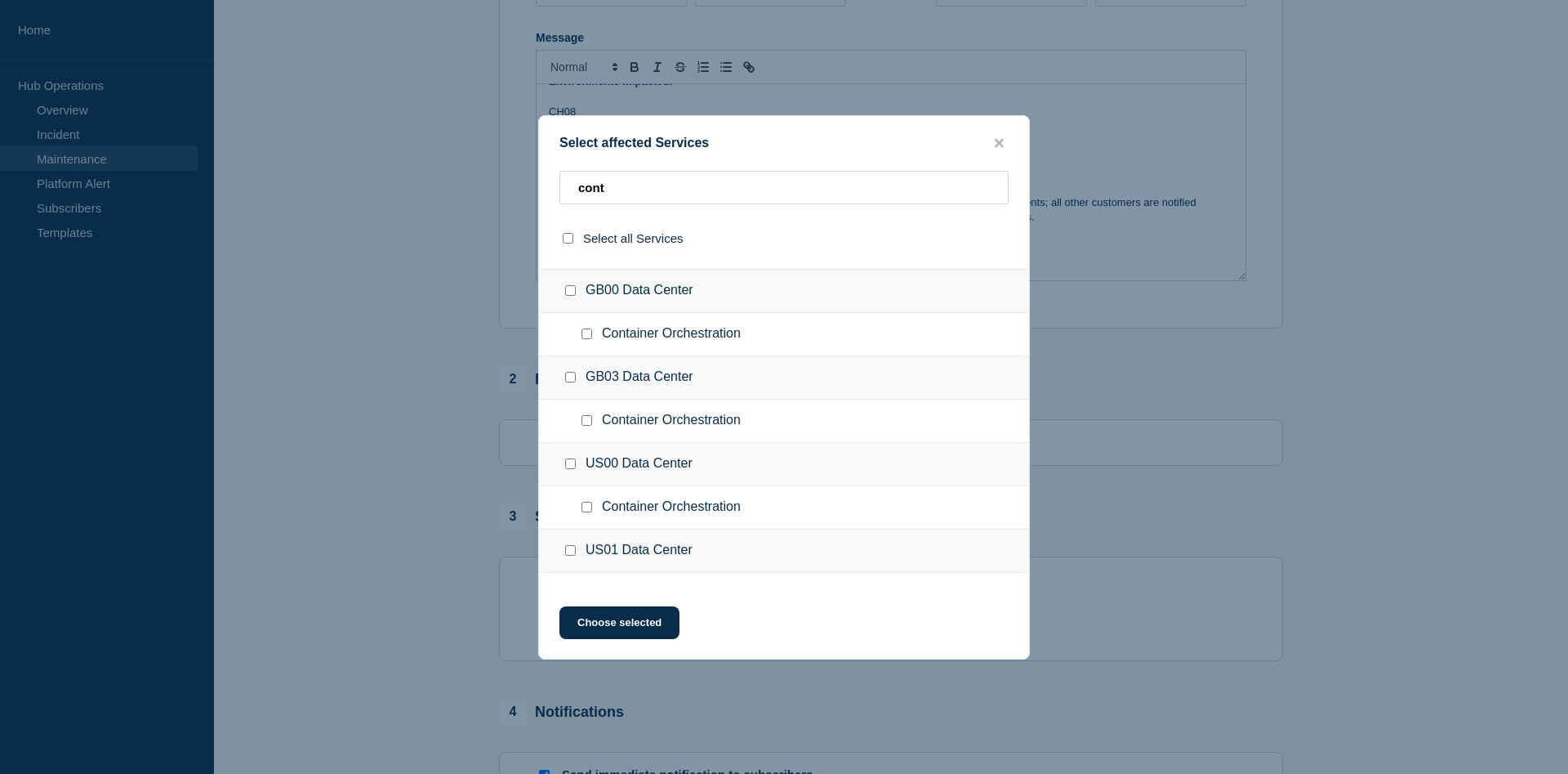
click at [587, 424] on input "Container Orchestration checkbox" at bounding box center [587, 420] width 11 height 11
checkbox input "true"
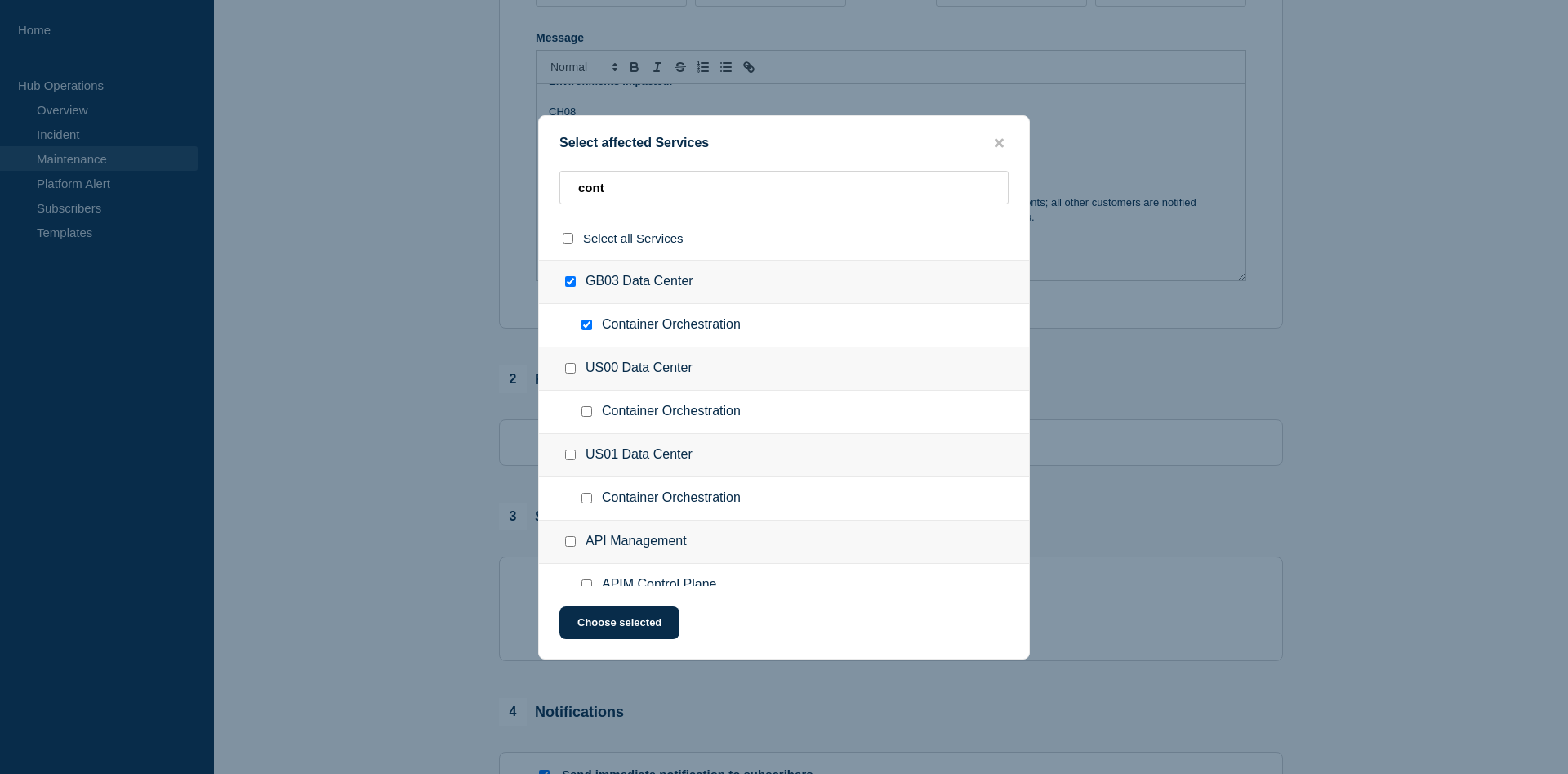
scroll to position [367, 0]
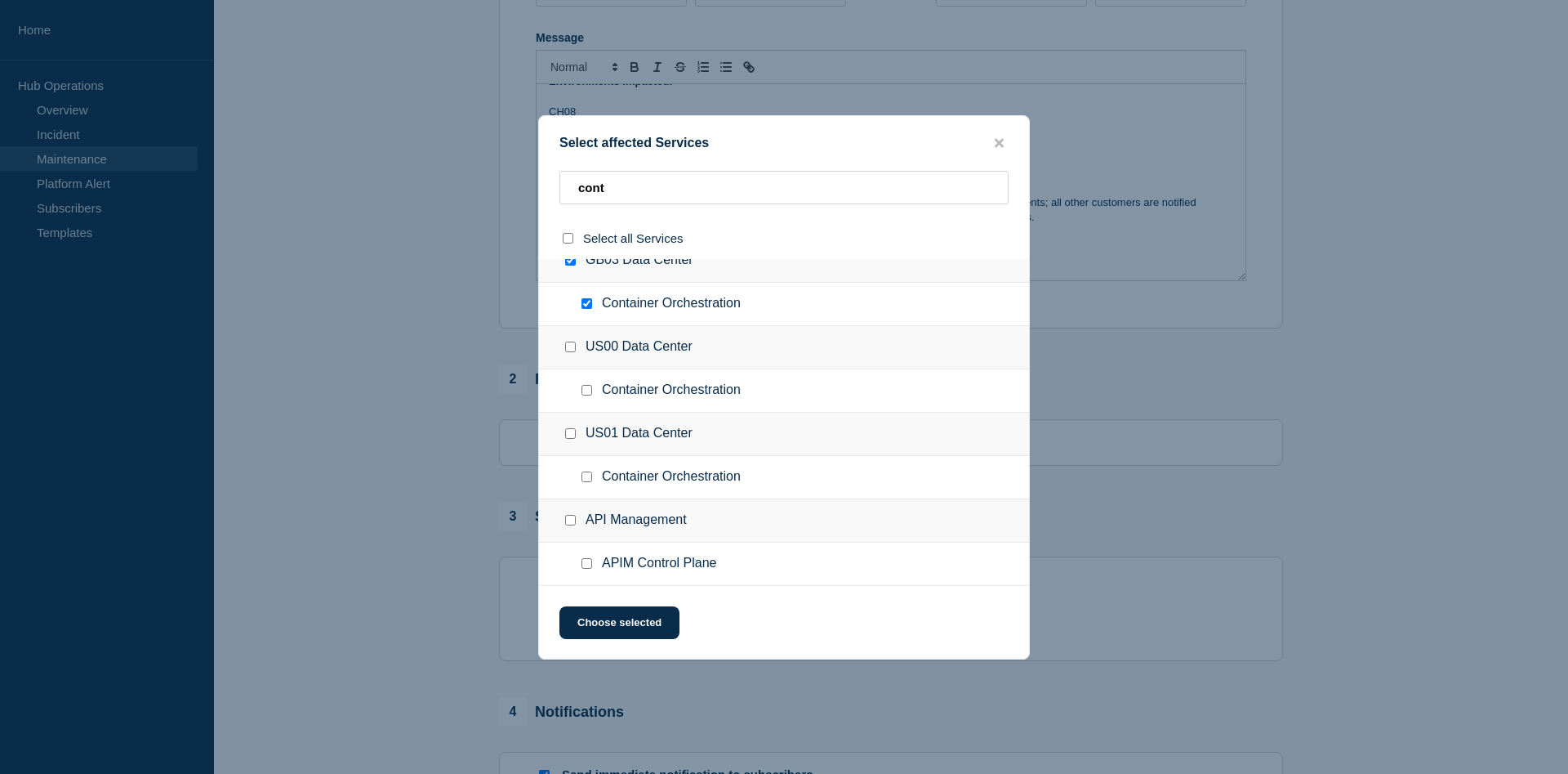
click at [593, 475] on div at bounding box center [590, 478] width 24 height 17
click at [584, 482] on input "Container Orchestration checkbox" at bounding box center [587, 477] width 11 height 11
checkbox input "true"
click at [635, 632] on button "Choose selected" at bounding box center [619, 623] width 120 height 32
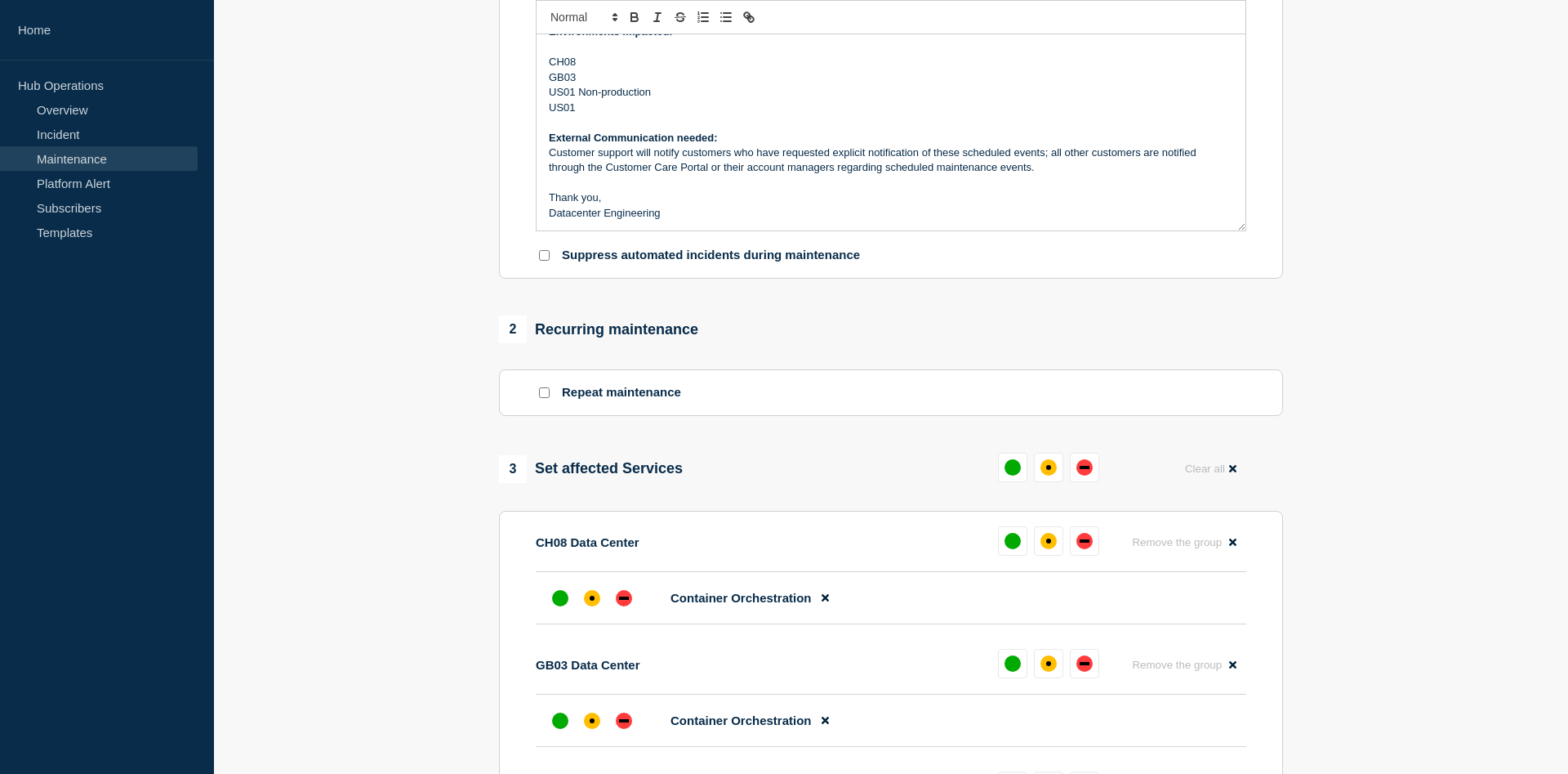
scroll to position [416, 0]
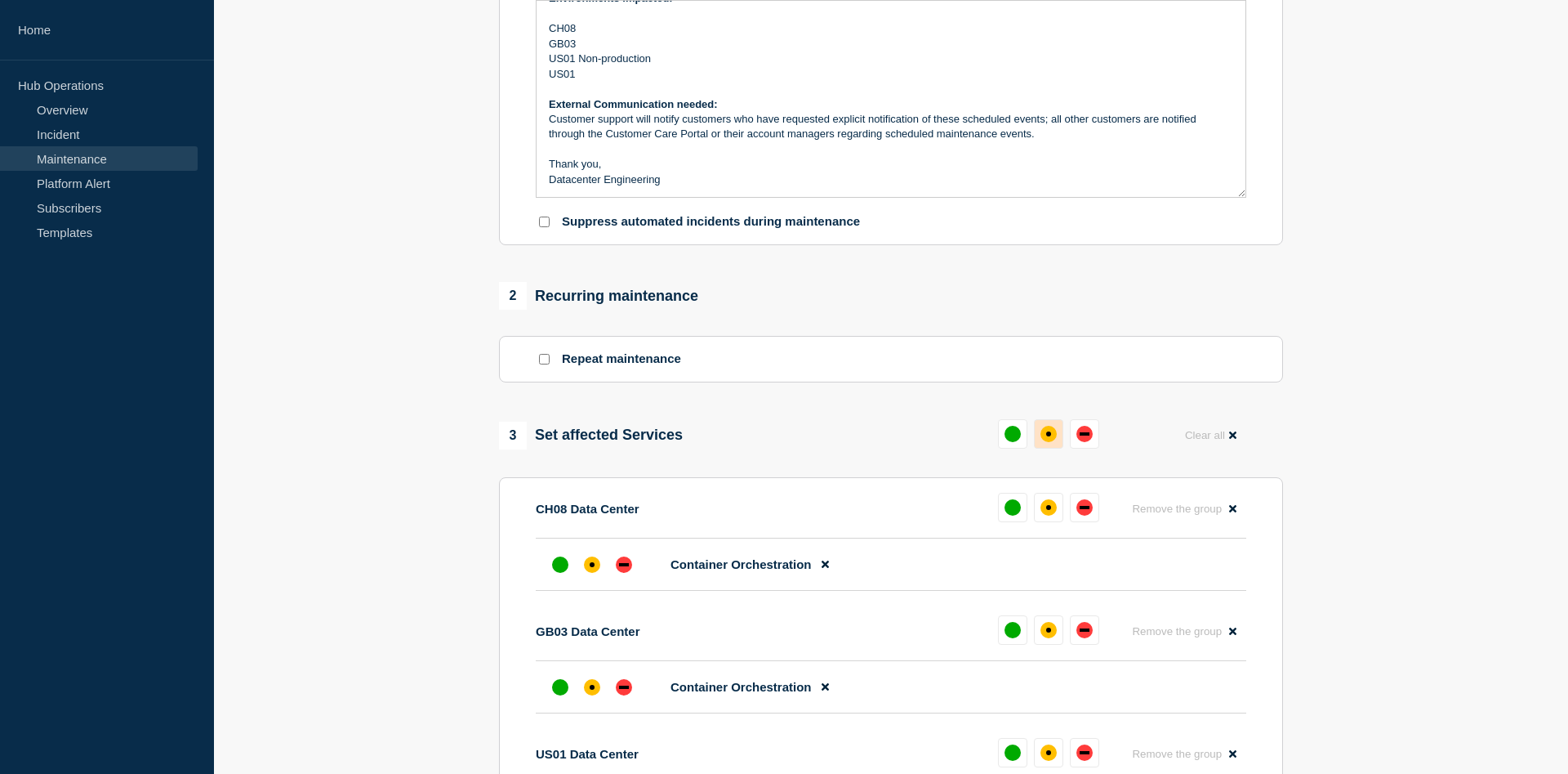
click at [1050, 442] on div "affected" at bounding box center [1049, 434] width 17 height 17
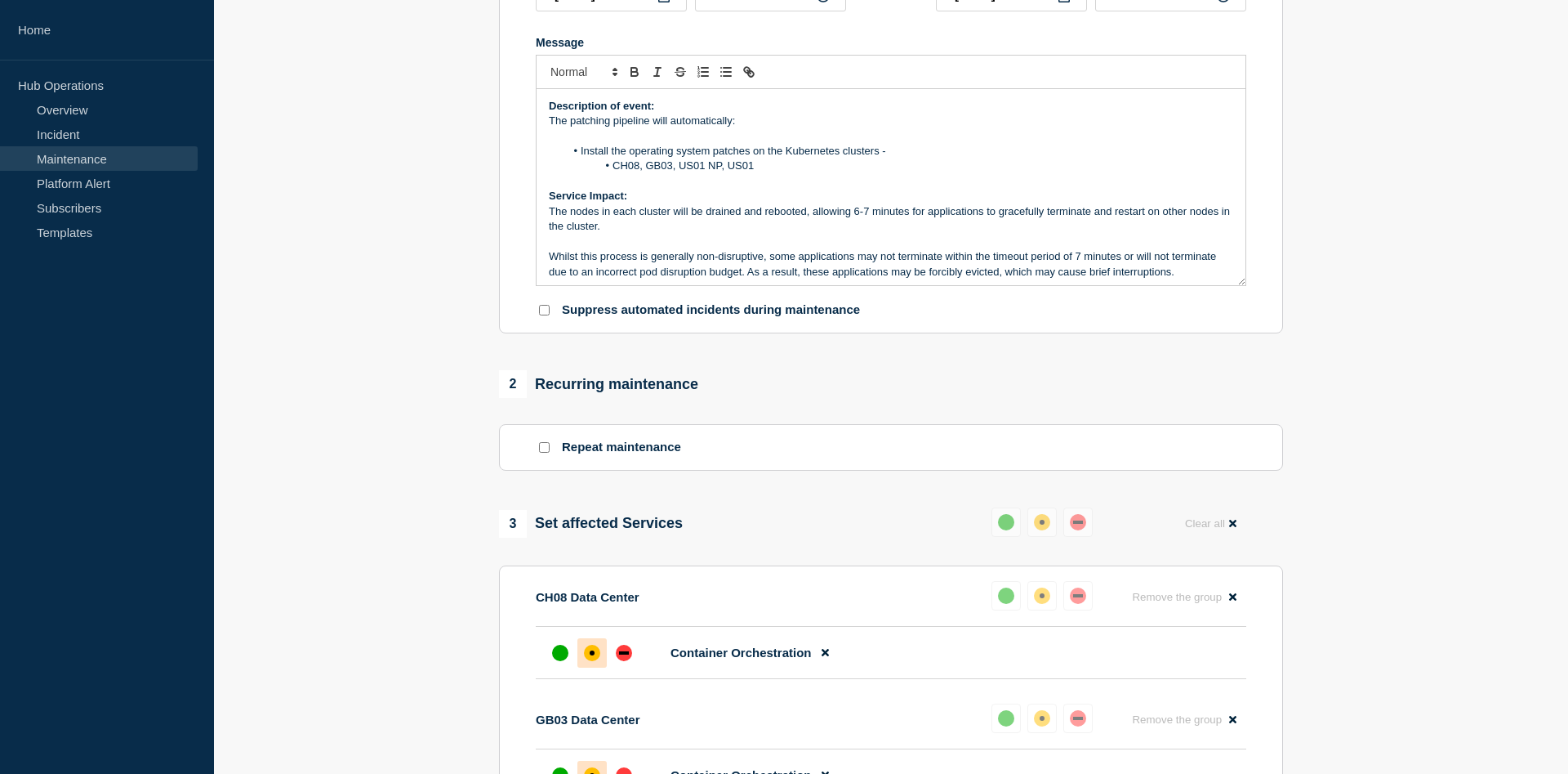
scroll to position [0, 0]
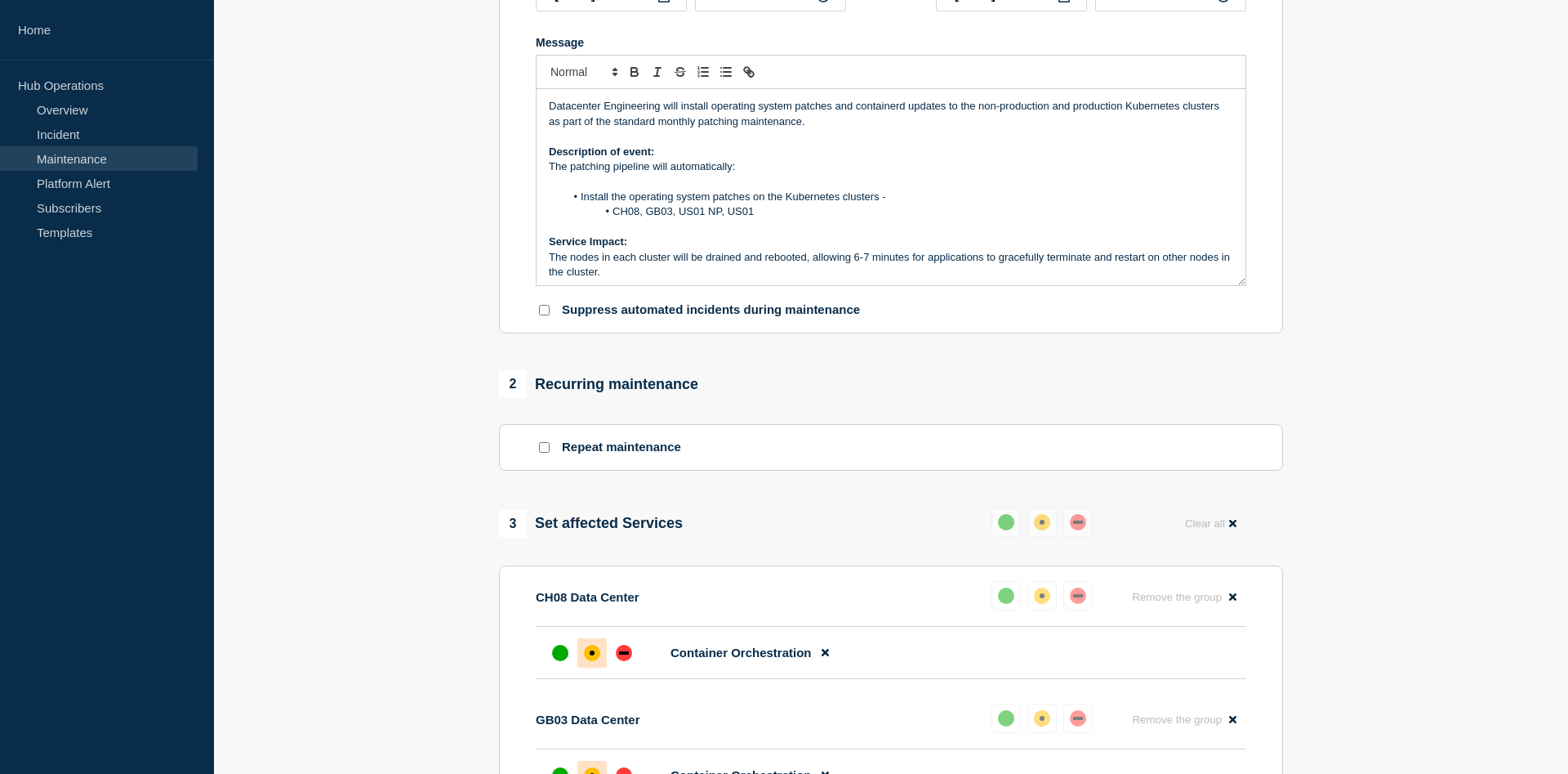
click at [1059, 117] on p "Datacenter Engineering will install operating system patches and containerd upd…" at bounding box center [890, 113] width 684 height 31
click at [1075, 113] on p "Datacenter Engineering will install operating system patches and containerd upd…" at bounding box center [890, 113] width 684 height 31
click at [937, 204] on li "Install the operating system patches on the Kubernetes clusters -" at bounding box center [899, 197] width 669 height 15
click at [1141, 110] on p "Datacenter Engineering will install operating system patches and containerd upd…" at bounding box center [890, 113] width 684 height 31
click at [1030, 159] on p "Description of event:" at bounding box center [890, 152] width 684 height 15
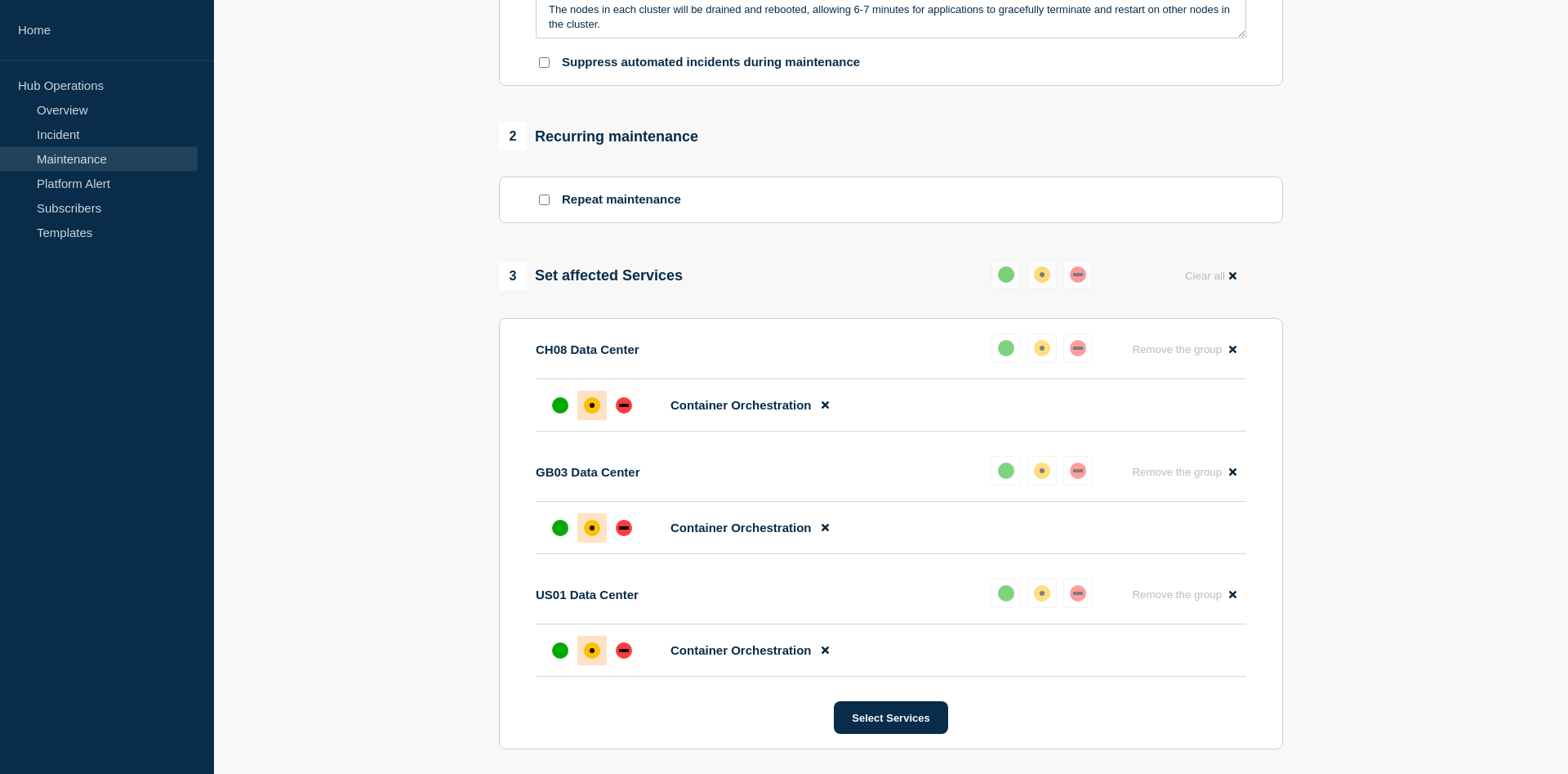
scroll to position [834, 0]
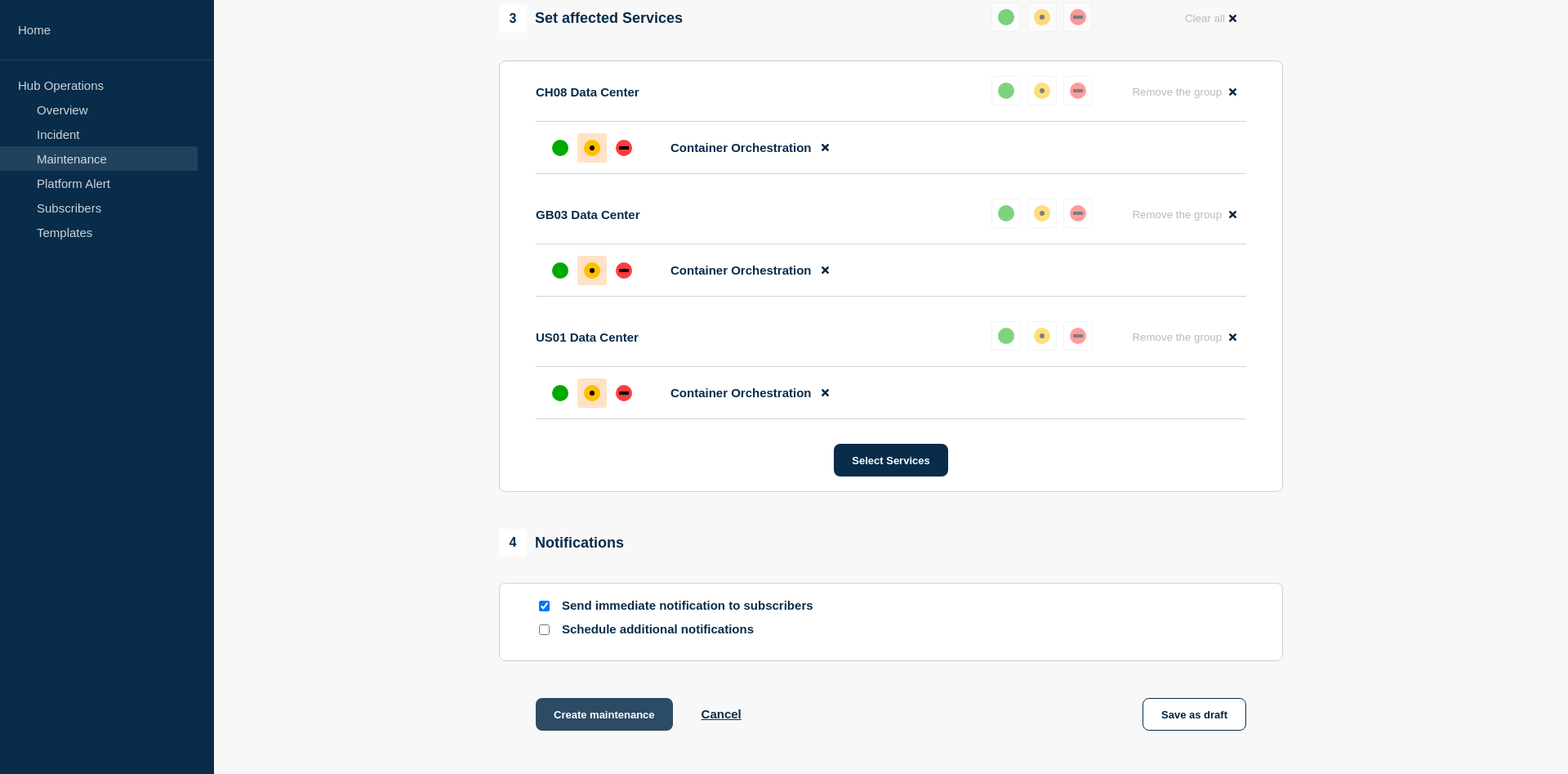
click at [617, 731] on button "Create maintenance" at bounding box center [605, 714] width 137 height 32
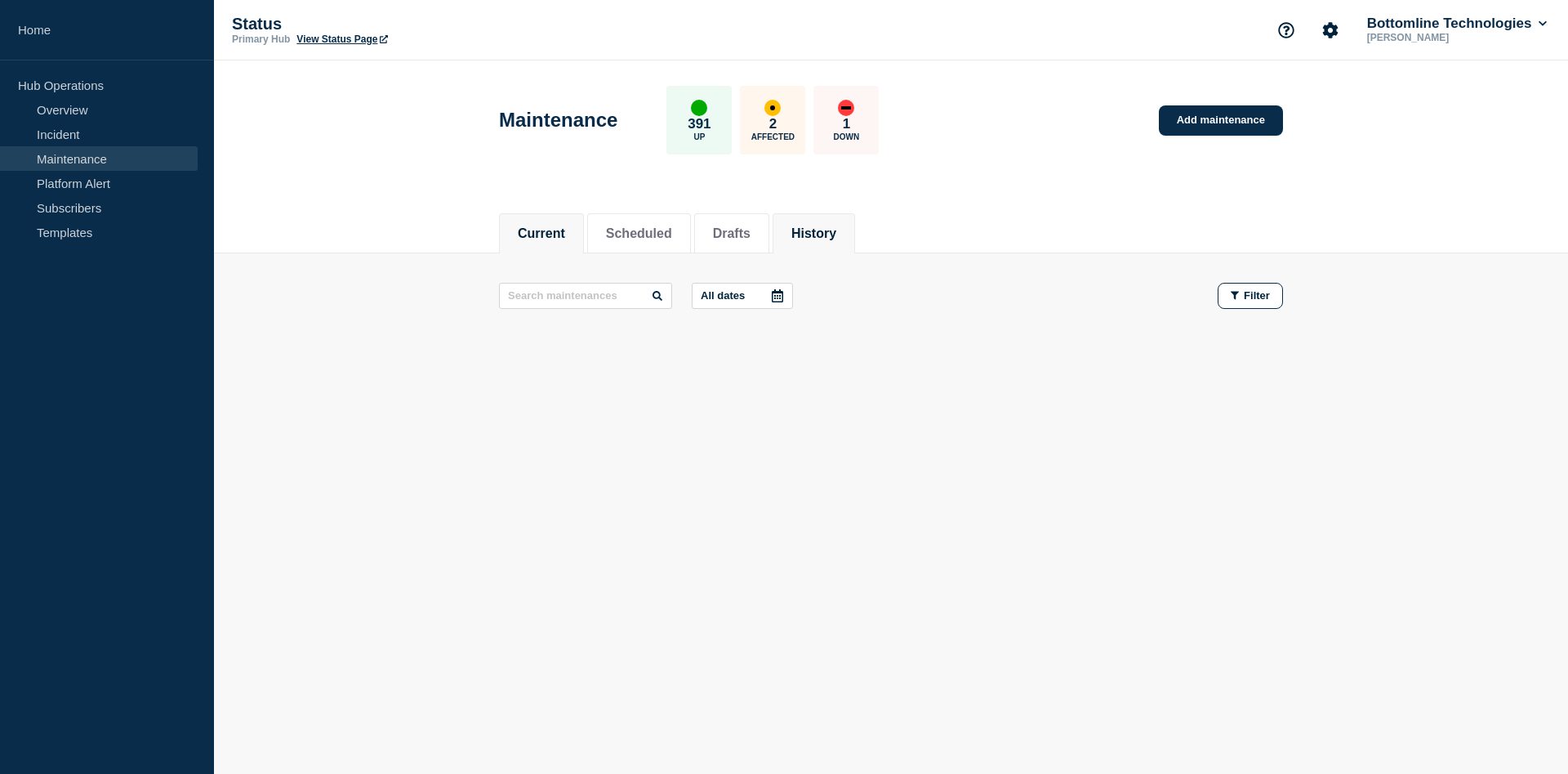
click at [840, 221] on li "History" at bounding box center [814, 233] width 83 height 40
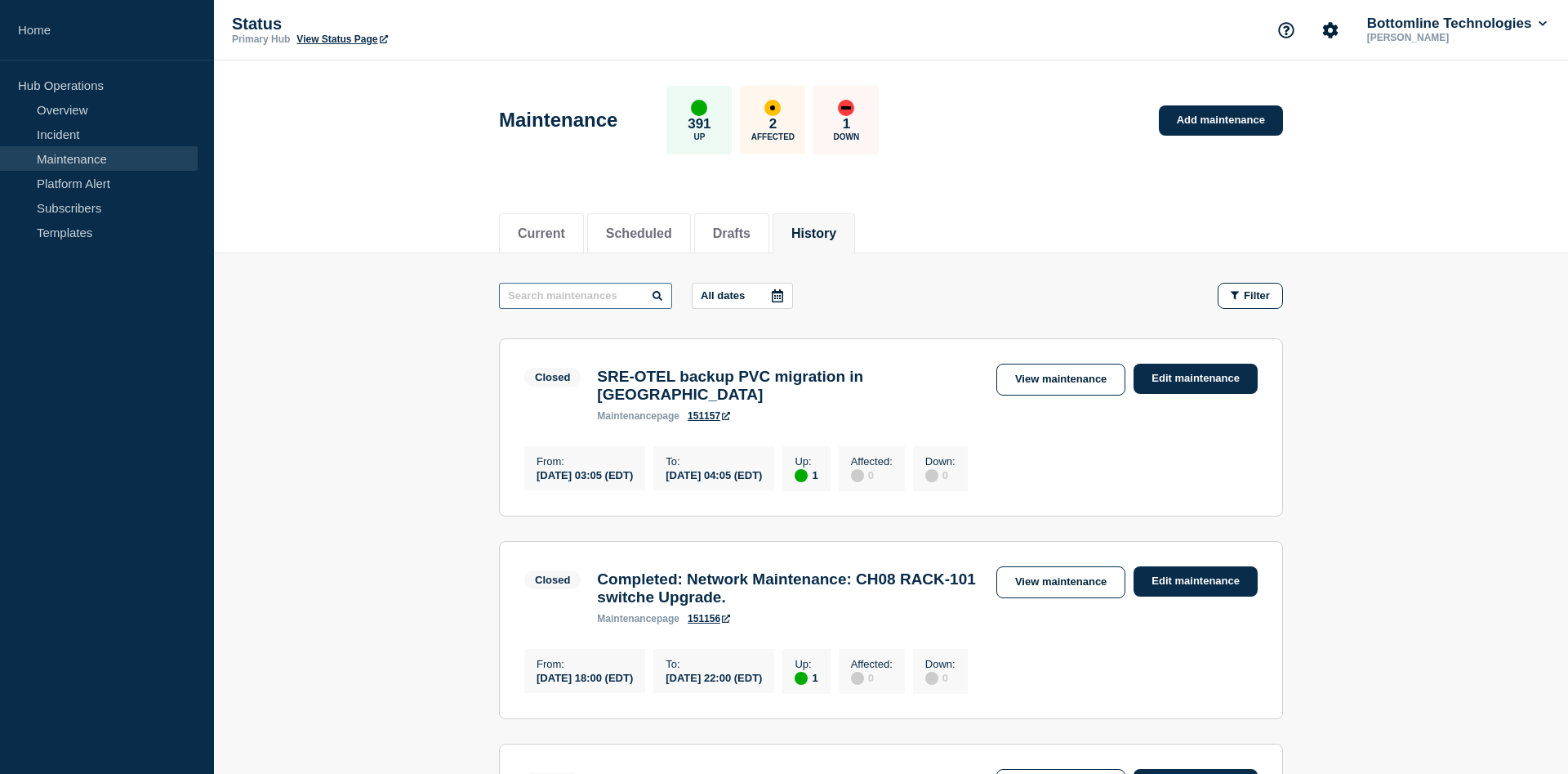
click at [581, 295] on input "text" at bounding box center [585, 296] width 173 height 26
type input "kubernetes"
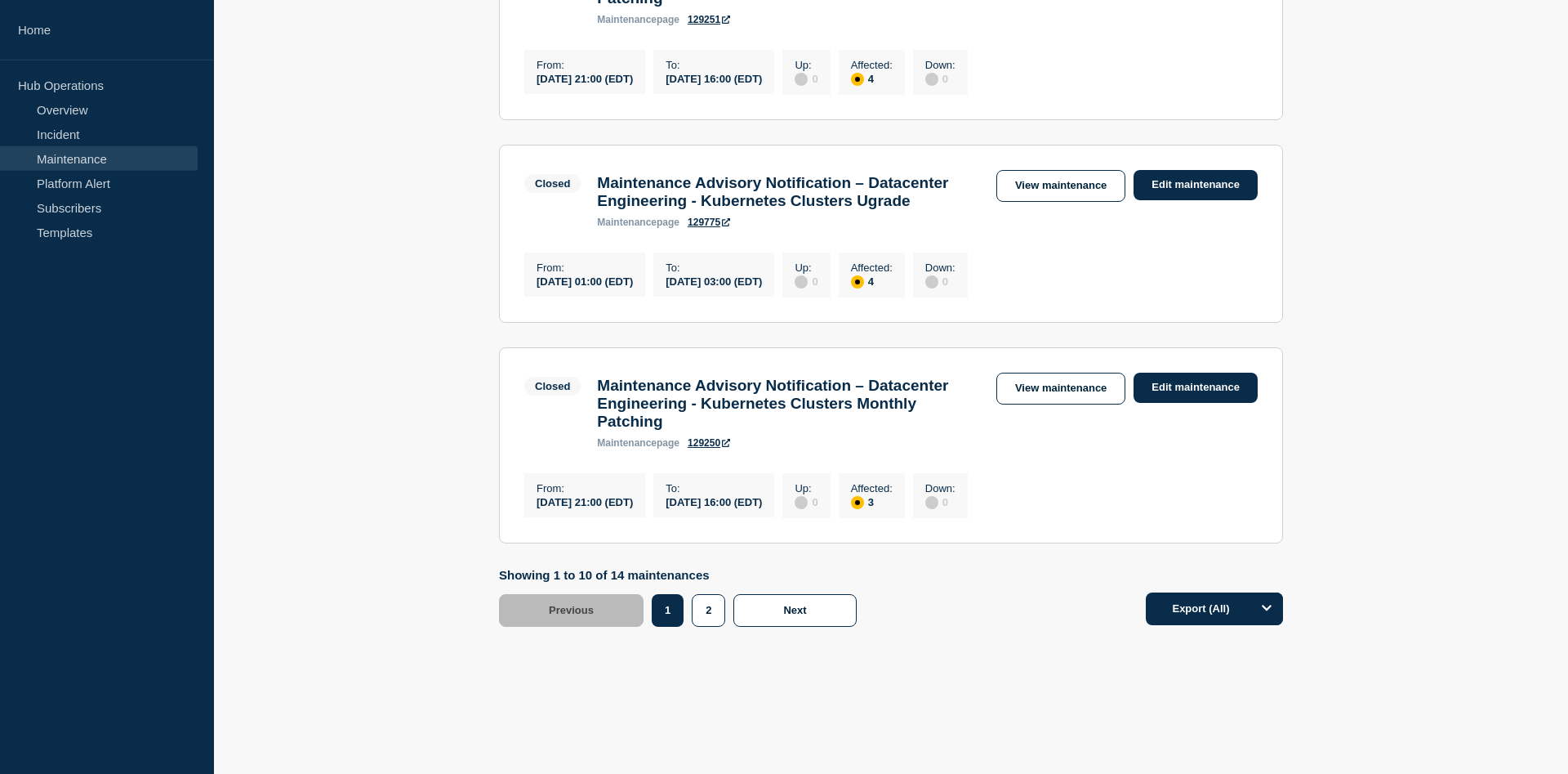
scroll to position [2022, 0]
click at [704, 623] on button "2" at bounding box center [708, 610] width 33 height 32
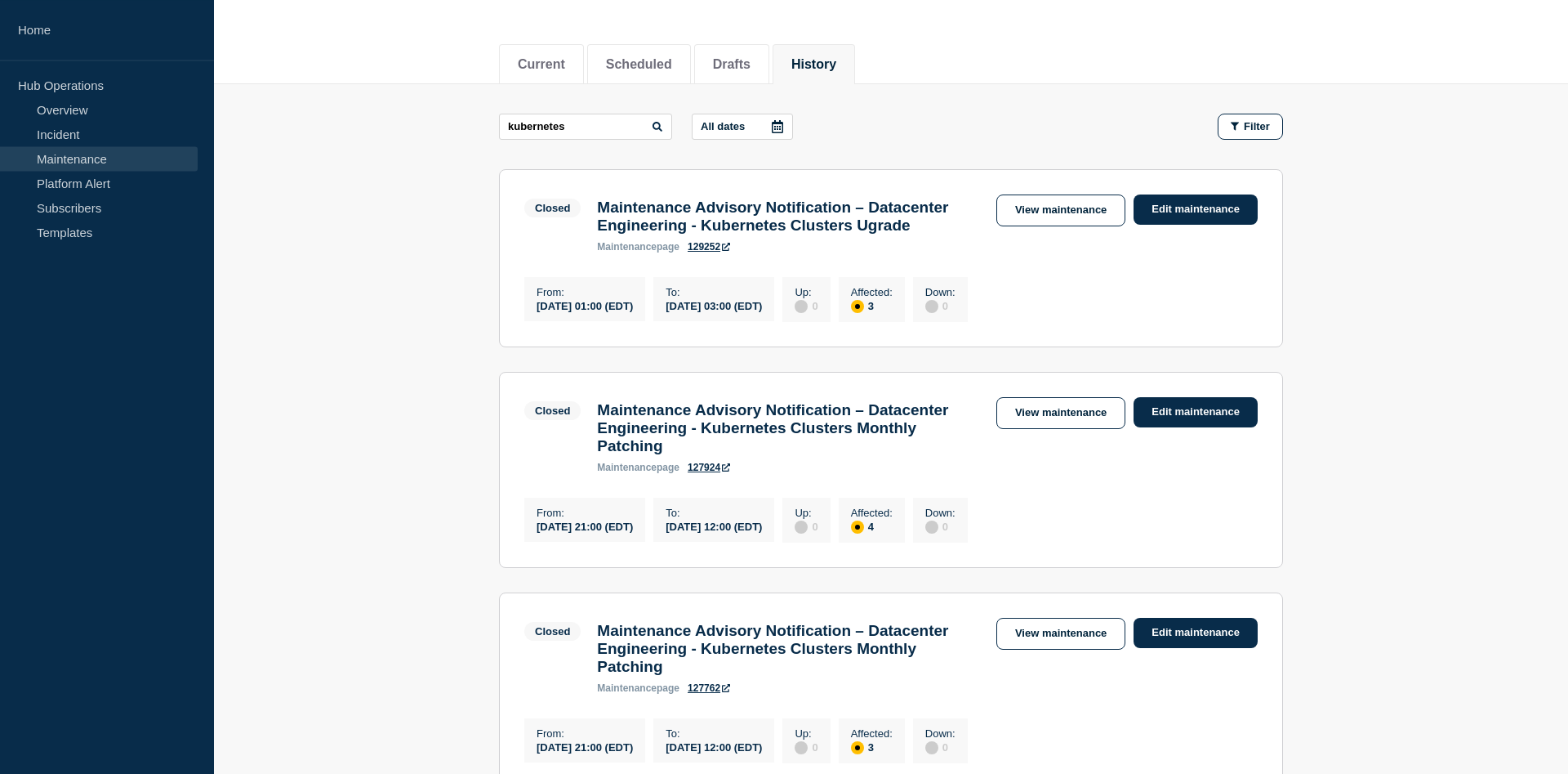
scroll to position [89, 0]
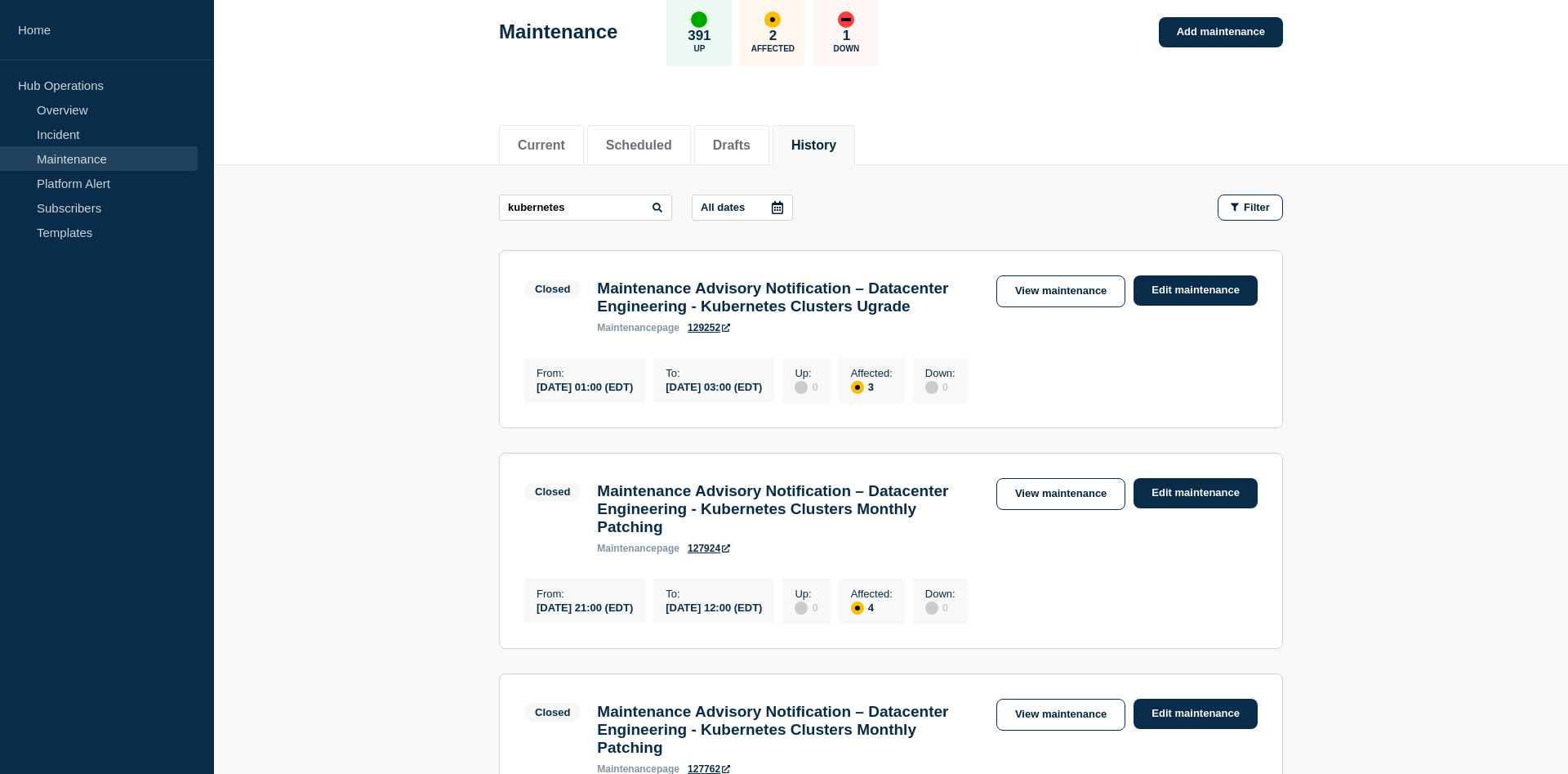
click at [803, 303] on h3 "Maintenance Advisory Notification – Datacenter Engineering - Kubernetes Cluster…" at bounding box center [789, 297] width 383 height 36
click at [1042, 276] on link "View maintenance" at bounding box center [1061, 291] width 129 height 32
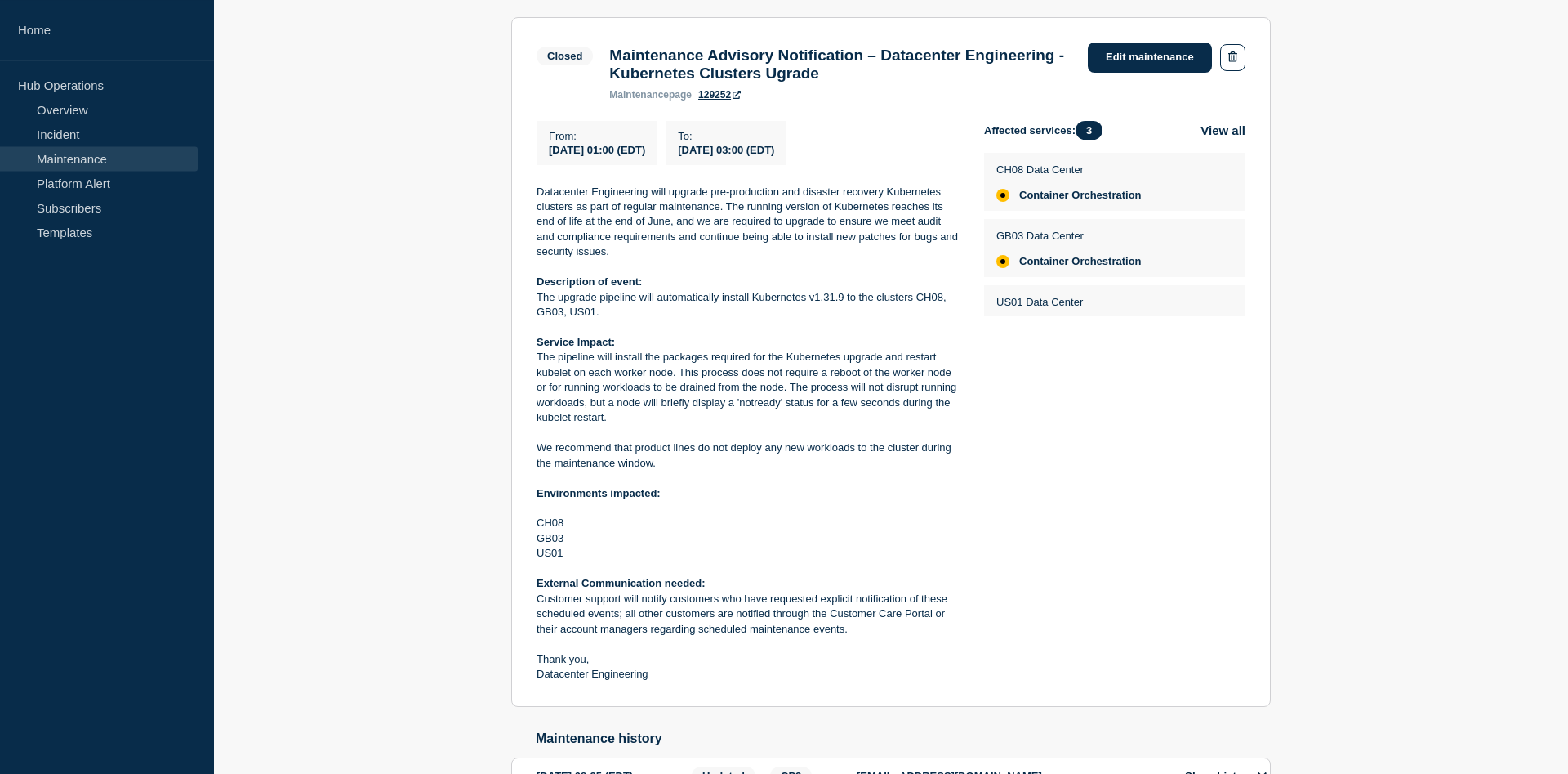
scroll to position [334, 0]
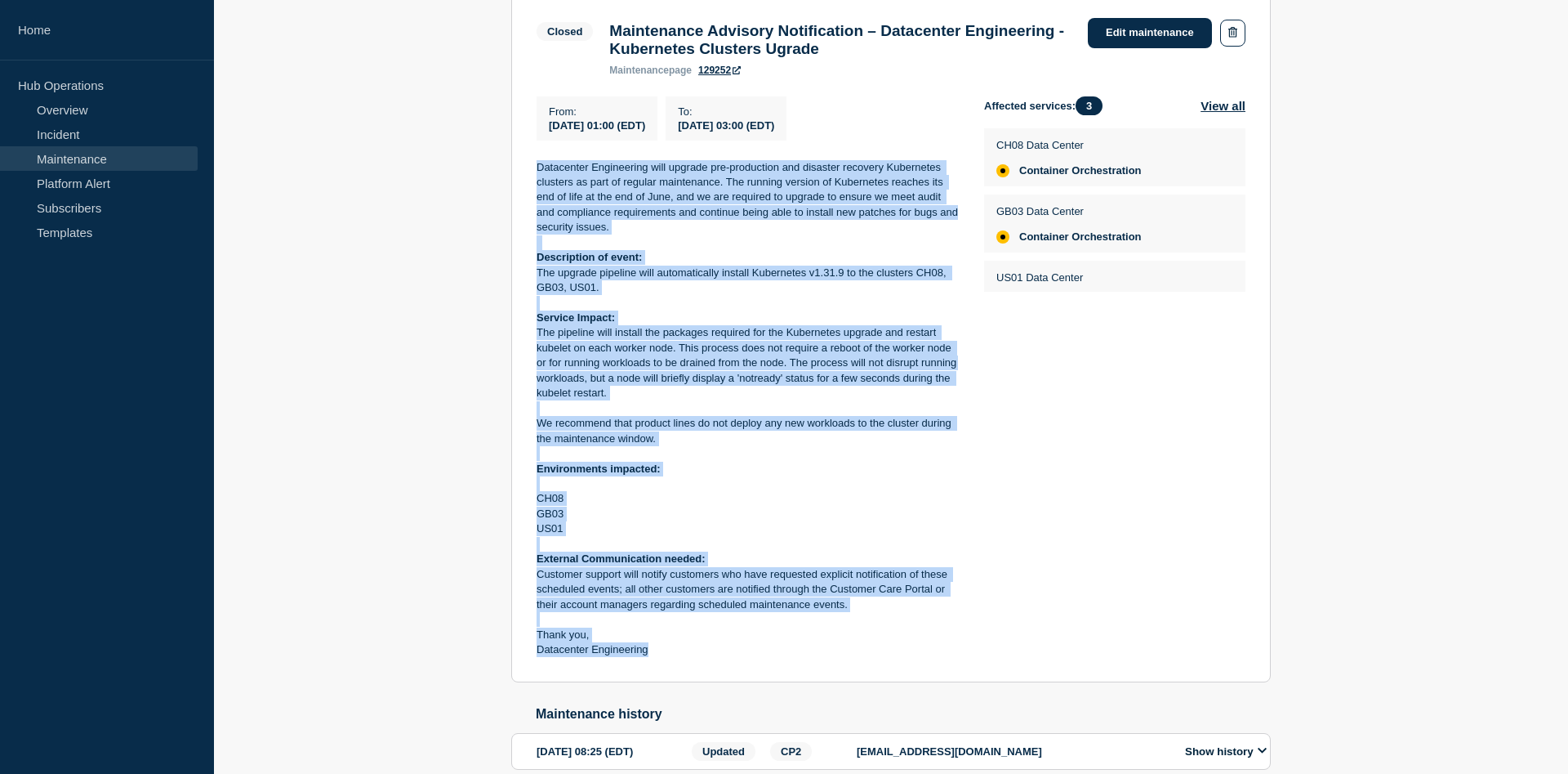
drag, startPoint x: 650, startPoint y: 664, endPoint x: 520, endPoint y: 176, distance: 505.0
click at [537, 175] on div "Datacenter Engineering will upgrade pre-production and disaster recovery Kubern…" at bounding box center [747, 408] width 421 height 498
copy div "Datacenter Engineering will upgrade pre-production and disaster recovery Kubern…"
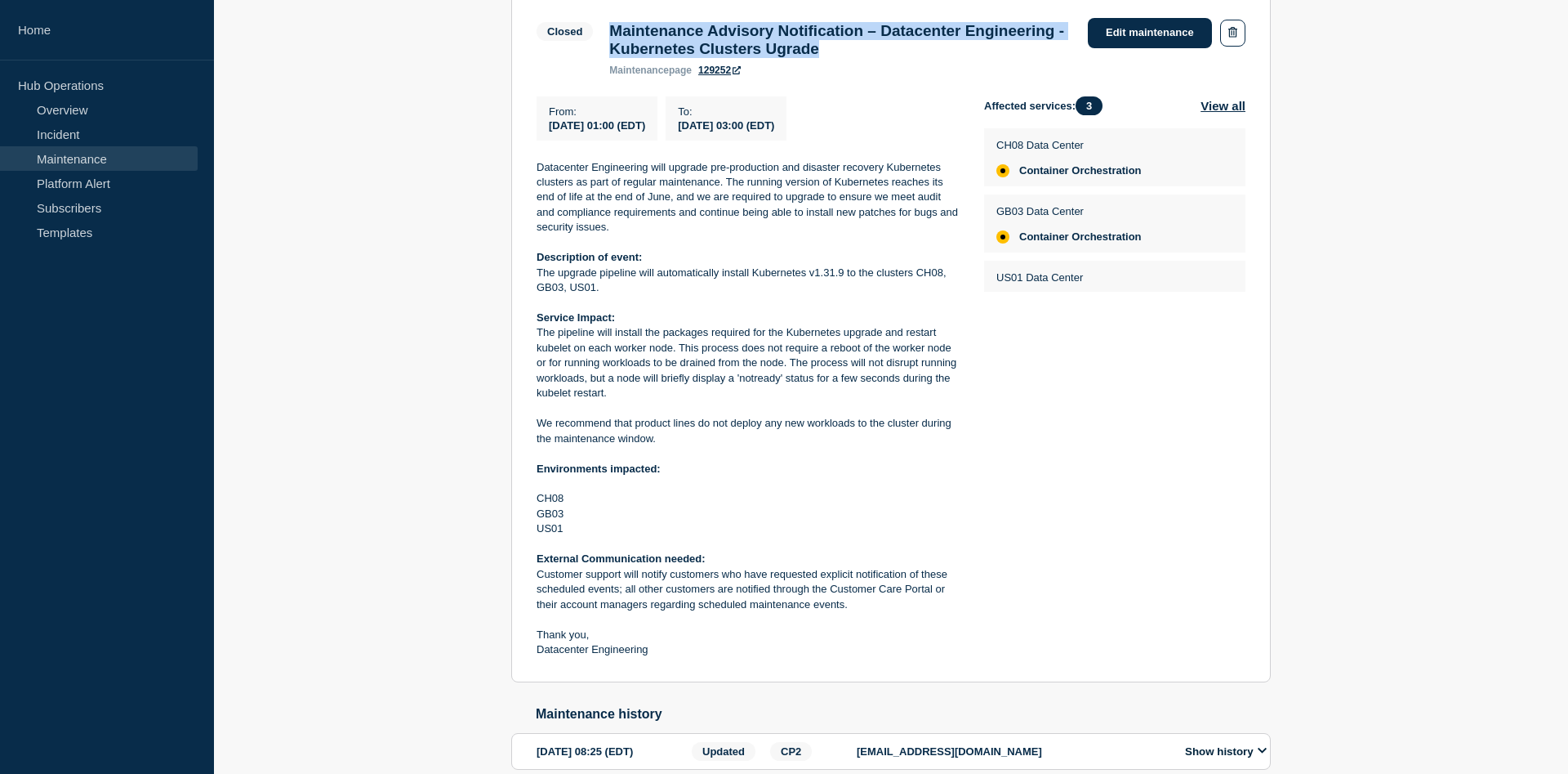
drag, startPoint x: 931, startPoint y: 47, endPoint x: 611, endPoint y: 26, distance: 320.7
click at [611, 26] on h3 "Maintenance Advisory Notification – Datacenter Engineering - Kubernetes Cluster…" at bounding box center [840, 40] width 463 height 36
copy h3 "Maintenance Advisory Notification – Datacenter Engineering - Kubernetes Cluster…"
